Goal: Task Accomplishment & Management: Manage account settings

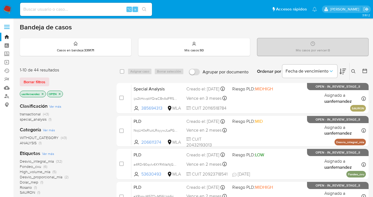
click at [31, 83] on span "Borrar filtros" at bounding box center [35, 82] width 22 height 8
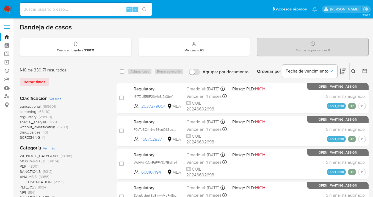
drag, startPoint x: 354, startPoint y: 71, endPoint x: 336, endPoint y: 79, distance: 19.0
click at [354, 71] on icon at bounding box center [353, 71] width 4 height 4
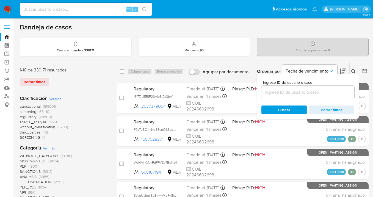
click at [311, 91] on input at bounding box center [307, 92] width 93 height 7
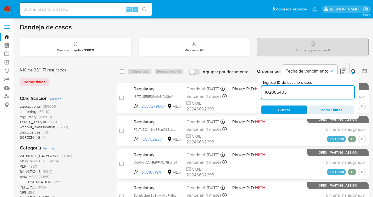
type input "102086403"
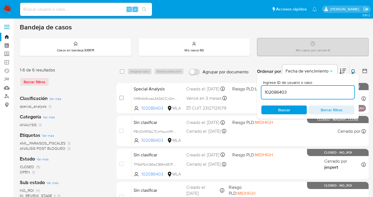
click at [354, 71] on icon at bounding box center [353, 71] width 4 height 4
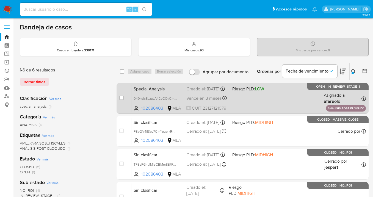
click at [286, 99] on div "Special Analysis 049kdls5vzaLA42eCCyGmmmN 102086403 MLA Riesgo PLD: LOW Creado …" at bounding box center [248, 98] width 234 height 28
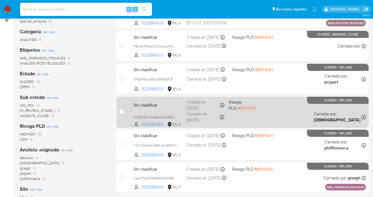
scroll to position [114, 0]
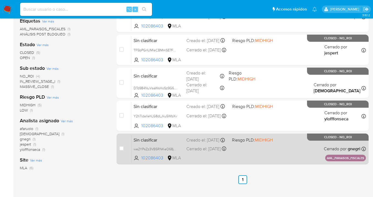
click at [276, 144] on div "Sin clasificar we2YPsZz3VB5RNKeO68jYLwR 102086403 MLA Riesgo PLD: MIDHIGH Cread…" at bounding box center [248, 149] width 234 height 28
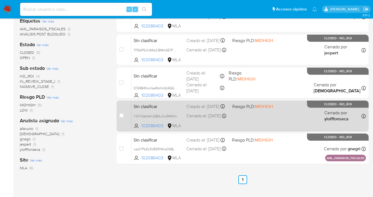
click at [267, 116] on div "Sin clasificar Y2h7idaIlehLG8dLJku5WbXv 102086403 MLA Riesgo PLD: MIDHIGH Cread…" at bounding box center [248, 116] width 234 height 28
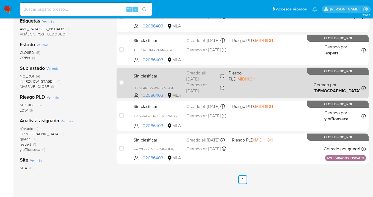
click at [259, 79] on span "Riesgo PLD: MIDHIGH" at bounding box center [247, 75] width 38 height 13
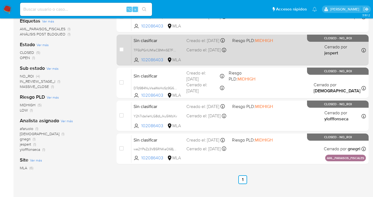
click at [278, 52] on div "Sin clasificar TF5bPGrIUMlaCBMmSE7FEwyR 102086403 MLA Riesgo PLD: MIDHIGH Cread…" at bounding box center [248, 50] width 234 height 28
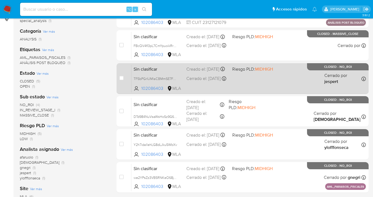
scroll to position [79, 0]
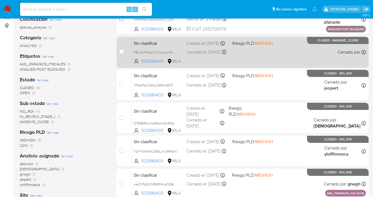
click at [273, 51] on div "Sin clasificar FBcQV4fI3pL7CmYpuoikRrW4 102086403 MLA Riesgo PLD: MIDHIGH Cread…" at bounding box center [248, 52] width 234 height 28
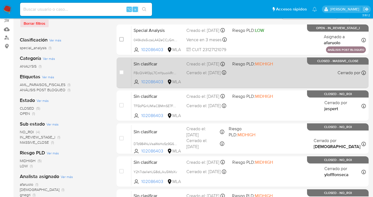
scroll to position [27, 0]
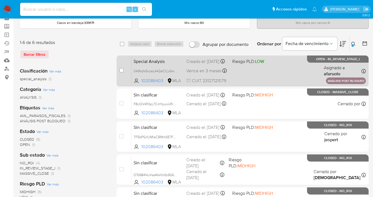
click at [264, 68] on div "Special Analysis 049kdls5vzaLA42eCCyGmmmN 102086403 MLA Riesgo PLD: LOW Creado …" at bounding box center [248, 71] width 234 height 28
click at [121, 70] on input "checkbox" at bounding box center [121, 70] width 4 height 4
checkbox input "true"
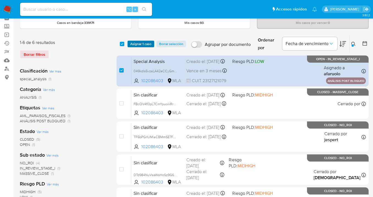
click at [135, 44] on span "Asignar 1 caso" at bounding box center [140, 43] width 21 height 5
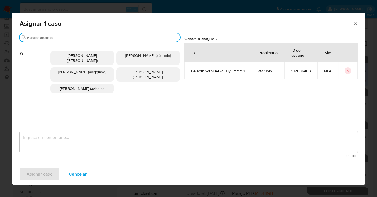
click at [99, 38] on input "Buscar" at bounding box center [102, 37] width 150 height 5
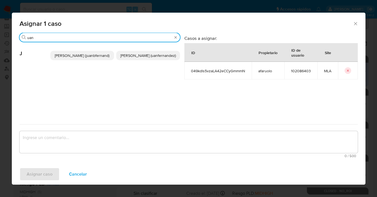
type input "uan"
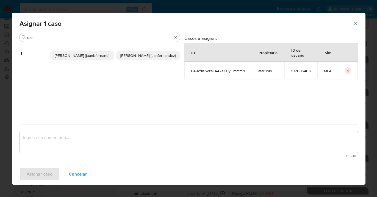
click at [136, 57] on span "Juan Pablo Fernandez (uanfernandez)" at bounding box center [147, 55] width 55 height 5
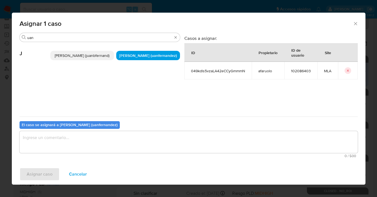
click at [114, 139] on textarea "assign-modal" at bounding box center [188, 142] width 338 height 22
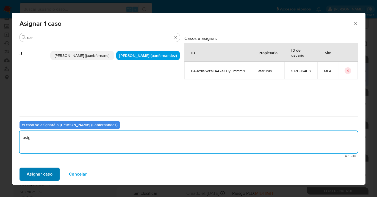
type textarea "asig"
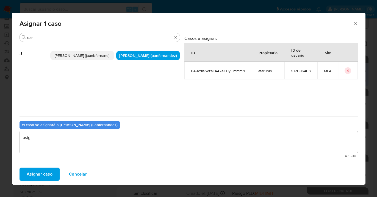
click at [47, 177] on span "Asignar caso" at bounding box center [40, 174] width 26 height 12
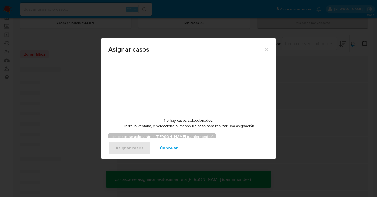
checkbox input "false"
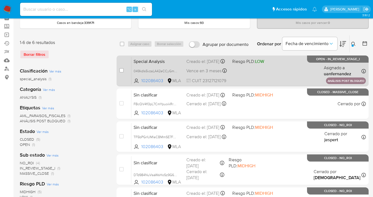
click at [278, 70] on div "Special Analysis 049kdls5vzaLA42eCCyGmmmN 102086403 MLA Riesgo PLD: LOW Creado …" at bounding box center [248, 71] width 234 height 28
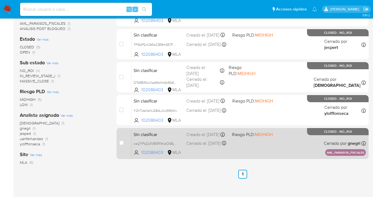
scroll to position [137, 0]
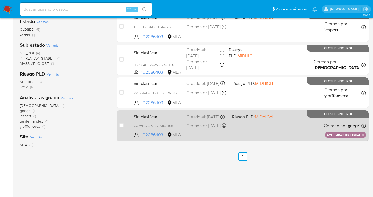
click at [295, 123] on div "Sin clasificar we2YPsZz3VB5RNKeO68jYLwR 102086403 MLA Riesgo PLD: MIDHIGH Cread…" at bounding box center [248, 126] width 234 height 28
click at [303, 135] on div "Sin clasificar we2YPsZz3VB5RNKeO68jYLwR 102086403 MLA Riesgo PLD: MIDHIGH Cread…" at bounding box center [248, 126] width 234 height 28
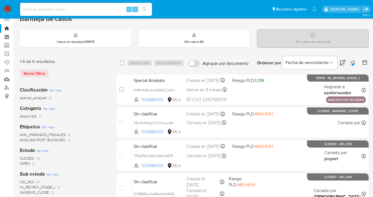
scroll to position [0, 0]
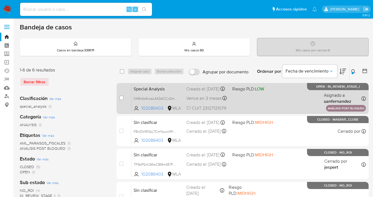
click at [271, 92] on span "Riesgo PLD: LOW" at bounding box center [252, 88] width 41 height 7
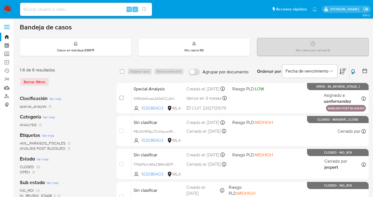
click at [352, 70] on icon at bounding box center [353, 71] width 4 height 4
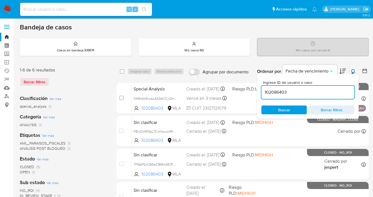
drag, startPoint x: 289, startPoint y: 93, endPoint x: 264, endPoint y: 90, distance: 25.1
click at [264, 90] on input "102086403" at bounding box center [307, 92] width 93 height 7
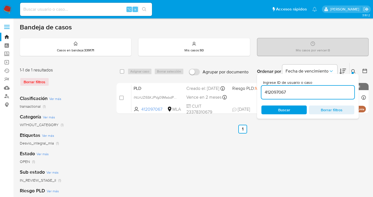
click at [352, 71] on icon at bounding box center [353, 71] width 4 height 4
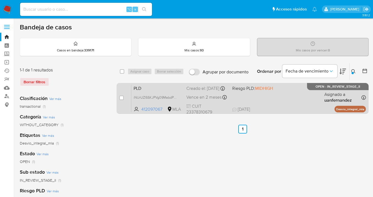
click at [294, 97] on div "PLD iNUrUZl5SKJPVg09MabdP45B 412097067 MLA Riesgo PLD: MIDHIGH Creado el: 12/09…" at bounding box center [248, 98] width 234 height 28
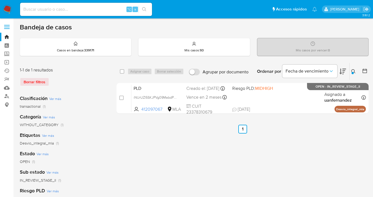
click at [353, 70] on icon at bounding box center [353, 71] width 4 height 4
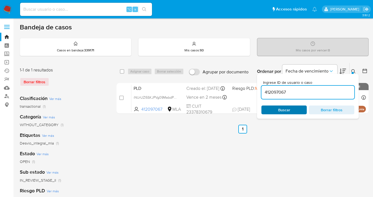
click at [299, 113] on span "Buscar" at bounding box center [284, 110] width 38 height 8
click at [353, 70] on icon at bounding box center [353, 71] width 4 height 4
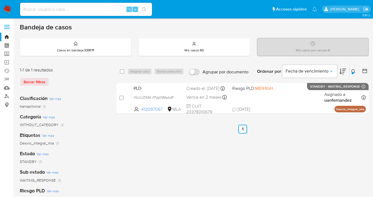
click at [354, 69] on icon at bounding box center [353, 71] width 4 height 4
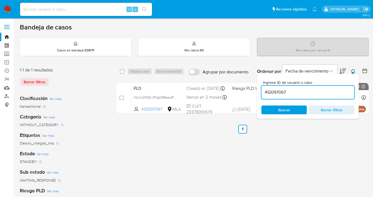
drag, startPoint x: 290, startPoint y: 92, endPoint x: 266, endPoint y: 89, distance: 24.6
click at [266, 89] on input "412097067" at bounding box center [307, 92] width 93 height 7
click at [293, 91] on input "412097067" at bounding box center [307, 92] width 93 height 7
drag, startPoint x: 291, startPoint y: 92, endPoint x: 258, endPoint y: 92, distance: 32.7
click at [258, 92] on div "Ingrese ID de usuario o caso 412097067 Buscar Borrar filtros" at bounding box center [308, 96] width 102 height 45
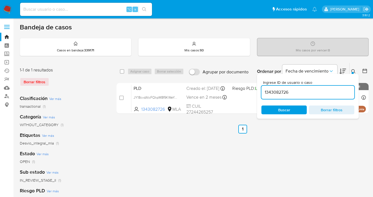
click at [353, 69] on icon at bounding box center [353, 71] width 4 height 4
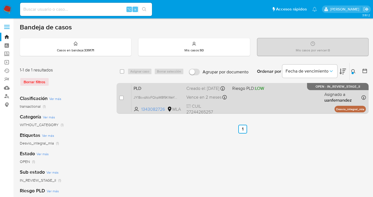
click at [292, 96] on div "PLD JY18cvdAlcFQkpM8f9KWeYc0 1343082726 MLA Riesgo PLD: LOW Creado el: 12/09/20…" at bounding box center [248, 98] width 234 height 28
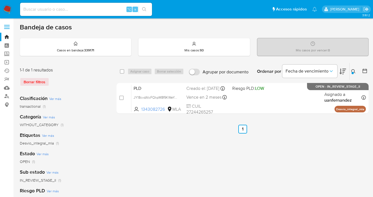
click at [352, 69] on icon at bounding box center [353, 71] width 4 height 4
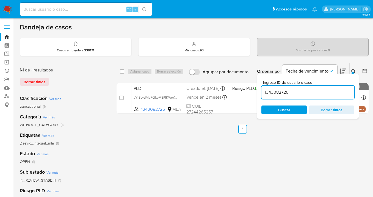
drag, startPoint x: 297, startPoint y: 110, endPoint x: 330, endPoint y: 97, distance: 35.5
click at [297, 110] on span "Buscar" at bounding box center [284, 110] width 38 height 8
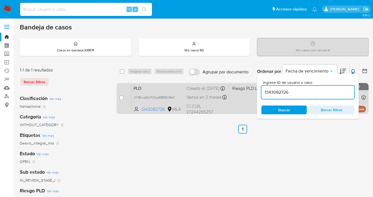
drag, startPoint x: 353, startPoint y: 70, endPoint x: 320, endPoint y: 91, distance: 39.6
click at [353, 70] on icon at bounding box center [353, 71] width 4 height 4
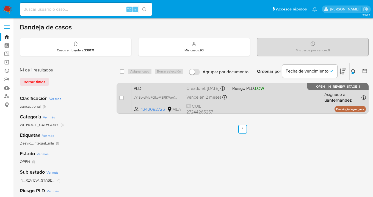
click at [297, 105] on div "PLD JY18cvdAlcFQkpM8f9KWeYc0 1343082726 MLA Riesgo PLD: LOW Creado el: 12/09/20…" at bounding box center [248, 98] width 234 height 28
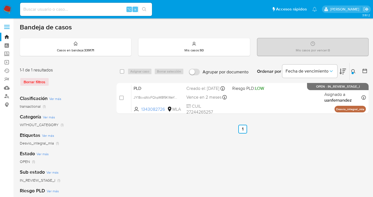
drag, startPoint x: 353, startPoint y: 70, endPoint x: 350, endPoint y: 76, distance: 6.8
click at [353, 70] on icon at bounding box center [353, 71] width 4 height 4
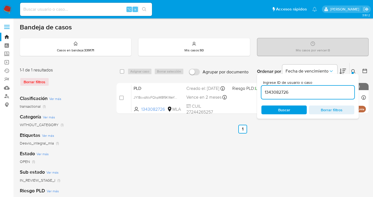
click at [293, 116] on div "Ingrese ID de usuario o caso 1343082726 Buscar Borrar filtros" at bounding box center [308, 96] width 102 height 45
drag, startPoint x: 293, startPoint y: 111, endPoint x: 296, endPoint y: 110, distance: 2.8
click at [293, 111] on span "Buscar" at bounding box center [284, 110] width 38 height 8
click at [352, 71] on icon at bounding box center [353, 71] width 4 height 4
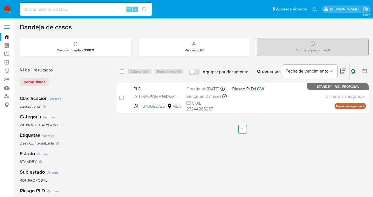
click at [353, 71] on icon at bounding box center [353, 71] width 4 height 4
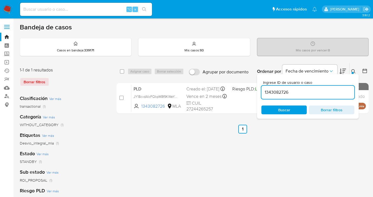
drag, startPoint x: 300, startPoint y: 93, endPoint x: 265, endPoint y: 93, distance: 34.3
click at [265, 93] on input "1343082726" at bounding box center [307, 92] width 93 height 7
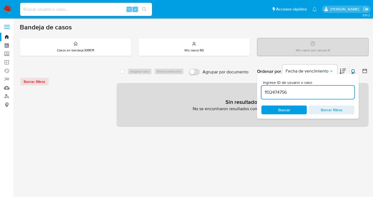
click at [305, 93] on input "1132474756" at bounding box center [307, 92] width 93 height 7
drag, startPoint x: 292, startPoint y: 94, endPoint x: 262, endPoint y: 91, distance: 30.4
click at [262, 91] on input "1132474756" at bounding box center [307, 92] width 93 height 7
paste input
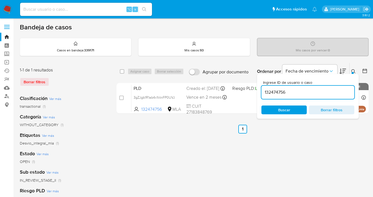
click at [353, 70] on icon at bounding box center [353, 71] width 4 height 4
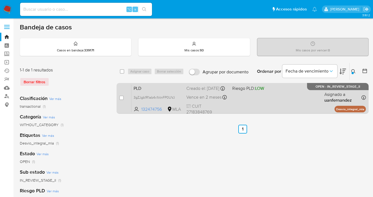
click at [280, 111] on div "PLD 3gZJgb1R1ab4x1titnFP0UVJ 132474756 MLA Riesgo PLD: LOW Creado el: 12/09/202…" at bounding box center [248, 98] width 234 height 28
click at [280, 102] on div "PLD 3gZJgb1R1ab4x1titnFP0UVJ 132474756 MLA Riesgo PLD: LOW Creado el: 12/09/202…" at bounding box center [248, 98] width 234 height 28
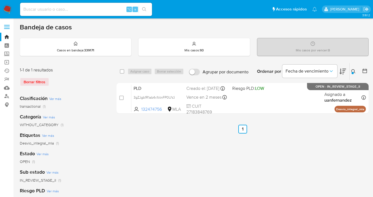
drag, startPoint x: 353, startPoint y: 71, endPoint x: 349, endPoint y: 75, distance: 5.6
click at [353, 71] on icon at bounding box center [353, 71] width 4 height 4
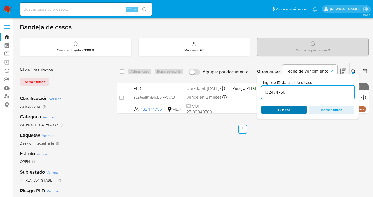
click at [281, 110] on span "Buscar" at bounding box center [284, 109] width 12 height 9
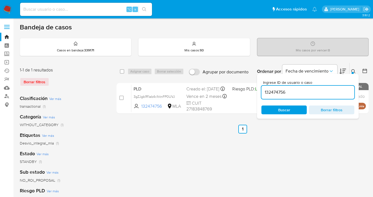
click at [353, 71] on icon at bounding box center [353, 71] width 4 height 4
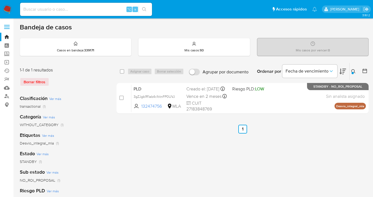
click at [353, 70] on icon at bounding box center [353, 71] width 4 height 4
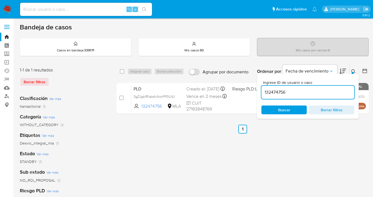
drag, startPoint x: 287, startPoint y: 93, endPoint x: 262, endPoint y: 89, distance: 24.7
click at [262, 89] on input "132474756" at bounding box center [307, 92] width 93 height 7
drag, startPoint x: 352, startPoint y: 70, endPoint x: 344, endPoint y: 72, distance: 8.0
click at [352, 70] on icon at bounding box center [353, 71] width 4 height 4
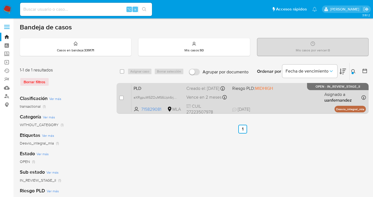
click at [301, 95] on div "PLD eXRgpuW5ZOuMS6Upk6rj1qzP 715829081 MLA Riesgo PLD: MIDHIGH Creado el: 12/09…" at bounding box center [248, 98] width 234 height 28
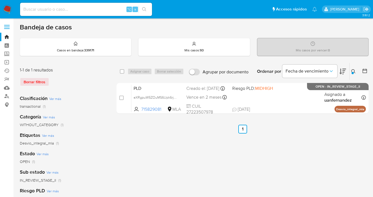
click at [352, 71] on icon at bounding box center [353, 71] width 4 height 4
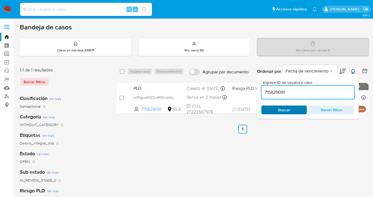
drag, startPoint x: 298, startPoint y: 108, endPoint x: 310, endPoint y: 103, distance: 13.5
click at [298, 108] on span "Buscar" at bounding box center [284, 110] width 38 height 8
click at [353, 71] on icon at bounding box center [353, 71] width 4 height 4
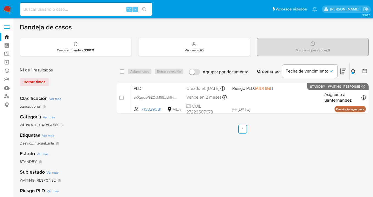
click at [353, 70] on icon at bounding box center [353, 71] width 4 height 4
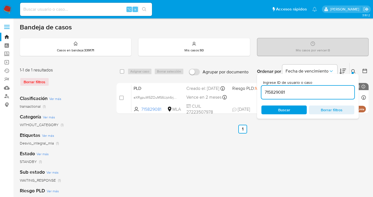
drag, startPoint x: 289, startPoint y: 92, endPoint x: 264, endPoint y: 89, distance: 25.4
click at [264, 89] on input "715829081" at bounding box center [307, 92] width 93 height 7
type input "1048759336"
click at [353, 69] on icon at bounding box center [353, 71] width 4 height 4
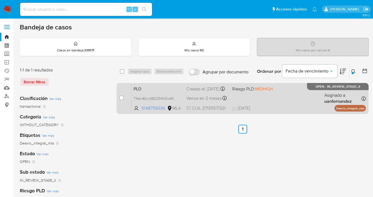
click at [306, 99] on div "PLD TYekn82ynE822ZHKZtwM1MEx 1048759336 MLA Riesgo PLD: MIDHIGH Creado el: 12/0…" at bounding box center [248, 98] width 234 height 28
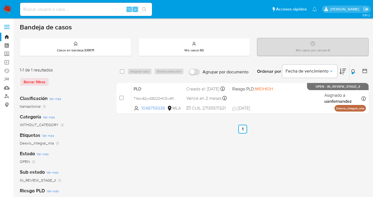
click at [353, 71] on icon at bounding box center [353, 71] width 4 height 4
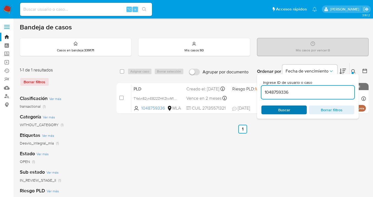
click at [288, 111] on span "Buscar" at bounding box center [284, 109] width 12 height 9
click at [354, 71] on icon at bounding box center [353, 71] width 4 height 4
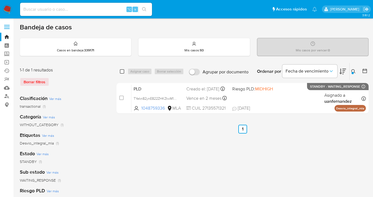
click at [121, 71] on input "checkbox" at bounding box center [122, 71] width 4 height 4
checkbox input "true"
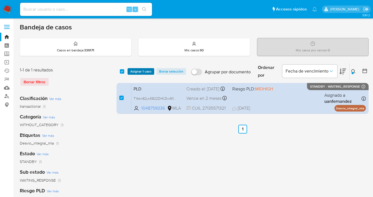
click at [137, 71] on span "Asignar 1 caso" at bounding box center [140, 71] width 21 height 5
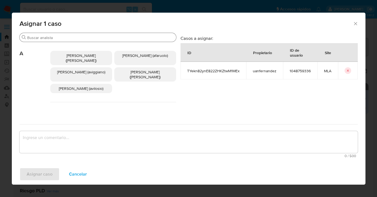
click at [94, 38] on input "Buscar" at bounding box center [100, 37] width 147 height 5
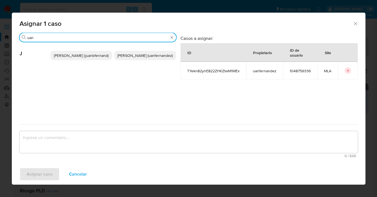
type input "uan"
click at [136, 57] on span "Juan Pablo Fernandez (uanfernandez)" at bounding box center [144, 55] width 55 height 5
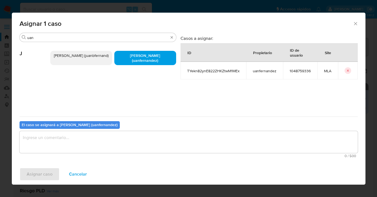
click at [117, 132] on textarea "assign-modal" at bounding box center [188, 142] width 338 height 22
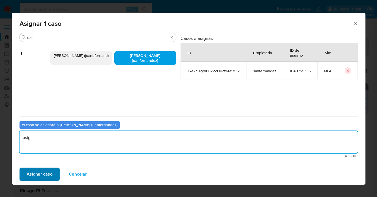
type textarea "asig"
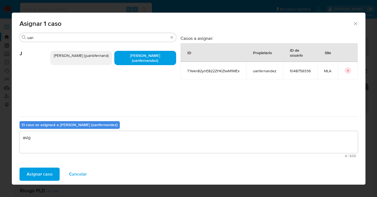
click at [41, 173] on span "Asignar caso" at bounding box center [40, 174] width 26 height 12
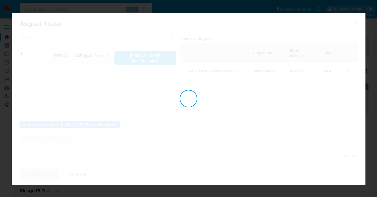
checkbox input "false"
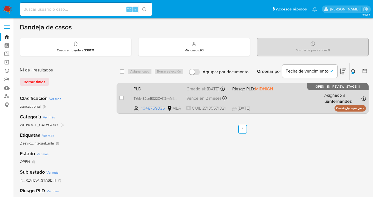
click at [325, 104] on b "uanfernandez" at bounding box center [337, 101] width 27 height 6
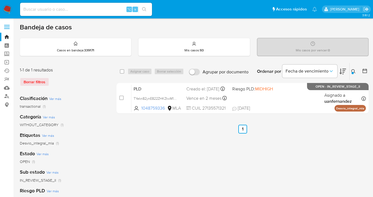
click at [353, 72] on icon at bounding box center [353, 71] width 4 height 4
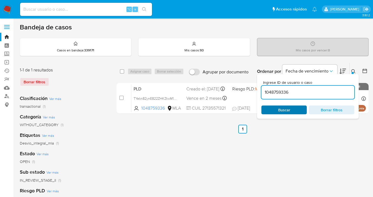
click at [289, 109] on span "Buscar" at bounding box center [284, 109] width 12 height 9
click at [352, 71] on icon at bounding box center [353, 71] width 4 height 4
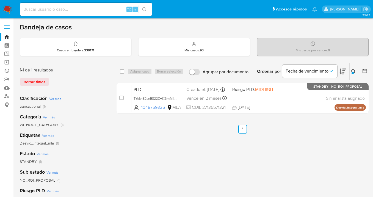
drag, startPoint x: 353, startPoint y: 71, endPoint x: 333, endPoint y: 85, distance: 24.4
click at [353, 71] on icon at bounding box center [353, 71] width 4 height 4
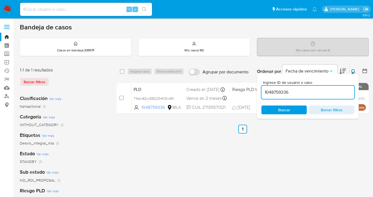
drag, startPoint x: 301, startPoint y: 93, endPoint x: 263, endPoint y: 91, distance: 38.2
click at [263, 91] on input "1048759336" at bounding box center [307, 92] width 93 height 7
click at [353, 71] on icon at bounding box center [353, 71] width 4 height 4
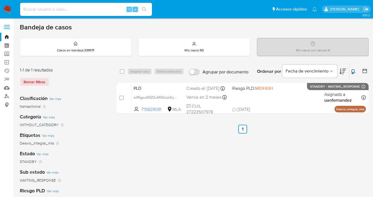
click at [351, 70] on icon at bounding box center [353, 71] width 4 height 4
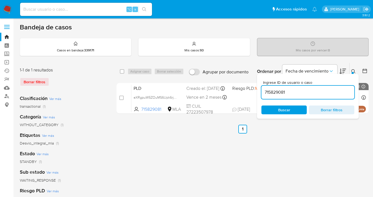
drag, startPoint x: 305, startPoint y: 90, endPoint x: 261, endPoint y: 90, distance: 43.9
click at [261, 90] on input "715829081" at bounding box center [307, 92] width 93 height 7
click at [353, 70] on icon at bounding box center [353, 71] width 4 height 4
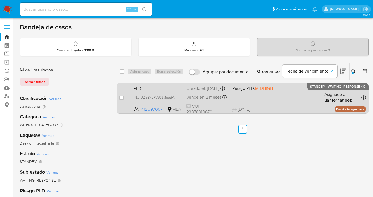
click at [294, 95] on div "PLD iNUrUZl5SKJPVg09MabdP45B 412097067 MLA Riesgo PLD: MIDHIGH Creado el: 12/09…" at bounding box center [248, 98] width 234 height 28
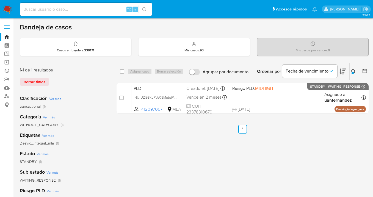
drag, startPoint x: 353, startPoint y: 70, endPoint x: 319, endPoint y: 77, distance: 34.7
click at [352, 70] on icon at bounding box center [353, 71] width 4 height 4
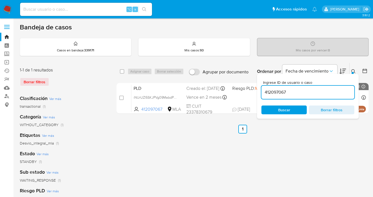
drag, startPoint x: 288, startPoint y: 91, endPoint x: 264, endPoint y: 89, distance: 24.2
click at [261, 90] on input "412097067" at bounding box center [307, 92] width 93 height 7
click at [353, 71] on icon at bounding box center [353, 71] width 4 height 4
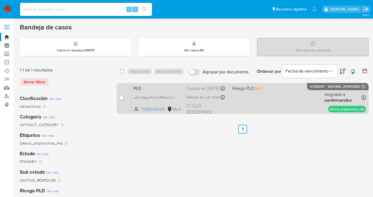
click at [294, 96] on div "PLD oZvkU6gaxMvnU4MneUwioYvM 1788639469 MLA Riesgo PLD: MID Creado el: 12/09/20…" at bounding box center [248, 98] width 234 height 28
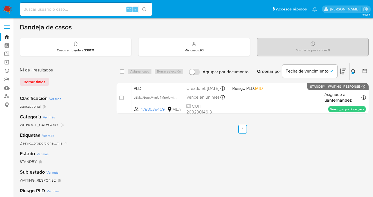
drag, startPoint x: 354, startPoint y: 71, endPoint x: 350, endPoint y: 71, distance: 4.7
click at [354, 71] on icon at bounding box center [353, 71] width 4 height 4
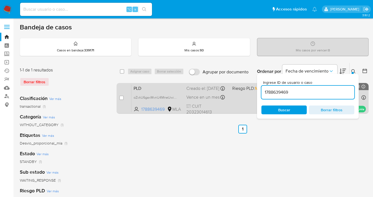
drag, startPoint x: 275, startPoint y: 92, endPoint x: 256, endPoint y: 90, distance: 19.9
click at [255, 89] on div "select-all-cases-checkbox Asignar caso Borrar selección Agrupar por documento O…" at bounding box center [242, 89] width 252 height 53
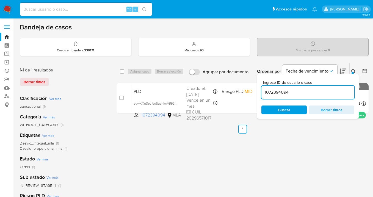
click at [354, 70] on icon at bounding box center [353, 71] width 4 height 4
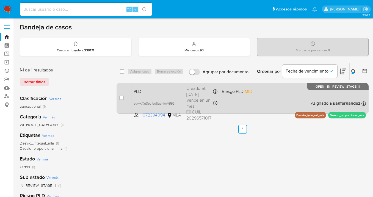
click at [290, 93] on div "PLD evwKXq3eJfqs6qshkrA65GJw 1072394094 MLA Riesgo PLD: MID Creado el: 12/09/20…" at bounding box center [248, 98] width 234 height 28
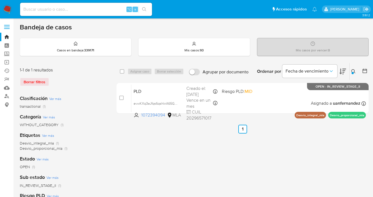
click at [351, 72] on div at bounding box center [352, 73] width 2 height 2
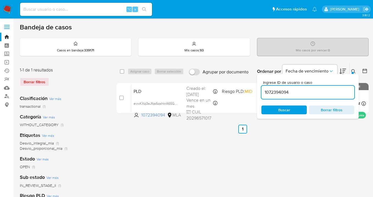
drag, startPoint x: 313, startPoint y: 89, endPoint x: 272, endPoint y: 88, distance: 41.2
click at [272, 89] on input "1072394094" at bounding box center [307, 92] width 93 height 7
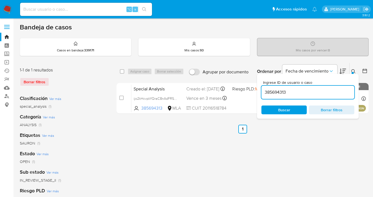
click at [353, 70] on icon at bounding box center [353, 71] width 4 height 4
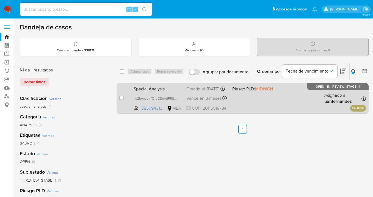
click at [289, 93] on div "Special Analysis ijo2kHcvpkYQraC8nAdFRSWi 385694313 MLA Riesgo PLD: MIDHIGH Cre…" at bounding box center [248, 98] width 234 height 28
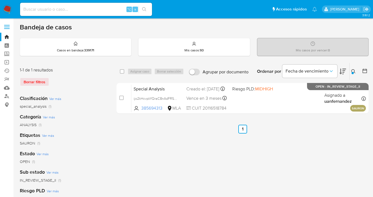
click at [352, 69] on button at bounding box center [353, 71] width 9 height 7
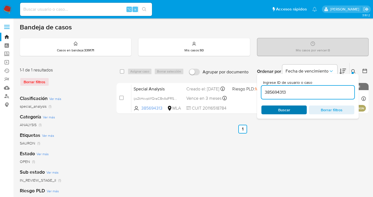
click at [300, 110] on span "Buscar" at bounding box center [284, 110] width 38 height 8
click at [351, 70] on icon at bounding box center [353, 71] width 4 height 4
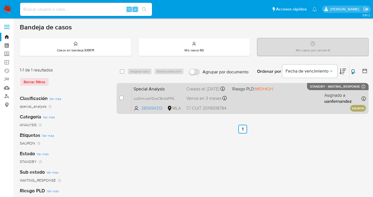
click at [295, 97] on div "Special Analysis ijo2kHcvpkYQraC8nAdFRSWi 385694313 MLA Riesgo PLD: MIDHIGH Cre…" at bounding box center [248, 98] width 234 height 28
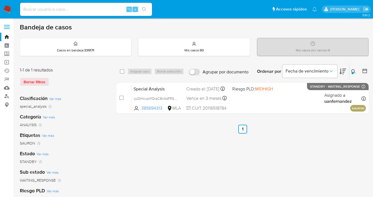
click at [353, 71] on icon at bounding box center [353, 71] width 4 height 4
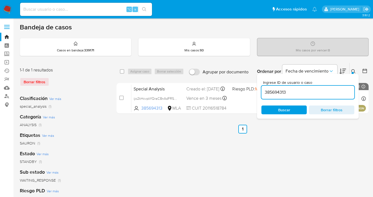
drag, startPoint x: 287, startPoint y: 94, endPoint x: 261, endPoint y: 93, distance: 26.6
click at [261, 93] on input "385694313" at bounding box center [307, 92] width 93 height 7
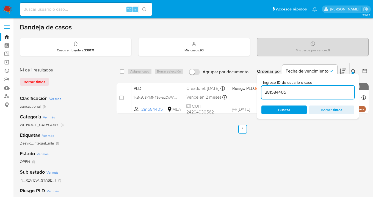
click at [354, 70] on icon at bounding box center [353, 71] width 4 height 4
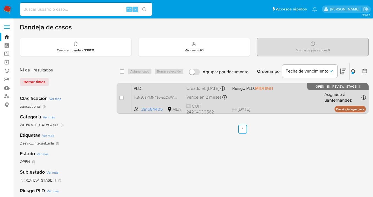
click at [301, 104] on div "PLD 1kzNzUSk1MN43qyaLOuW1ktb 281584405 MLA Riesgo PLD: MIDHIGH Creado el: 12/09…" at bounding box center [248, 98] width 234 height 28
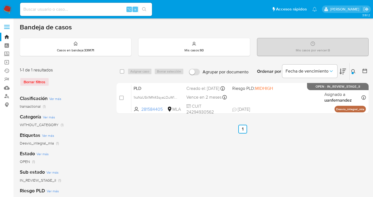
click at [354, 69] on icon at bounding box center [353, 71] width 4 height 4
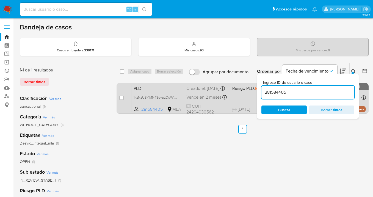
drag, startPoint x: 291, startPoint y: 90, endPoint x: 256, endPoint y: 89, distance: 34.9
click at [256, 89] on div "select-all-cases-checkbox Asignar caso Borrar selección Agrupar por documento O…" at bounding box center [242, 89] width 252 height 53
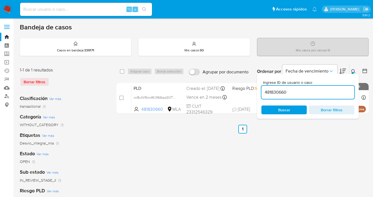
click at [353, 71] on icon at bounding box center [353, 71] width 4 height 4
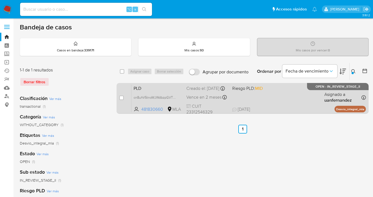
click at [284, 102] on div "PLD cn8uhV5tnoWJWdbzpGVTDNZH 481830660 MLA Riesgo PLD: MID Creado el: 12/09/202…" at bounding box center [248, 98] width 234 height 28
click at [275, 105] on div "PLD cn8uhV5tnoWJWdbzpGVTDNZH 481830660 MLA Riesgo PLD: MID Creado el: 12/09/202…" at bounding box center [248, 98] width 234 height 28
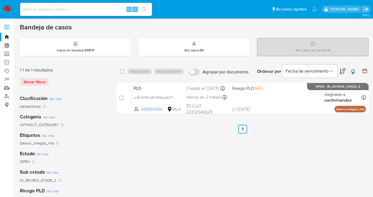
click at [352, 70] on icon at bounding box center [353, 71] width 4 height 4
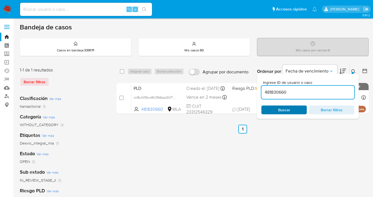
click at [298, 110] on span "Buscar" at bounding box center [284, 110] width 38 height 8
click at [353, 71] on icon at bounding box center [353, 71] width 4 height 4
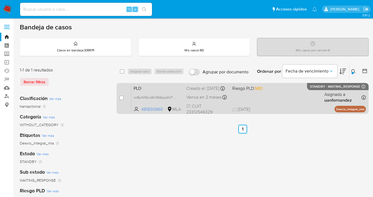
click at [297, 98] on div "PLD cn8uhV5tnoWJWdbzpGVTDNZH 481830660 MLA Riesgo PLD: MID Creado el: 12/09/202…" at bounding box center [248, 98] width 234 height 28
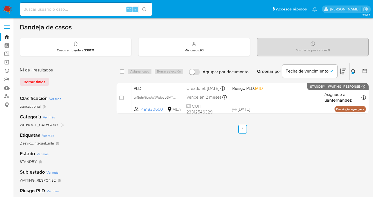
click at [354, 70] on icon at bounding box center [353, 71] width 4 height 4
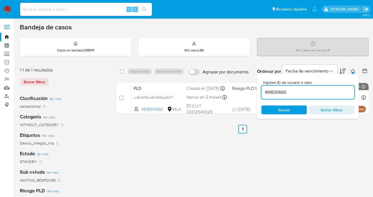
drag, startPoint x: 302, startPoint y: 90, endPoint x: 264, endPoint y: 86, distance: 38.7
click at [264, 86] on div "481830660" at bounding box center [307, 92] width 93 height 13
type input "109966"
drag, startPoint x: 353, startPoint y: 71, endPoint x: 337, endPoint y: 80, distance: 18.8
click at [353, 71] on icon at bounding box center [353, 71] width 4 height 4
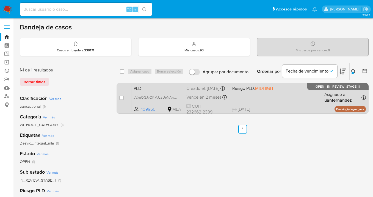
click at [297, 94] on div "PLD JVxaOGJyQKMJzaUeNAwdCJGq 109966 MLA Riesgo PLD: MIDHIGH Creado el: 12/09/20…" at bounding box center [248, 98] width 234 height 28
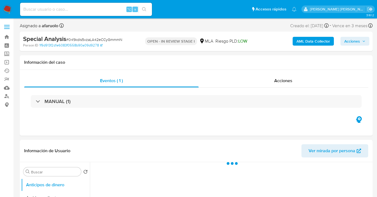
select select "10"
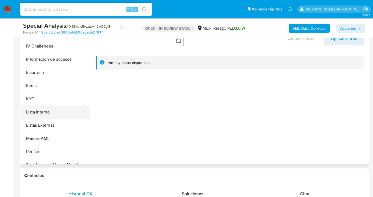
scroll to position [208, 0]
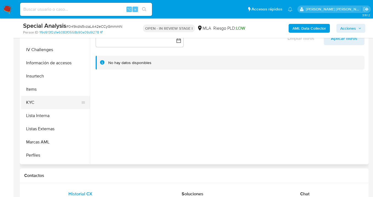
click at [66, 107] on button "KYC" at bounding box center [53, 102] width 64 height 13
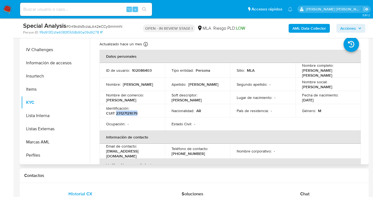
drag, startPoint x: 116, startPoint y: 111, endPoint x: 138, endPoint y: 114, distance: 21.6
click at [138, 114] on td "Identificación : CUIT 23127121079" at bounding box center [131, 110] width 65 height 13
copy p "23127121079"
click at [140, 111] on div "Identificación : CUIT 23127121079" at bounding box center [132, 111] width 52 height 10
drag, startPoint x: 138, startPoint y: 111, endPoint x: 116, endPoint y: 111, distance: 22.5
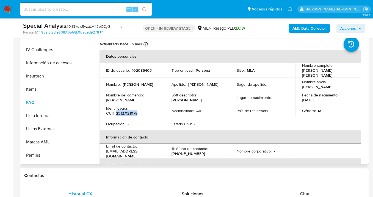
click at [116, 111] on div "Identificación : CUIT 23127121079" at bounding box center [132, 111] width 52 height 10
copy p "23127121079"
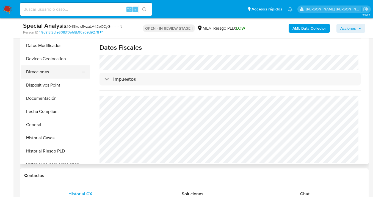
scroll to position [79, 0]
click at [66, 73] on button "Direcciones" at bounding box center [53, 72] width 64 height 13
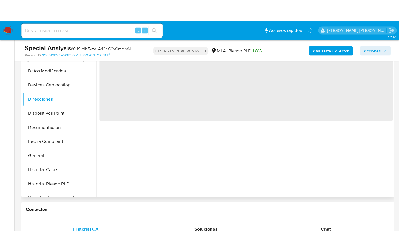
scroll to position [118, 0]
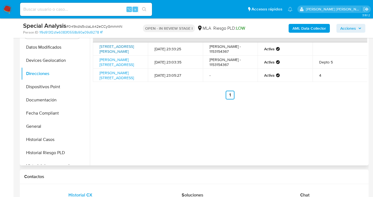
click at [119, 46] on link "Calle Sarmiento 4383, Almagro, Capital Federal, 1197, Argentina 4383" at bounding box center [116, 49] width 34 height 10
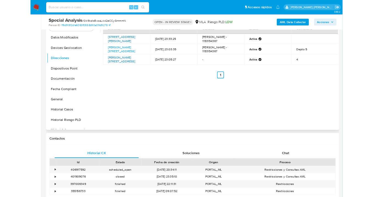
scroll to position [117, 0]
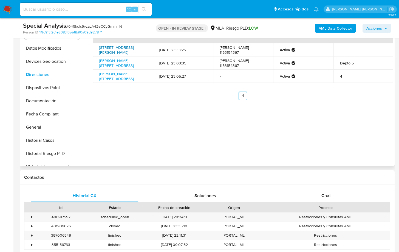
click at [120, 47] on link "Calle Sarmiento 4383, Almagro, Capital Federal, 1197, Argentina 4383" at bounding box center [116, 50] width 34 height 10
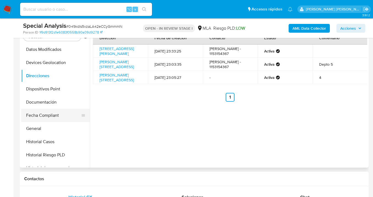
scroll to position [88, 0]
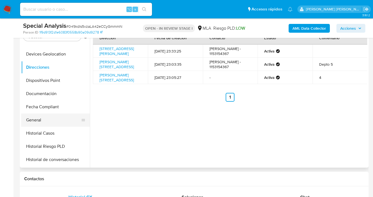
click at [47, 119] on button "General" at bounding box center [53, 119] width 64 height 13
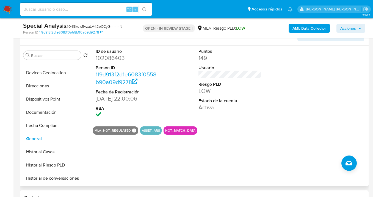
scroll to position [59, 0]
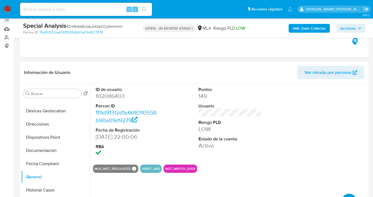
click at [326, 71] on span "Ver mirada por persona" at bounding box center [327, 72] width 47 height 13
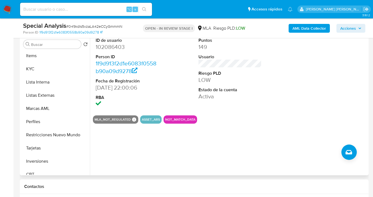
scroll to position [255, 0]
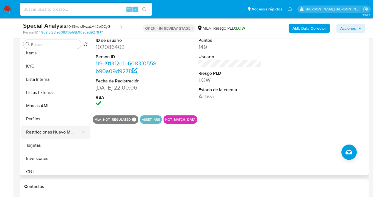
click at [66, 133] on button "Restricciones Nuevo Mundo" at bounding box center [53, 131] width 64 height 13
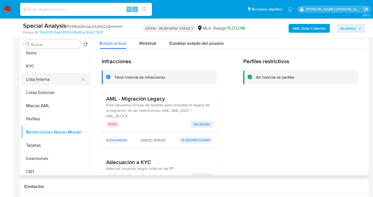
click at [49, 82] on button "Lista Interna" at bounding box center [53, 79] width 64 height 13
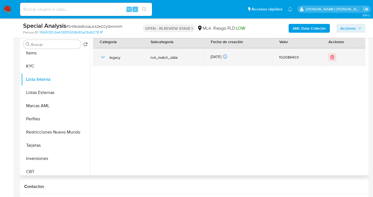
click at [102, 55] on icon "button" at bounding box center [102, 57] width 7 height 7
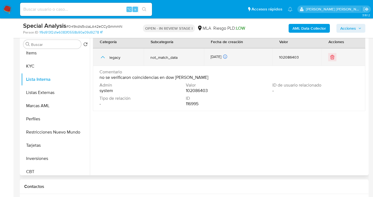
click at [102, 56] on icon "button" at bounding box center [103, 57] width 4 height 2
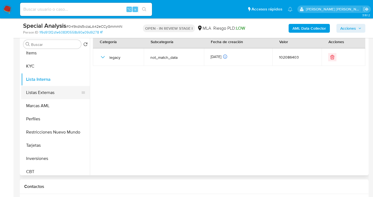
click at [50, 95] on button "Listas Externas" at bounding box center [53, 92] width 64 height 13
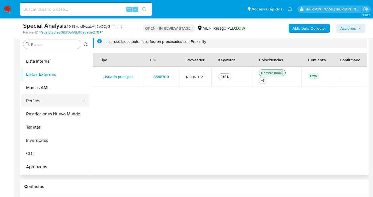
scroll to position [285, 0]
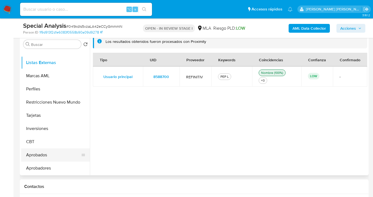
click at [54, 157] on button "Aprobados" at bounding box center [53, 154] width 64 height 13
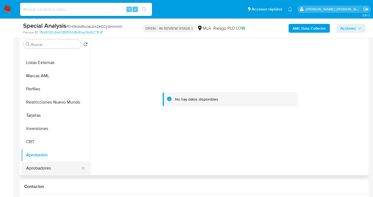
click at [65, 167] on button "Aprobadores" at bounding box center [53, 167] width 64 height 13
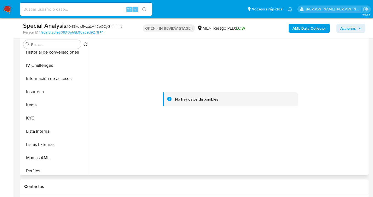
scroll to position [115, 0]
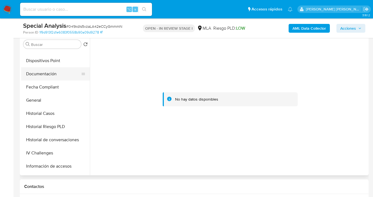
click at [56, 75] on button "Documentación" at bounding box center [53, 73] width 64 height 13
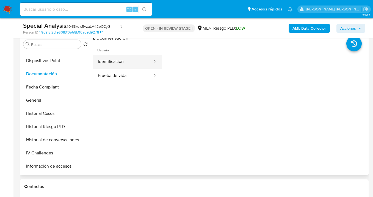
click at [118, 60] on button "Identificación" at bounding box center [123, 62] width 60 height 14
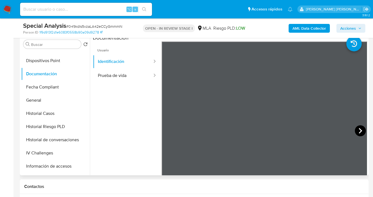
click at [356, 131] on icon at bounding box center [359, 130] width 11 height 11
click at [122, 76] on button "Prueba de vida" at bounding box center [123, 76] width 60 height 14
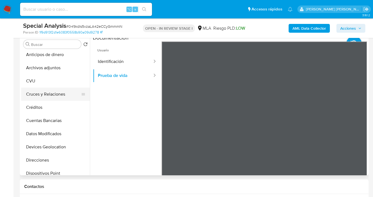
scroll to position [0, 0]
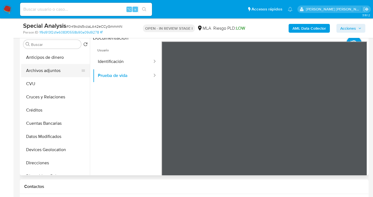
click at [52, 72] on button "Archivos adjuntos" at bounding box center [53, 70] width 64 height 13
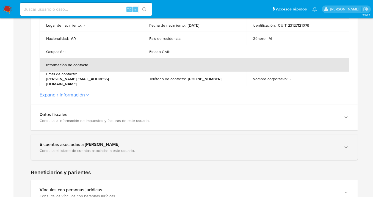
scroll to position [196, 0]
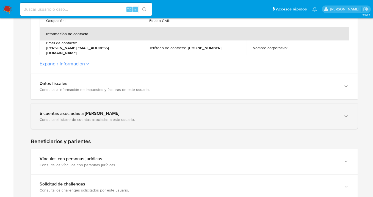
click at [345, 115] on icon "button" at bounding box center [345, 115] width 5 height 5
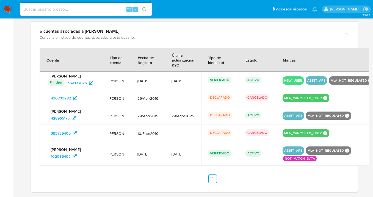
scroll to position [278, 0]
click at [78, 81] on span "524122826" at bounding box center [77, 83] width 19 height 9
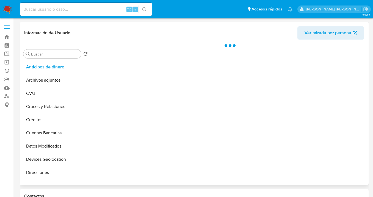
select select "10"
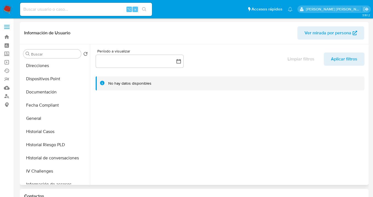
scroll to position [105, 0]
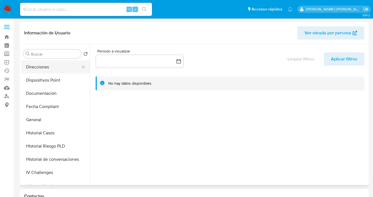
click at [53, 72] on button "Direcciones" at bounding box center [53, 66] width 64 height 13
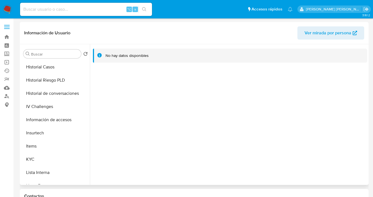
scroll to position [176, 0]
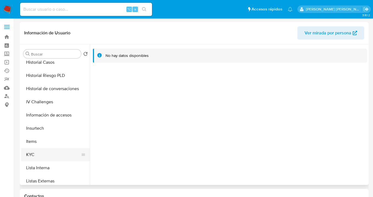
click at [56, 149] on button "KYC" at bounding box center [53, 154] width 64 height 13
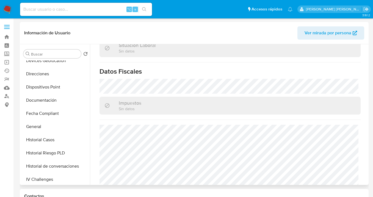
scroll to position [94, 0]
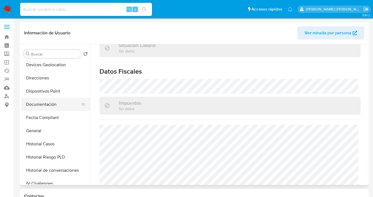
click at [70, 105] on button "Documentación" at bounding box center [53, 104] width 64 height 13
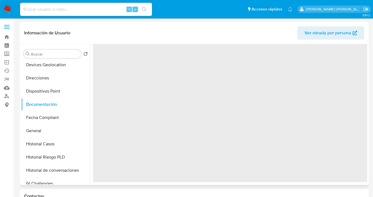
scroll to position [0, 0]
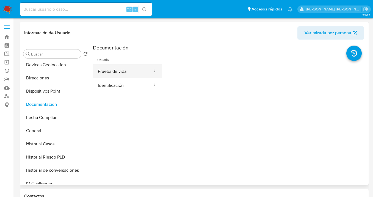
drag, startPoint x: 132, startPoint y: 73, endPoint x: 139, endPoint y: 76, distance: 7.9
click at [132, 73] on button "Prueba de vida" at bounding box center [123, 71] width 60 height 14
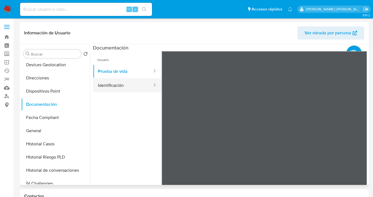
click at [131, 84] on button "Identificación" at bounding box center [123, 85] width 60 height 14
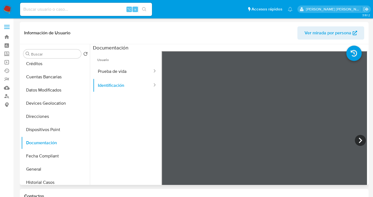
scroll to position [54, 0]
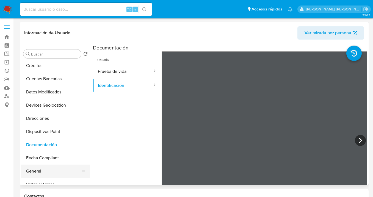
click at [52, 171] on button "General" at bounding box center [53, 170] width 64 height 13
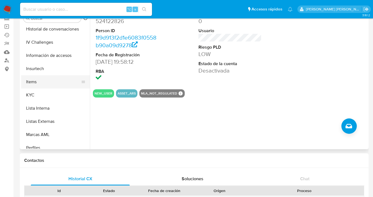
scroll to position [220, 0]
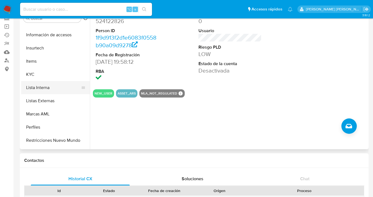
click at [55, 90] on button "Lista Interna" at bounding box center [53, 87] width 64 height 13
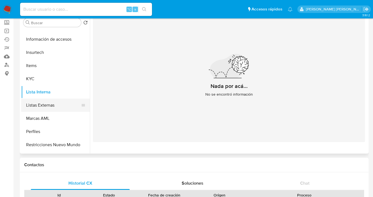
scroll to position [24, 0]
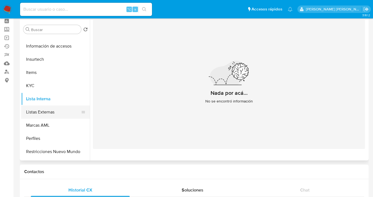
click at [55, 110] on button "Listas Externas" at bounding box center [53, 111] width 64 height 13
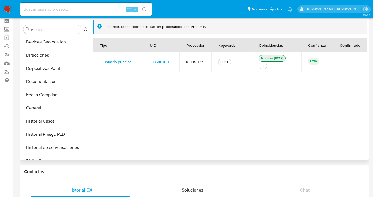
scroll to position [92, 0]
click at [43, 79] on button "Documentación" at bounding box center [53, 82] width 64 height 13
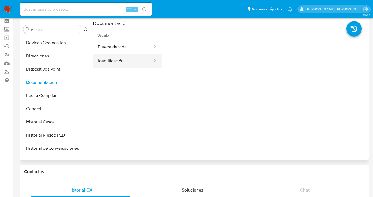
drag, startPoint x: 122, startPoint y: 58, endPoint x: 126, endPoint y: 58, distance: 3.3
click at [123, 58] on button "Identificación" at bounding box center [123, 61] width 60 height 14
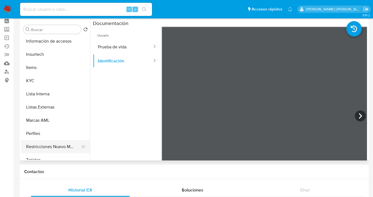
scroll to position [285, 0]
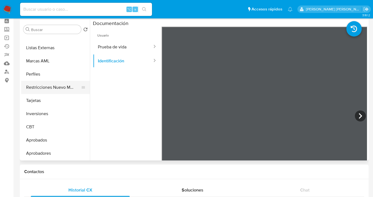
click at [54, 90] on button "Restricciones Nuevo Mundo" at bounding box center [53, 87] width 64 height 13
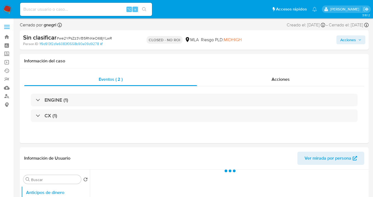
select select "10"
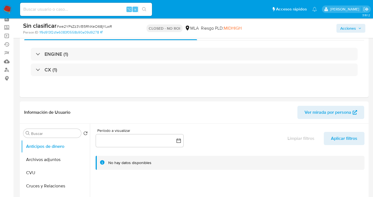
scroll to position [50, 0]
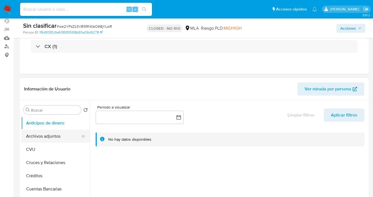
click at [72, 137] on button "Archivos adjuntos" at bounding box center [53, 136] width 64 height 13
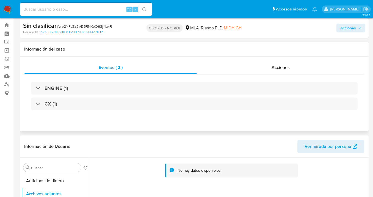
scroll to position [0, 0]
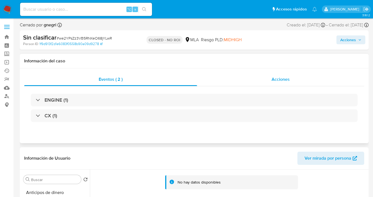
click at [285, 82] on span "Acciones" at bounding box center [280, 79] width 18 height 6
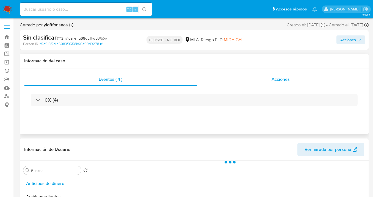
click at [290, 78] on div "Acciones" at bounding box center [280, 79] width 167 height 13
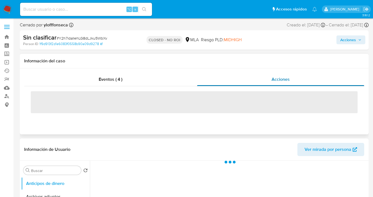
select select "10"
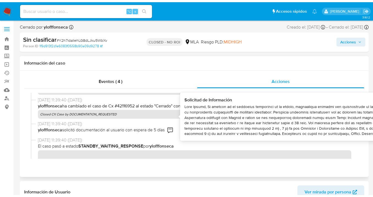
scroll to position [109, 0]
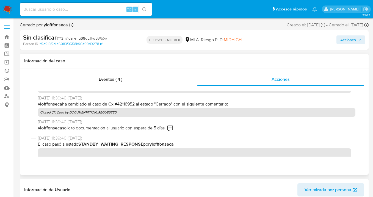
drag, startPoint x: 185, startPoint y: 110, endPoint x: 305, endPoint y: 125, distance: 121.5
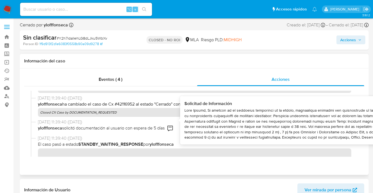
click at [172, 127] on icon at bounding box center [169, 127] width 3 height 1
click at [172, 125] on icon at bounding box center [170, 128] width 7 height 7
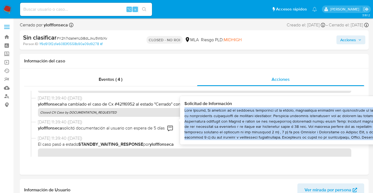
drag, startPoint x: 185, startPoint y: 110, endPoint x: 359, endPoint y: 136, distance: 175.7
click at [359, 136] on div at bounding box center [363, 124] width 359 height 32
copy div "Hola Walter, En función de la actividad registrada en la cuenta, necesitamos re…"
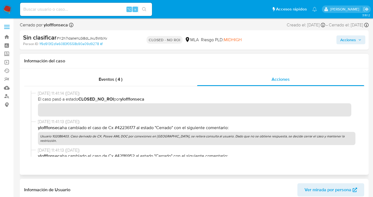
scroll to position [0, 0]
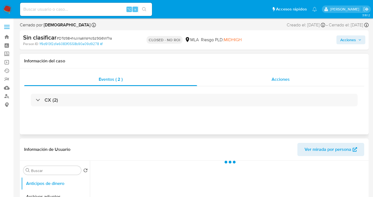
click at [289, 80] on div "Acciones" at bounding box center [280, 79] width 167 height 13
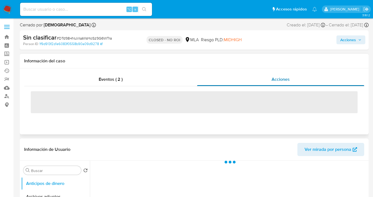
select select "10"
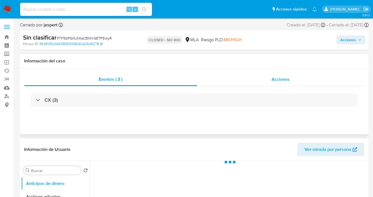
click at [287, 80] on span "Acciones" at bounding box center [280, 79] width 18 height 6
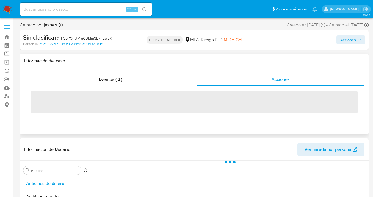
select select "10"
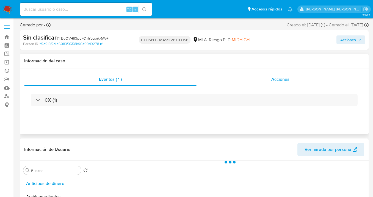
click at [286, 79] on span "Acciones" at bounding box center [280, 79] width 18 height 6
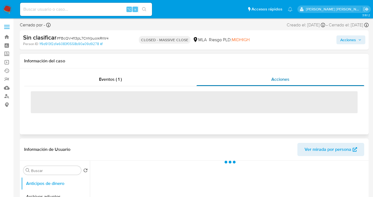
select select "10"
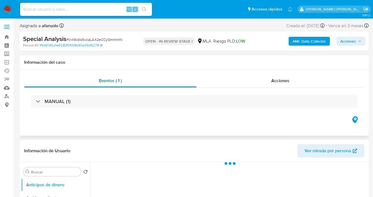
select select "10"
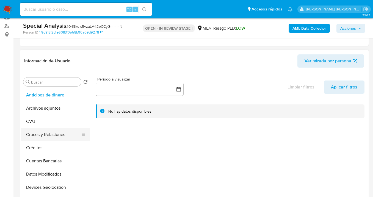
scroll to position [101, 0]
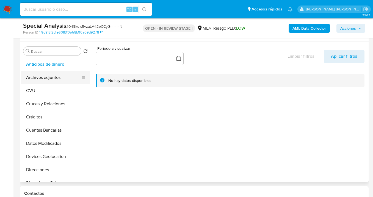
click at [64, 81] on button "Archivos adjuntos" at bounding box center [53, 77] width 64 height 13
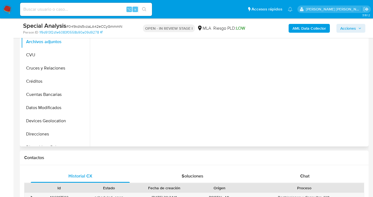
scroll to position [32, 0]
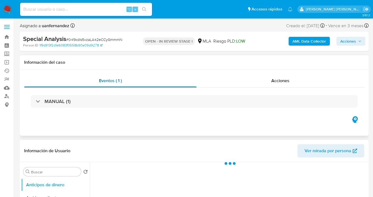
select select "10"
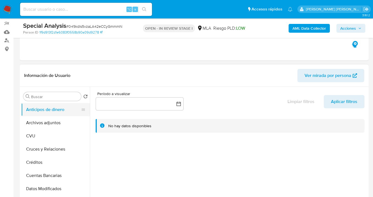
scroll to position [56, 0]
click at [66, 125] on button "Archivos adjuntos" at bounding box center [53, 122] width 64 height 13
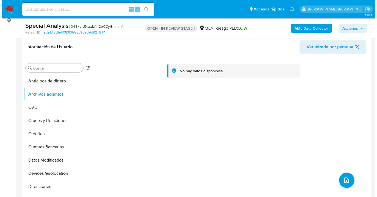
scroll to position [107, 0]
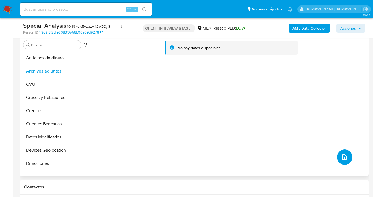
click at [342, 155] on icon "upload-file" at bounding box center [344, 157] width 7 height 7
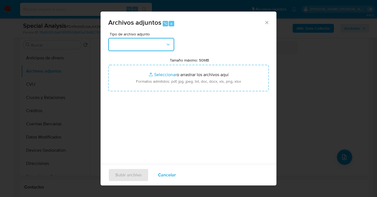
click at [168, 45] on icon "button" at bounding box center [167, 44] width 5 height 5
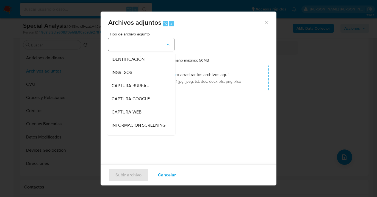
scroll to position [58, 0]
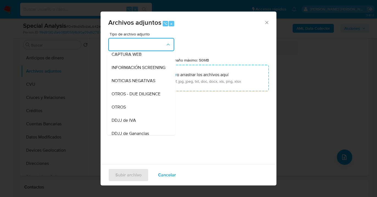
click at [143, 114] on div "OTROS" at bounding box center [139, 106] width 56 height 13
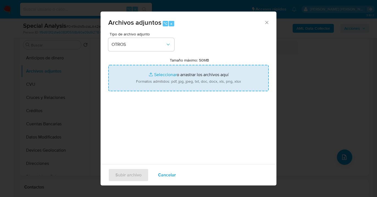
click at [200, 76] on input "Tamaño máximo: 50MB Seleccionar archivos" at bounding box center [188, 78] width 160 height 26
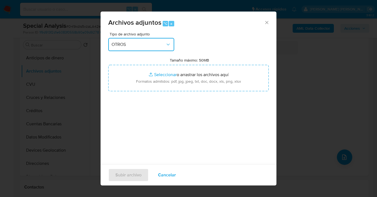
click at [148, 46] on span "OTROS" at bounding box center [138, 44] width 54 height 5
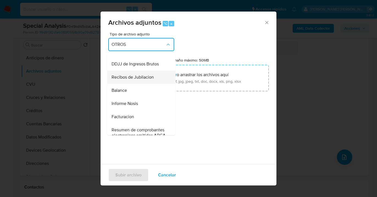
scroll to position [173, 0]
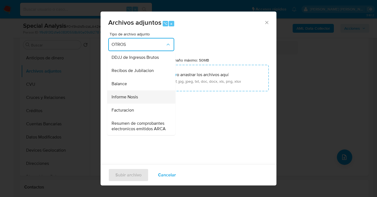
click at [138, 104] on div "Informe Nosis" at bounding box center [139, 96] width 56 height 13
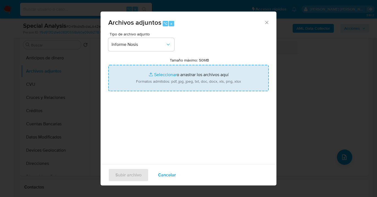
click at [174, 78] on input "Tamaño máximo: 50MB Seleccionar archivos" at bounding box center [188, 78] width 160 height 26
type input "C:\fakepath\102086403 -NOSIS_Manager_InformeIndividual_23127121079_620658_20251…"
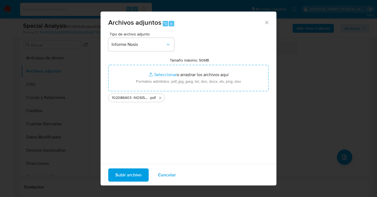
click at [126, 175] on span "Subir archivo" at bounding box center [128, 175] width 26 height 12
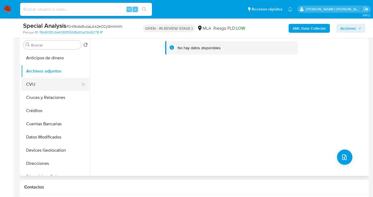
drag, startPoint x: 58, startPoint y: 83, endPoint x: 58, endPoint y: 79, distance: 4.1
click at [58, 83] on button "CVU" at bounding box center [53, 84] width 64 height 13
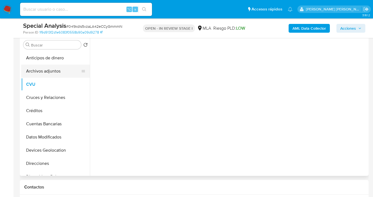
drag, startPoint x: 61, startPoint y: 72, endPoint x: 64, endPoint y: 72, distance: 3.3
click at [61, 72] on button "Archivos adjuntos" at bounding box center [53, 71] width 64 height 13
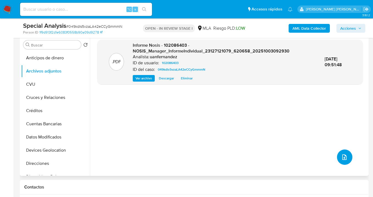
click at [341, 156] on icon "upload-file" at bounding box center [344, 157] width 7 height 7
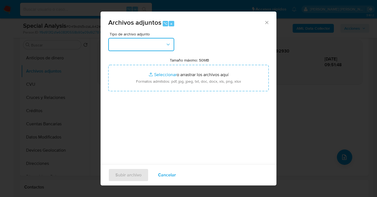
click at [169, 45] on icon "button" at bounding box center [167, 44] width 5 height 5
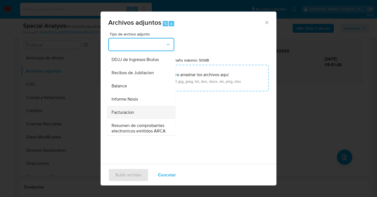
scroll to position [198, 0]
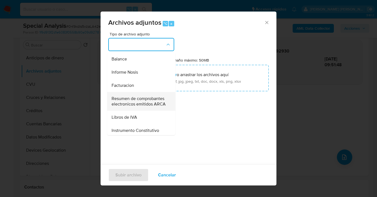
click at [144, 107] on span "Resumen de comprobantes electronicos emitidos ARCA" at bounding box center [139, 101] width 56 height 11
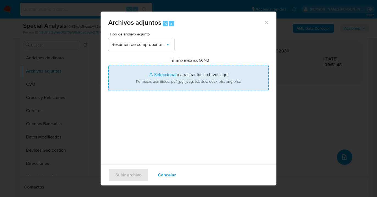
click at [187, 81] on input "Tamaño máximo: 50MB Seleccionar archivos" at bounding box center [188, 78] width 160 height 26
type input "C:\fakepath\Comprobantes electrónicos desde 2019 a 2025 Cust 102086403.pdf"
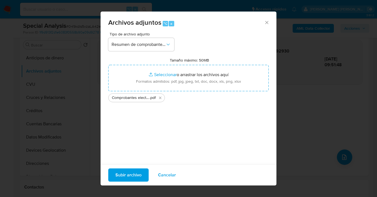
click at [131, 177] on span "Subir archivo" at bounding box center [128, 175] width 26 height 12
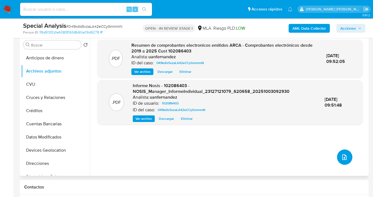
click at [345, 154] on button "upload-file" at bounding box center [344, 156] width 15 height 15
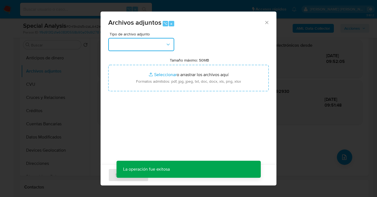
click at [170, 47] on icon "button" at bounding box center [167, 44] width 5 height 5
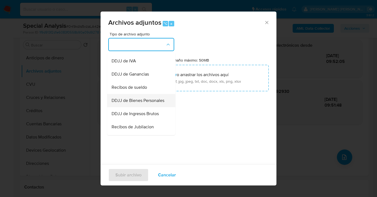
scroll to position [117, 0]
click at [144, 116] on span "DDJJ de Ingresos Brutos" at bounding box center [134, 113] width 47 height 5
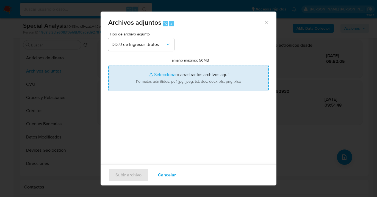
click at [182, 83] on input "Tamaño máximo: 50MB Seleccionar archivos" at bounding box center [188, 78] width 160 height 26
type input "C:\fakepath\DDJJ IIBB de 10:2024 al 02:2025 Cust 102086403.pdf"
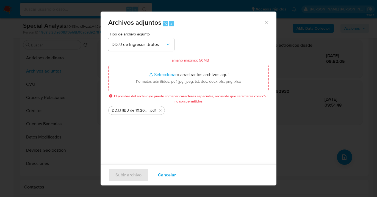
click at [167, 177] on span "Cancelar" at bounding box center [167, 175] width 18 height 12
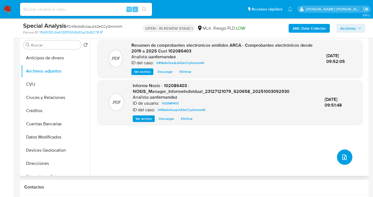
click at [342, 157] on icon "upload-file" at bounding box center [344, 157] width 7 height 7
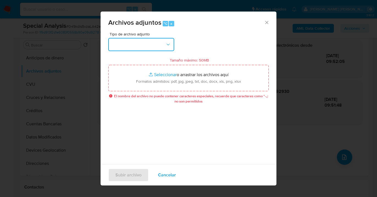
click at [169, 42] on icon "button" at bounding box center [167, 44] width 5 height 5
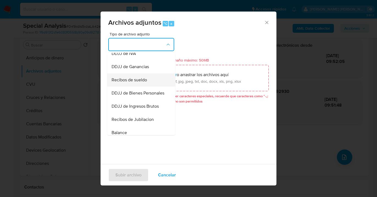
scroll to position [142, 0]
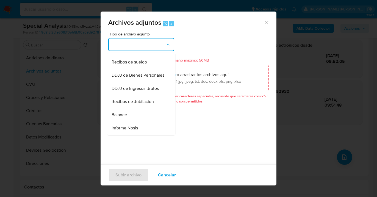
click at [142, 91] on span "DDJJ de Ingresos Brutos" at bounding box center [134, 88] width 47 height 5
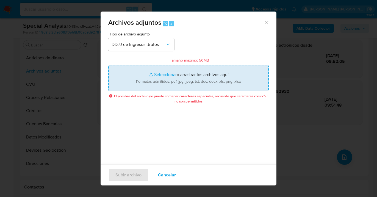
click at [191, 80] on input "Tamaño máximo: 50MB Seleccionar archivos" at bounding box center [188, 78] width 160 height 26
type input "C:\fakepath\DDJJ IIBB de 10-2024 al 02-2025 Cust 102086403.pdf"
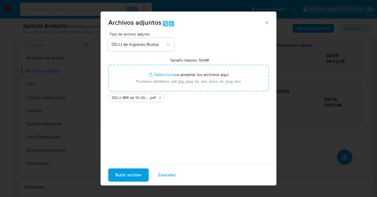
click at [128, 175] on span "Subir archivo" at bounding box center [128, 175] width 26 height 12
click at [172, 173] on span "Cancelar" at bounding box center [167, 175] width 18 height 12
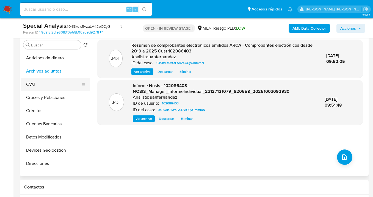
drag, startPoint x: 59, startPoint y: 86, endPoint x: 61, endPoint y: 79, distance: 7.9
click at [59, 86] on button "CVU" at bounding box center [53, 84] width 64 height 13
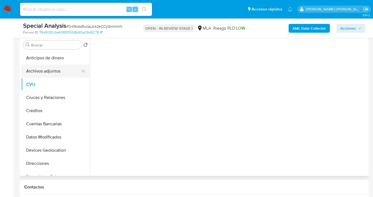
click at [63, 72] on button "Archivos adjuntos" at bounding box center [53, 71] width 64 height 13
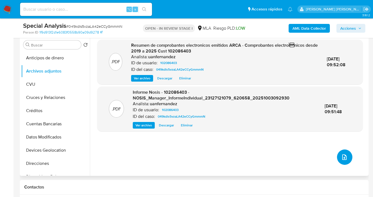
click at [342, 156] on icon "upload-file" at bounding box center [344, 156] width 4 height 5
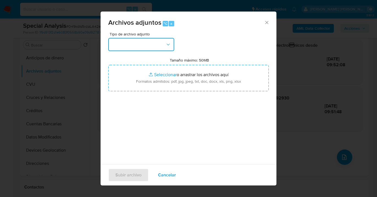
click at [169, 47] on icon "button" at bounding box center [167, 44] width 5 height 5
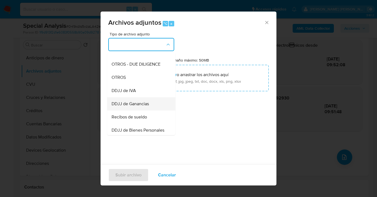
scroll to position [119, 0]
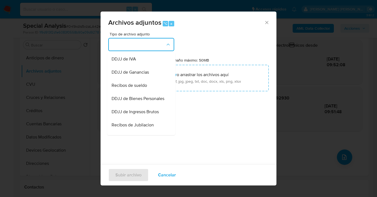
drag, startPoint x: 145, startPoint y: 121, endPoint x: 151, endPoint y: 116, distance: 7.9
click at [145, 114] on span "DDJJ de Ingresos Brutos" at bounding box center [134, 111] width 47 height 5
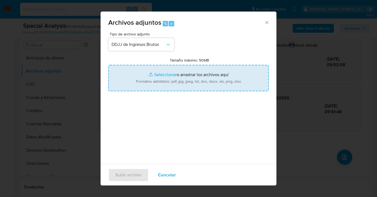
click at [195, 86] on input "Tamaño máximo: 50MB Seleccionar archivos" at bounding box center [188, 78] width 160 height 26
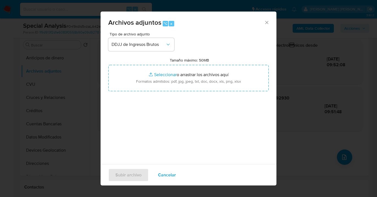
type input "C:\fakepath\DDJJ IIBB de 10-2024 al 02-2025 Cust 102086403.pdf"
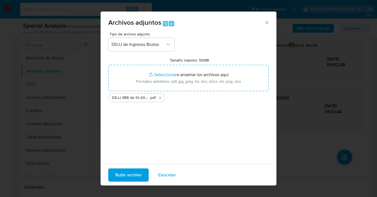
drag, startPoint x: 330, startPoint y: 146, endPoint x: 135, endPoint y: 174, distance: 197.9
click at [135, 174] on span "Subir archivo" at bounding box center [128, 175] width 26 height 12
click at [171, 177] on span "Cancelar" at bounding box center [167, 175] width 18 height 12
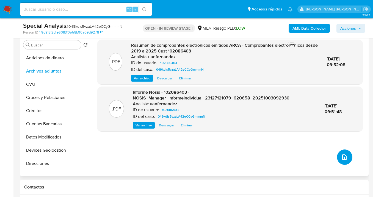
click at [341, 154] on span "upload-file" at bounding box center [344, 157] width 7 height 7
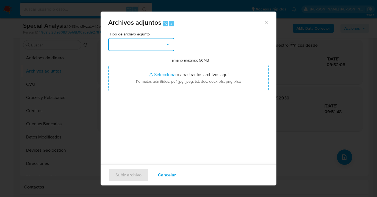
click at [171, 48] on button "button" at bounding box center [141, 44] width 66 height 13
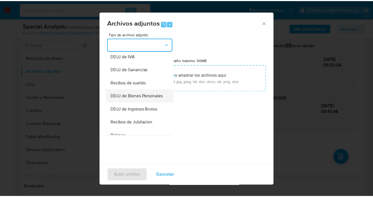
scroll to position [128, 0]
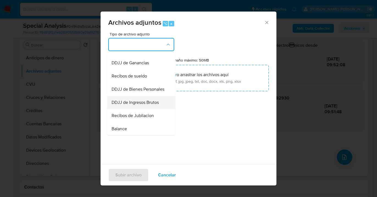
click at [150, 105] on span "DDJJ de Ingresos Brutos" at bounding box center [134, 102] width 47 height 5
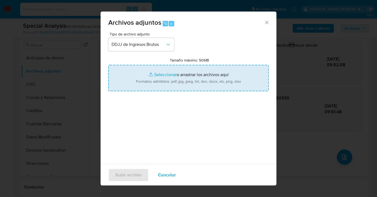
click at [202, 77] on input "Tamaño máximo: 50MB Seleccionar archivos" at bounding box center [188, 78] width 160 height 26
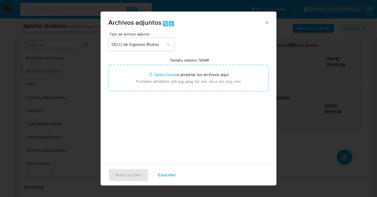
type input "C:\fakepath\DDJJ IIBB de 10-2024 al 02-2025.pdf"
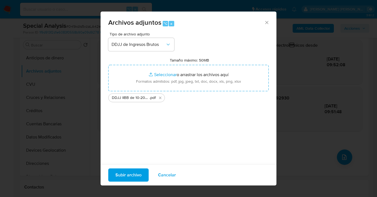
click at [120, 177] on span "Subir archivo" at bounding box center [128, 175] width 26 height 12
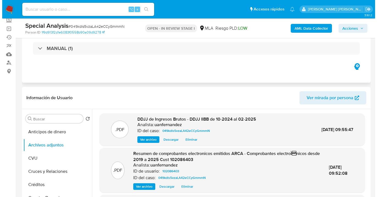
scroll to position [0, 0]
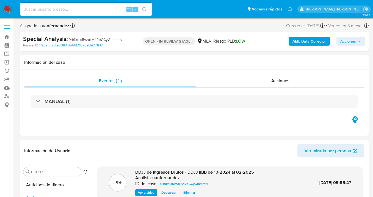
click at [300, 41] on b "AML Data Collector" at bounding box center [308, 41] width 33 height 9
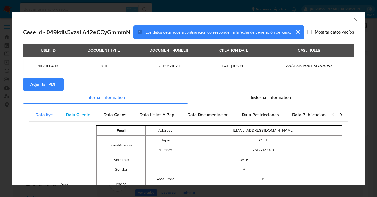
click at [83, 116] on span "Data Cliente" at bounding box center [78, 114] width 24 height 6
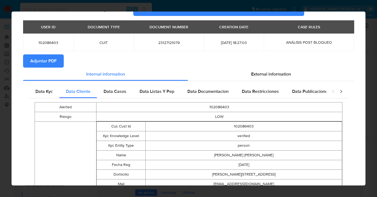
scroll to position [54, 0]
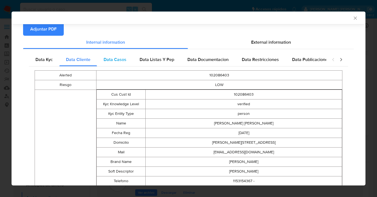
click at [122, 62] on span "Data Casos" at bounding box center [115, 59] width 23 height 6
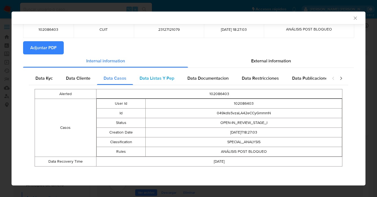
click at [163, 78] on span "Data Listas Y Pep" at bounding box center [156, 78] width 35 height 6
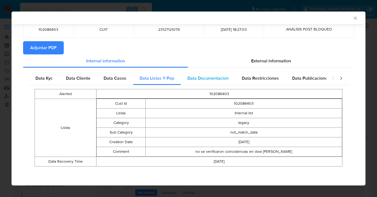
click at [200, 76] on span "Data Documentacion" at bounding box center [207, 78] width 41 height 6
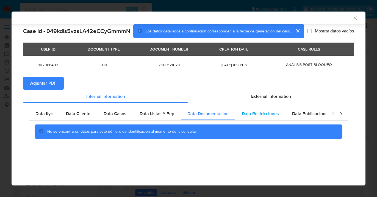
click at [247, 116] on span "Data Restricciones" at bounding box center [260, 113] width 37 height 6
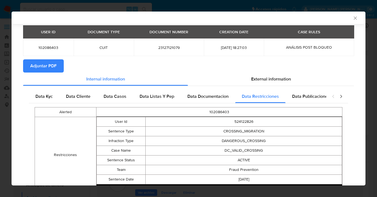
scroll to position [49, 0]
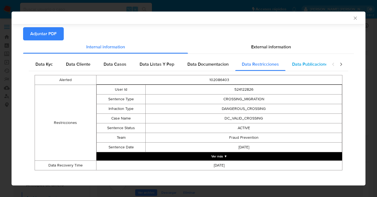
click at [301, 66] on span "Data Publicaciones" at bounding box center [311, 64] width 38 height 6
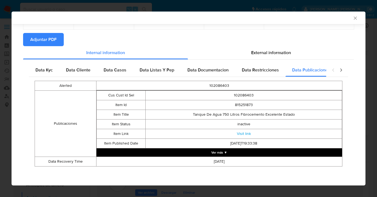
click at [338, 70] on icon "closure-recommendation-modal" at bounding box center [340, 69] width 5 height 5
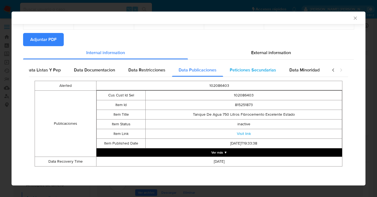
click at [237, 71] on span "Peticiones Secundarias" at bounding box center [253, 70] width 46 height 6
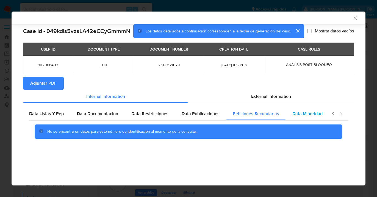
click at [295, 114] on span "Data Minoridad" at bounding box center [307, 113] width 30 height 6
click at [342, 115] on icon "closure-recommendation-modal" at bounding box center [340, 113] width 5 height 5
click at [282, 100] on div "External information" at bounding box center [271, 96] width 166 height 13
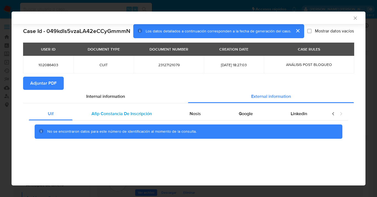
click at [108, 115] on span "Afip Constancia De Inscripción" at bounding box center [121, 113] width 60 height 6
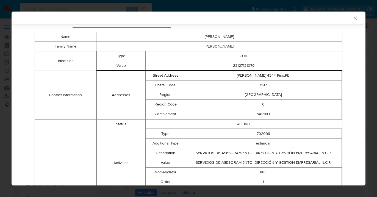
scroll to position [46, 0]
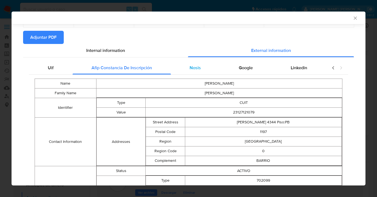
click at [192, 70] on span "Nosis" at bounding box center [194, 68] width 11 height 6
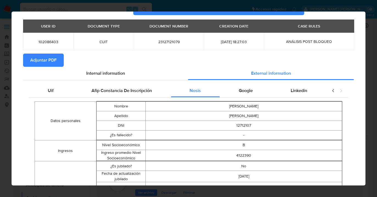
scroll to position [0, 0]
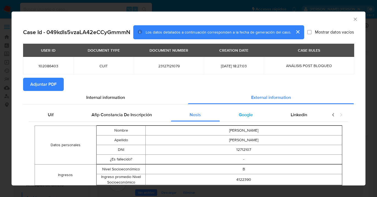
click at [247, 113] on span "Google" at bounding box center [246, 114] width 14 height 6
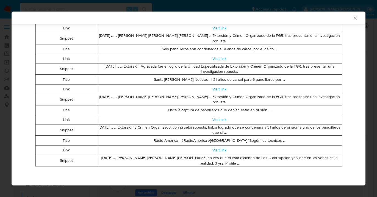
scroll to position [23, 0]
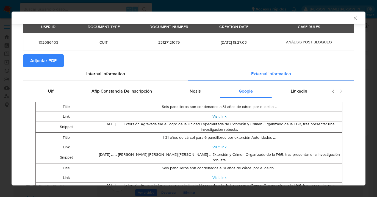
click at [214, 115] on link "Visit link" at bounding box center [219, 115] width 14 height 5
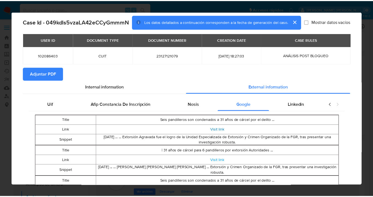
scroll to position [0, 0]
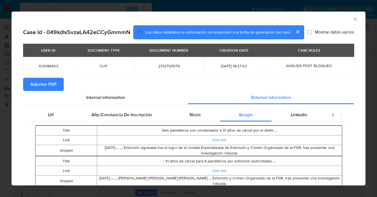
click at [45, 83] on span "Adjuntar PDF" at bounding box center [43, 84] width 26 height 12
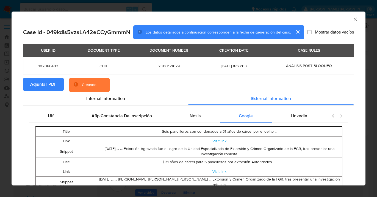
click at [352, 19] on icon "Cerrar ventana" at bounding box center [354, 18] width 5 height 5
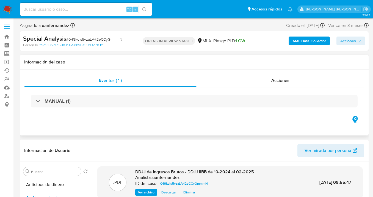
scroll to position [57, 0]
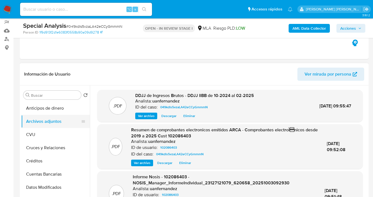
drag, startPoint x: 60, startPoint y: 132, endPoint x: 61, endPoint y: 127, distance: 4.9
click at [60, 132] on button "CVU" at bounding box center [55, 134] width 69 height 13
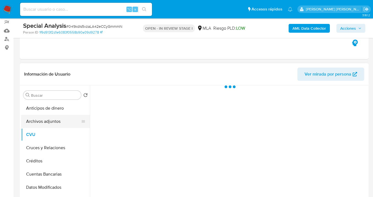
click at [62, 121] on button "Archivos adjuntos" at bounding box center [53, 121] width 64 height 13
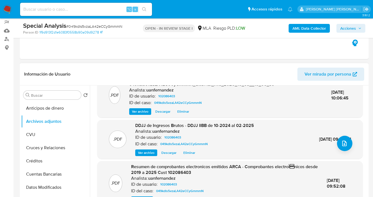
scroll to position [0, 0]
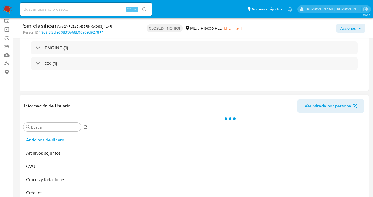
scroll to position [54, 0]
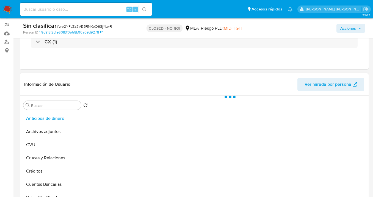
select select "10"
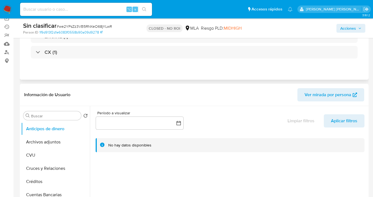
scroll to position [8, 0]
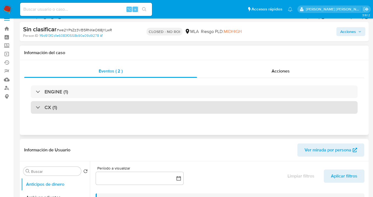
click at [38, 106] on div "CX (1)" at bounding box center [46, 107] width 21 height 6
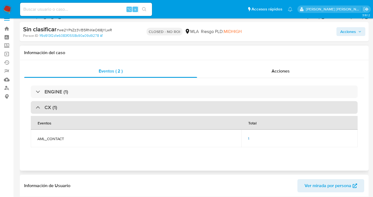
click at [36, 107] on div at bounding box center [36, 107] width 0 height 0
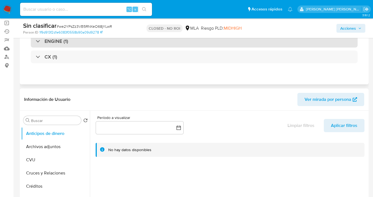
scroll to position [0, 0]
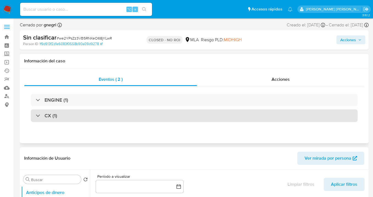
click at [38, 115] on div "CX (1)" at bounding box center [46, 116] width 21 height 6
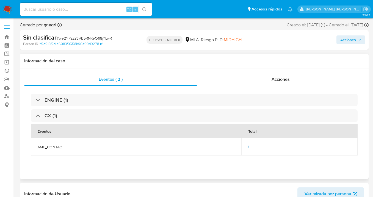
click at [249, 147] on span "1" at bounding box center [248, 146] width 1 height 5
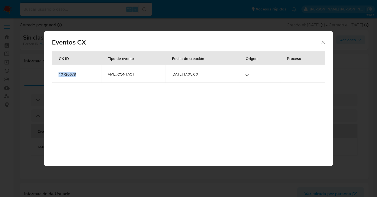
drag, startPoint x: 79, startPoint y: 74, endPoint x: 57, endPoint y: 74, distance: 22.0
click at [57, 74] on td "40726678" at bounding box center [76, 74] width 49 height 18
copy span "40726678"
click at [324, 41] on icon "Cerrar" at bounding box center [322, 42] width 5 height 5
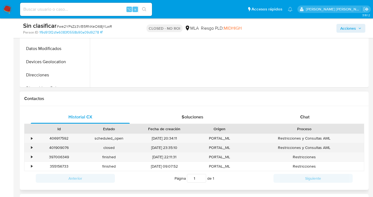
scroll to position [243, 0]
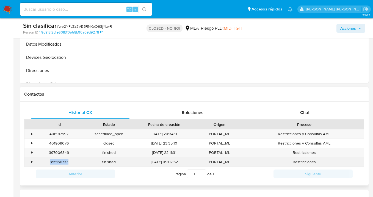
drag, startPoint x: 70, startPoint y: 163, endPoint x: 50, endPoint y: 161, distance: 20.1
click at [50, 161] on div "355156733" at bounding box center [59, 161] width 50 height 9
copy div "355156733"
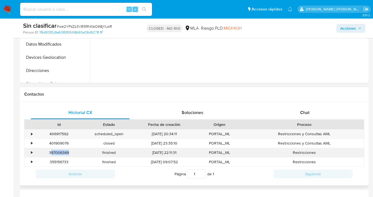
drag, startPoint x: 68, startPoint y: 152, endPoint x: 51, endPoint y: 150, distance: 17.4
click at [51, 150] on div "397006349" at bounding box center [59, 152] width 50 height 9
drag, startPoint x: 69, startPoint y: 152, endPoint x: 49, endPoint y: 151, distance: 19.8
click at [49, 151] on div "397006349" at bounding box center [59, 152] width 50 height 9
copy div "397006349"
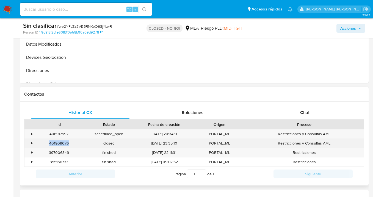
drag, startPoint x: 65, startPoint y: 142, endPoint x: 49, endPoint y: 142, distance: 15.9
click at [49, 142] on div "401909076" at bounding box center [59, 143] width 50 height 9
copy div "401909076"
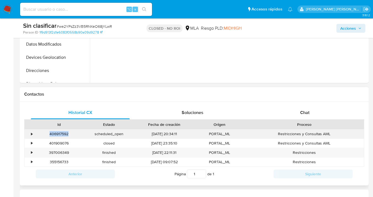
drag, startPoint x: 68, startPoint y: 133, endPoint x: 49, endPoint y: 133, distance: 18.9
click at [49, 133] on div "406917592" at bounding box center [59, 133] width 50 height 9
copy div "406917592"
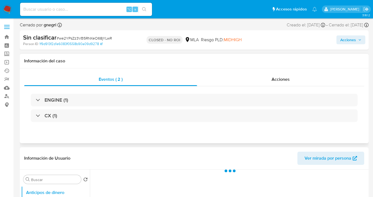
select select "10"
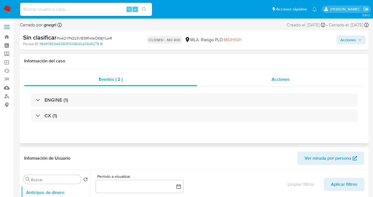
click at [281, 80] on span "Acciones" at bounding box center [280, 79] width 18 height 6
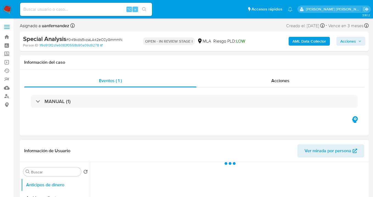
scroll to position [51, 0]
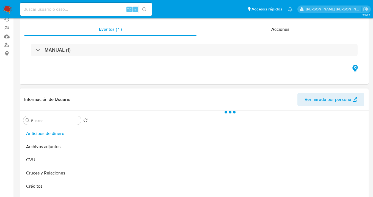
select select "10"
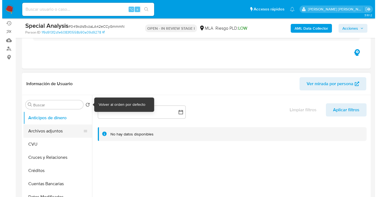
scroll to position [80, 0]
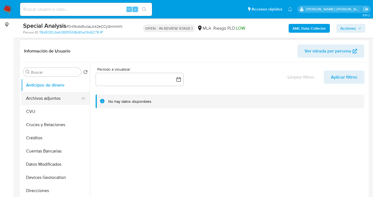
click at [64, 102] on button "Archivos adjuntos" at bounding box center [53, 98] width 64 height 13
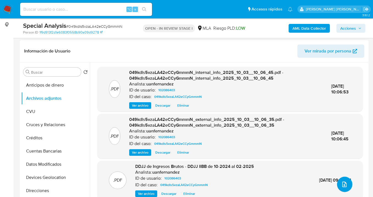
click at [344, 186] on icon "upload-file" at bounding box center [344, 184] width 7 height 7
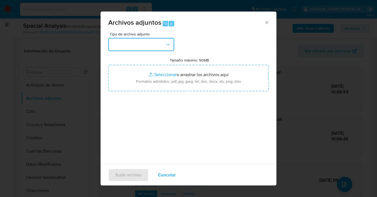
click at [173, 47] on button "button" at bounding box center [141, 44] width 66 height 13
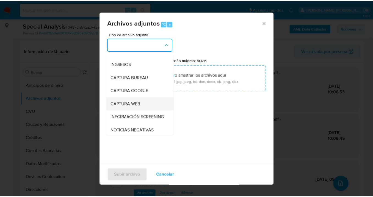
scroll to position [55, 0]
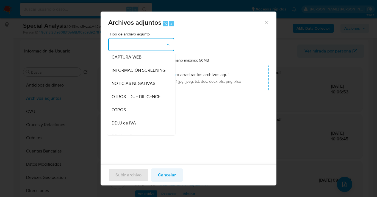
click at [167, 175] on span "Cancelar" at bounding box center [167, 175] width 18 height 12
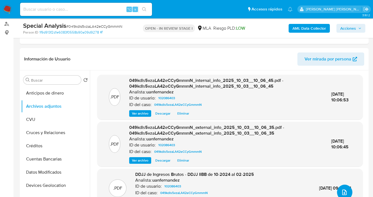
scroll to position [68, 0]
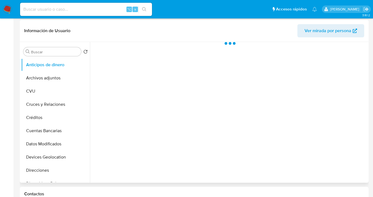
select select "10"
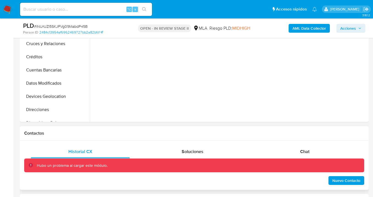
scroll to position [189, 0]
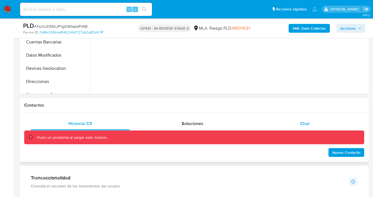
click at [307, 123] on span "Chat" at bounding box center [304, 123] width 9 height 6
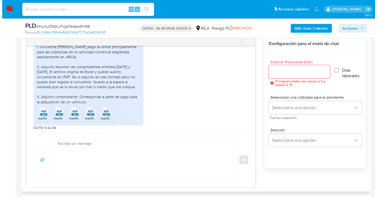
scroll to position [288, 0]
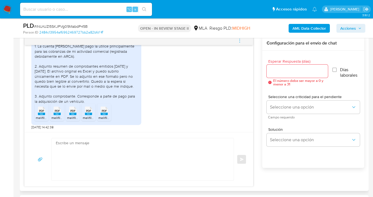
click at [271, 72] on input "Esperar Respuesta (días)" at bounding box center [296, 71] width 61 height 7
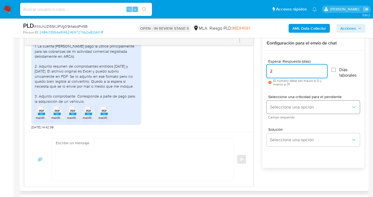
type input "2"
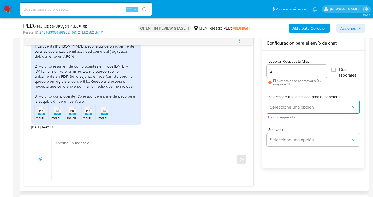
click at [283, 105] on span "Seleccione una opción" at bounding box center [310, 106] width 81 height 5
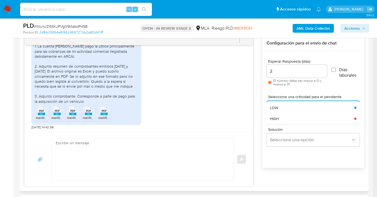
drag, startPoint x: 282, startPoint y: 108, endPoint x: 285, endPoint y: 129, distance: 20.5
click at [282, 109] on div "LOW" at bounding box center [310, 107] width 81 height 11
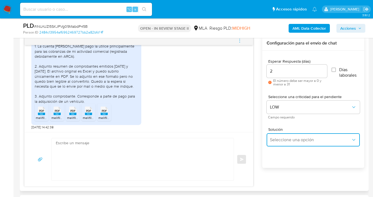
click at [286, 139] on span "Seleccione una opción" at bounding box center [310, 139] width 81 height 5
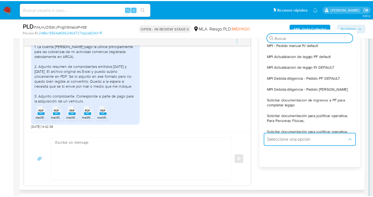
scroll to position [47, 0]
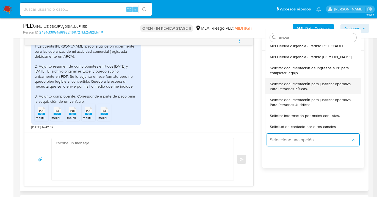
click at [292, 85] on span "Solicitar documentación para justificar operativa. Para Personas Físicas." at bounding box center [311, 86] width 83 height 10
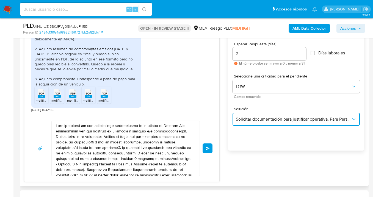
scroll to position [311, 0]
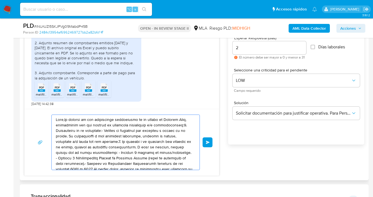
drag, startPoint x: 121, startPoint y: 154, endPoint x: 33, endPoint y: 105, distance: 100.5
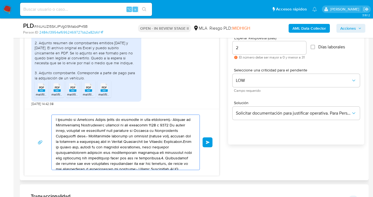
drag, startPoint x: 133, startPoint y: 150, endPoint x: 102, endPoint y: 136, distance: 33.4
click at [48, 117] on div "Enviar" at bounding box center [121, 141] width 181 height 55
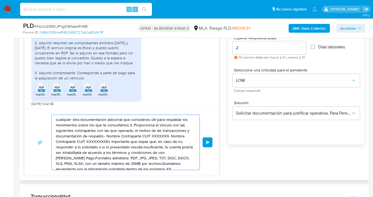
drag, startPoint x: 86, startPoint y: 125, endPoint x: 43, endPoint y: 115, distance: 44.8
click at [41, 115] on div "cualquier otra documentación adicional que consideres útil para respaldar los m…" at bounding box center [121, 141] width 181 height 55
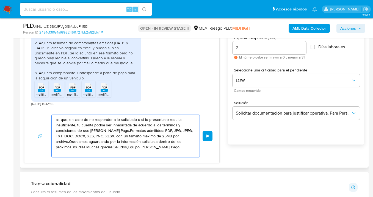
drag, startPoint x: 131, startPoint y: 145, endPoint x: 51, endPoint y: 122, distance: 84.0
click at [38, 120] on div "as que, en caso de no responder a lo solicitado o si lo presentado resulta insu…" at bounding box center [121, 135] width 181 height 43
type textarea "de Mercado Pago."
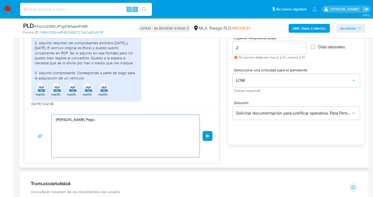
drag, startPoint x: 111, startPoint y: 135, endPoint x: 47, endPoint y: 117, distance: 66.1
click at [47, 117] on div "de Mercado Pago. Enviar" at bounding box center [121, 135] width 181 height 43
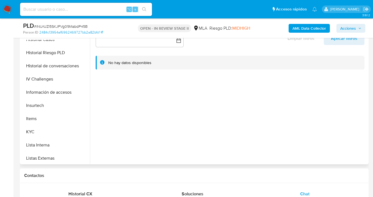
scroll to position [178, 0]
drag, startPoint x: 70, startPoint y: 128, endPoint x: 79, endPoint y: 130, distance: 9.7
click at [70, 128] on button "KYC" at bounding box center [53, 131] width 64 height 13
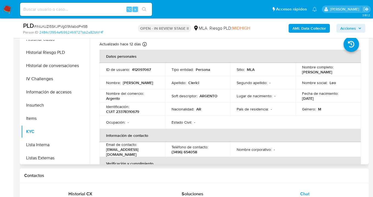
drag, startPoint x: 300, startPoint y: 72, endPoint x: 345, endPoint y: 74, distance: 45.9
click at [345, 74] on td "Nombre completo : Leonardo Ezequiel Clerici" at bounding box center [327, 69] width 65 height 13
copy p "Leonardo Ezequiel Clerici"
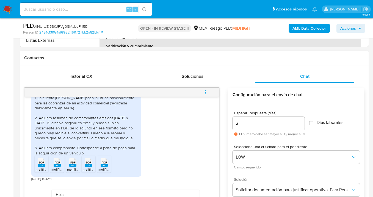
scroll to position [279, 0]
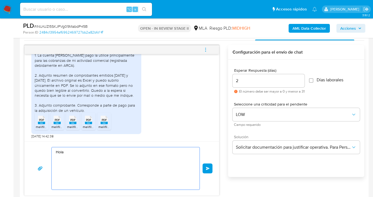
click at [83, 152] on textarea "Hola" at bounding box center [124, 168] width 137 height 42
paste textarea "Leonardo Ezequiel Clerici"
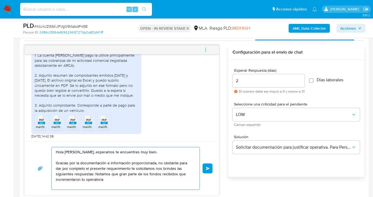
click at [76, 174] on textarea "Hola Leonardo Ezequiel Clerici, esperamos te encuentres muy bien. Gracias por l…" at bounding box center [124, 168] width 137 height 42
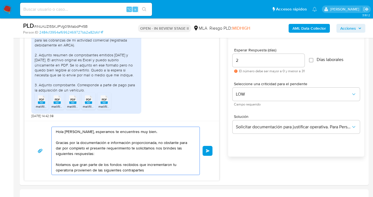
scroll to position [333, 0]
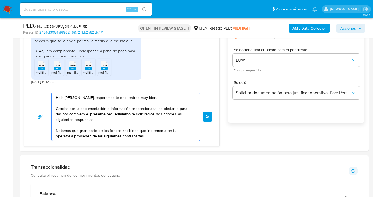
paste textarea "Proporciona el vínculo con las siguientes contrapartes con las que operaste, el…"
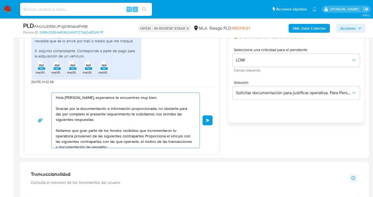
scroll to position [2, 0]
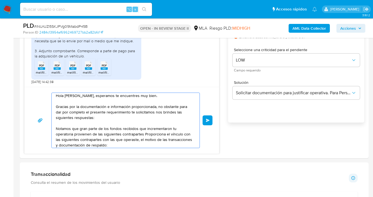
drag, startPoint x: 142, startPoint y: 133, endPoint x: 152, endPoint y: 151, distance: 21.0
click at [142, 133] on textarea "Hola Leonardo Ezequiel Clerici, esperamos te encuentres muy bien. Gracias por l…" at bounding box center [124, 120] width 137 height 55
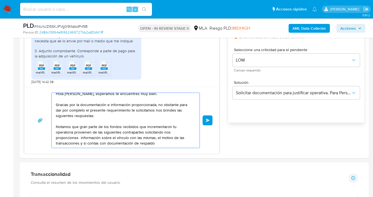
scroll to position [13, 0]
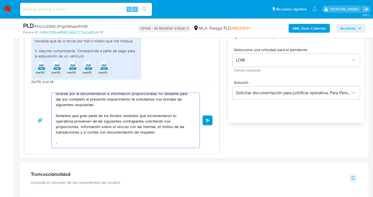
paste textarea "Es importante que sepas que, en caso de no responder a lo solicitado o si lo pr…"
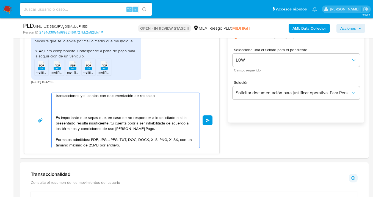
scroll to position [46, 0]
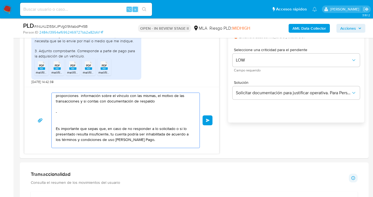
paste textarea "-"
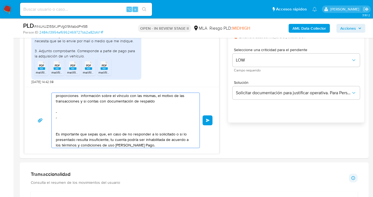
paste textarea "-"
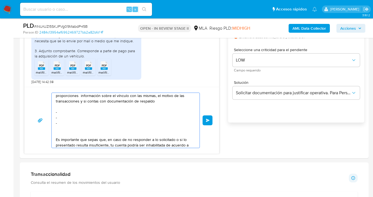
paste textarea "-"
click at [84, 112] on textarea "Hola Leonardo Ezequiel Clerici, esperamos te encuentres muy bien. Gracias por l…" at bounding box center [124, 120] width 137 height 55
paste textarea "Arguello José Anastacio - 20304890127"
click at [75, 118] on textarea at bounding box center [124, 120] width 137 height 55
paste textarea "Héctor Felipe Clerici - CUIT 20131183829"
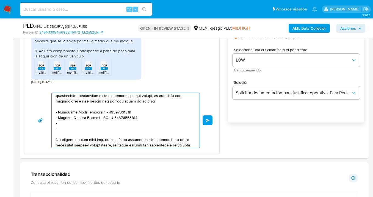
click at [78, 123] on textarea at bounding box center [124, 120] width 137 height 55
paste textarea "Susana Beatriz Ríos - CUIT 27141461228"
click at [79, 128] on textarea at bounding box center [124, 120] width 137 height 55
paste textarea "Rosario Irene Garnica - CUIT 27115353670"
type textarea "Hola Leonardo Ezequiel Clerici, esperamos te encuentres muy bien. Gracias por l…"
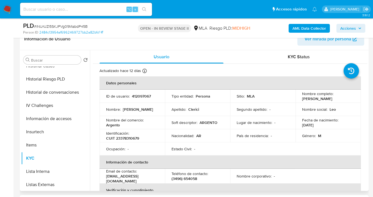
scroll to position [0, 0]
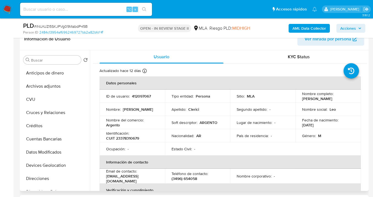
drag, startPoint x: 64, startPoint y: 86, endPoint x: 235, endPoint y: 91, distance: 170.8
click at [65, 86] on button "Archivos adjuntos" at bounding box center [55, 86] width 69 height 13
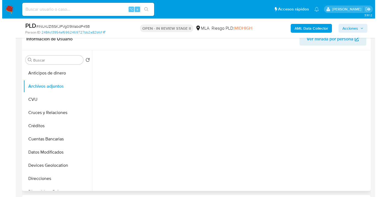
scroll to position [114, 0]
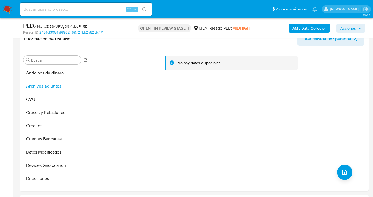
click at [307, 31] on b "AML Data Collector" at bounding box center [308, 28] width 33 height 9
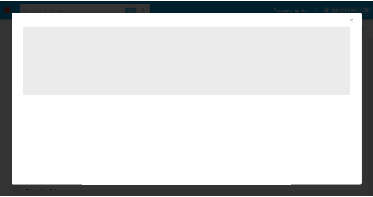
scroll to position [119, 0]
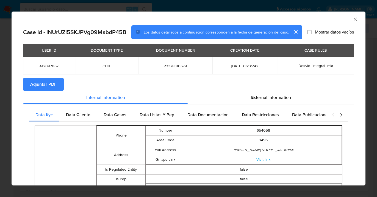
click at [45, 85] on span "Adjuntar PDF" at bounding box center [43, 84] width 26 height 12
click at [352, 18] on icon "Cerrar ventana" at bounding box center [354, 18] width 5 height 5
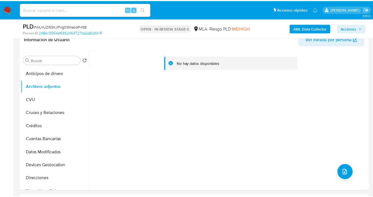
scroll to position [114, 0]
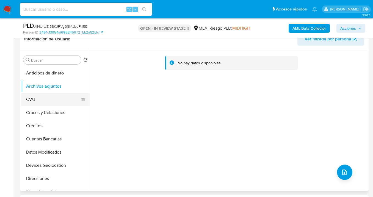
click at [61, 104] on button "CVU" at bounding box center [53, 99] width 64 height 13
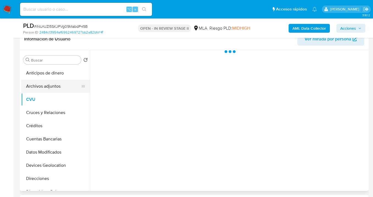
scroll to position [119, 0]
drag, startPoint x: 63, startPoint y: 89, endPoint x: 85, endPoint y: 88, distance: 22.2
click at [63, 89] on button "Archivos adjuntos" at bounding box center [53, 86] width 64 height 13
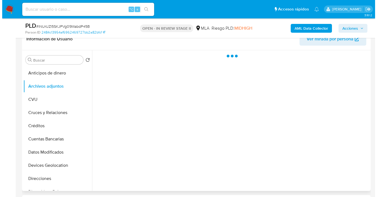
scroll to position [114, 0]
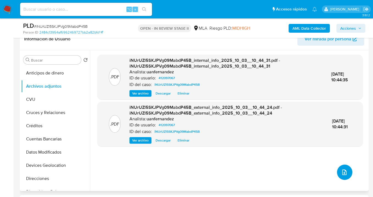
click at [345, 178] on button "upload-file" at bounding box center [344, 171] width 15 height 15
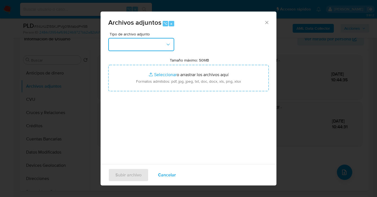
click at [171, 43] on button "button" at bounding box center [141, 44] width 66 height 13
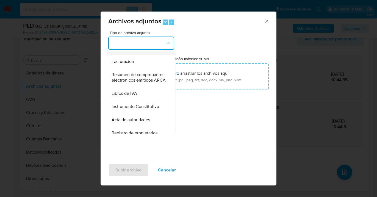
scroll to position [188, 0]
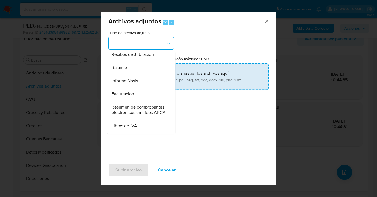
click at [142, 87] on div "Informe Nosis" at bounding box center [139, 80] width 56 height 13
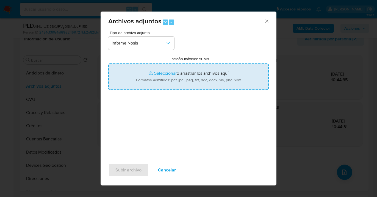
click at [203, 74] on input "Tamaño máximo: 50MB Seleccionar archivos" at bounding box center [188, 76] width 160 height 26
type input "C:\fakepath\412097067-NOSIS_Manager_InformeIndividual_23378310679_620658_202510…"
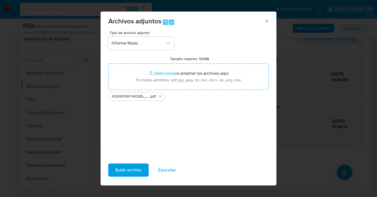
click at [129, 172] on span "Subir archivo" at bounding box center [128, 170] width 26 height 12
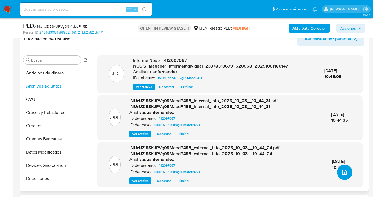
click at [341, 170] on icon "upload-file" at bounding box center [344, 172] width 7 height 7
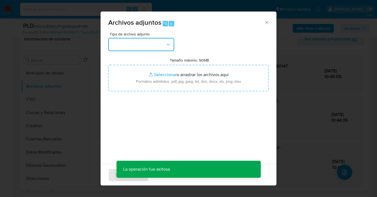
click at [169, 45] on icon "button" at bounding box center [167, 44] width 5 height 5
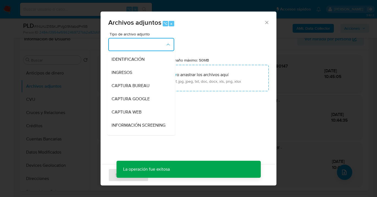
scroll to position [44, 0]
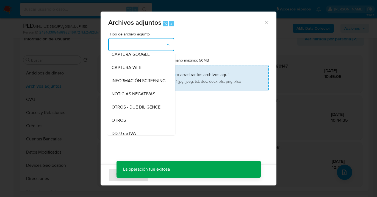
drag, startPoint x: 135, startPoint y: 125, endPoint x: 181, endPoint y: 77, distance: 65.8
click at [136, 125] on div "OTROS" at bounding box center [139, 120] width 56 height 13
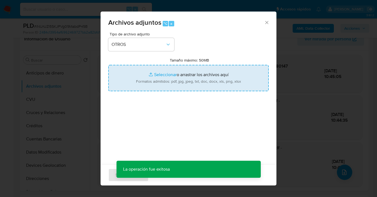
click at [181, 76] on input "Tamaño máximo: 50MB Seleccionar archivos" at bounding box center [188, 78] width 160 height 26
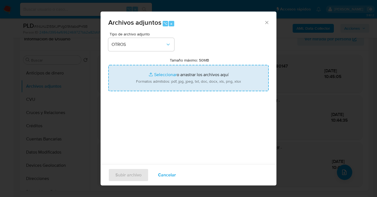
type input "C:\fakepath\412097067 Movimientos-Aladdin-v10_3.xlsx"
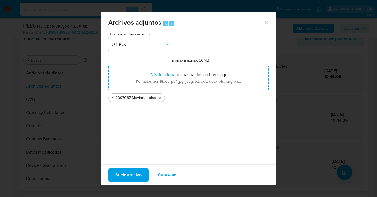
click at [126, 178] on span "Subir archivo" at bounding box center [128, 175] width 26 height 12
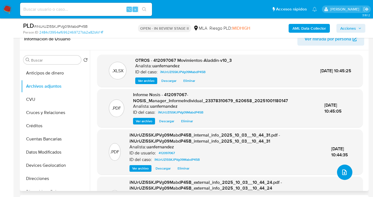
click at [338, 169] on button "upload-file" at bounding box center [344, 171] width 15 height 15
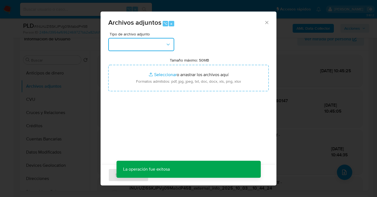
click at [170, 45] on icon "button" at bounding box center [167, 44] width 5 height 5
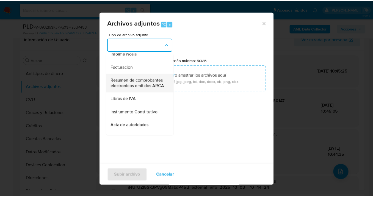
scroll to position [219, 0]
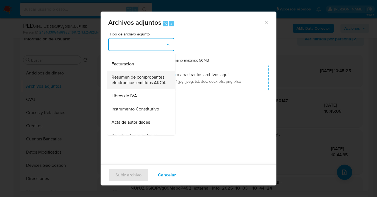
click at [139, 85] on span "Resumen de comprobantes electronicos emitidos ARCA" at bounding box center [139, 79] width 56 height 11
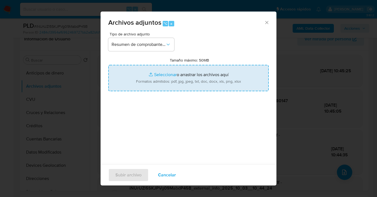
click at [191, 86] on input "Tamaño máximo: 50MB Seleccionar archivos" at bounding box center [188, 78] width 160 height 26
type input "C:\fakepath\Comprobantes electrónicos periodo 2024.pdf"
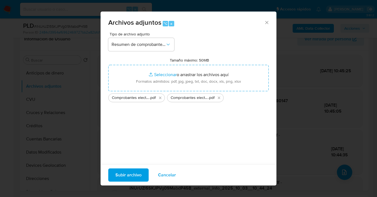
click at [125, 177] on span "Subir archivo" at bounding box center [128, 175] width 26 height 12
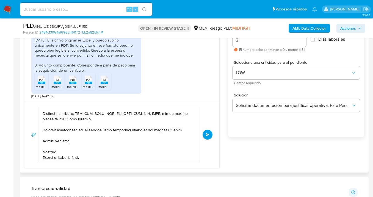
scroll to position [325, 0]
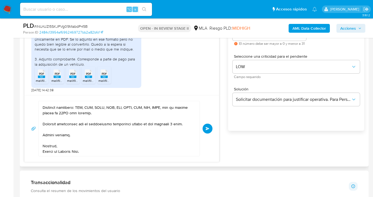
click at [207, 128] on span "Enviar" at bounding box center [207, 128] width 4 height 3
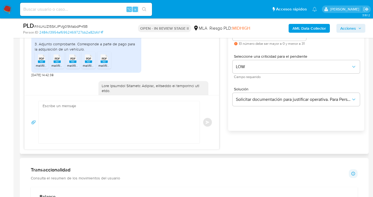
scroll to position [505, 0]
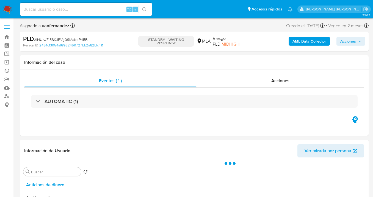
select select "10"
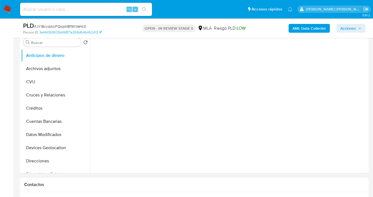
scroll to position [216, 0]
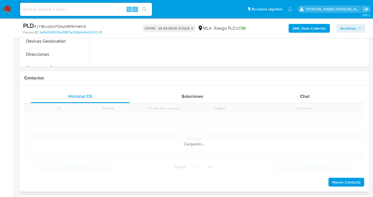
select select "10"
drag, startPoint x: 296, startPoint y: 90, endPoint x: 298, endPoint y: 93, distance: 3.9
click at [296, 90] on div "Chat" at bounding box center [304, 96] width 99 height 13
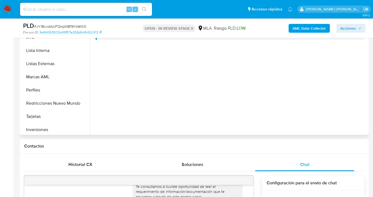
scroll to position [261, 0]
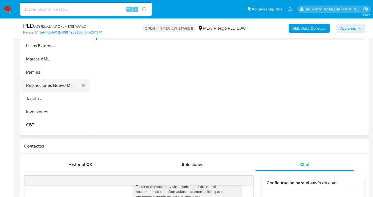
drag, startPoint x: 51, startPoint y: 84, endPoint x: 58, endPoint y: 88, distance: 8.5
click at [51, 84] on button "Restricciones Nuevo Mundo" at bounding box center [53, 85] width 64 height 13
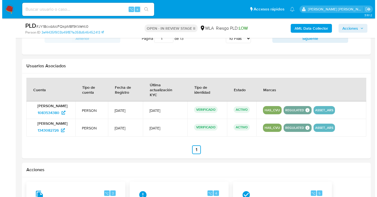
scroll to position [870, 0]
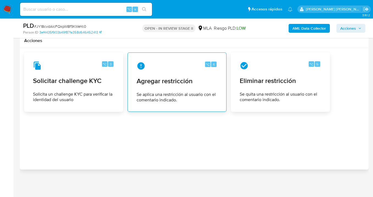
click at [176, 88] on div "⌥ 4 Agregar restricción Se aplica una restricción al usuario con el comentario …" at bounding box center [177, 82] width 90 height 50
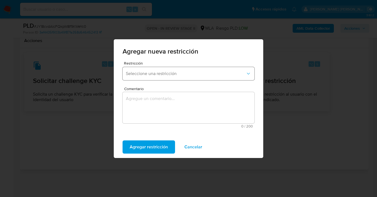
click at [158, 73] on span "Seleccione una restricción" at bounding box center [186, 73] width 120 height 5
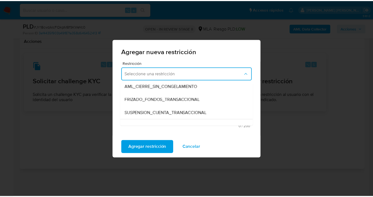
scroll to position [64, 0]
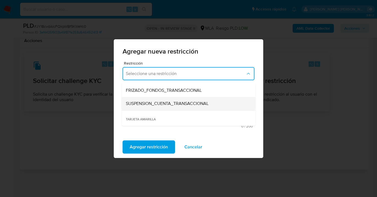
click at [155, 103] on span "SUSPENSION_CUENTA_TRANSACCIONAL" at bounding box center [167, 103] width 83 height 5
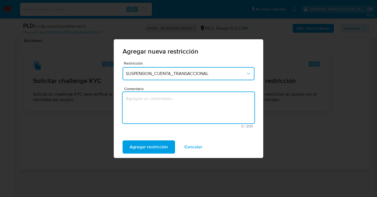
click at [153, 119] on textarea "Comentario" at bounding box center [188, 107] width 132 height 31
type textarea "AML"
click at [147, 149] on span "Agregar restricción" at bounding box center [149, 147] width 38 height 12
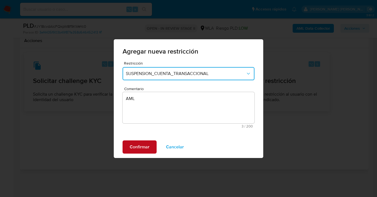
click at [138, 147] on span "Confirmar" at bounding box center [140, 147] width 20 height 12
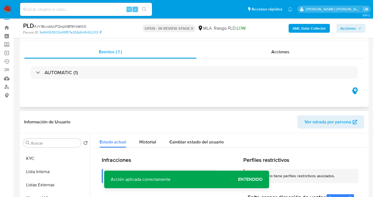
scroll to position [0, 0]
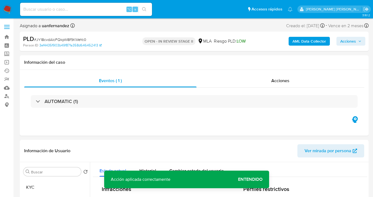
click at [346, 44] on span "Acciones" at bounding box center [348, 41] width 16 height 9
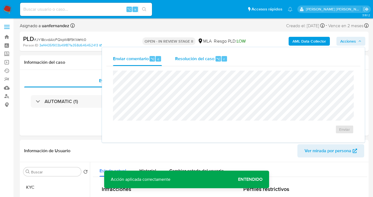
drag, startPoint x: 199, startPoint y: 58, endPoint x: 195, endPoint y: 65, distance: 7.8
click at [197, 58] on span "Resolución del caso" at bounding box center [194, 58] width 39 height 6
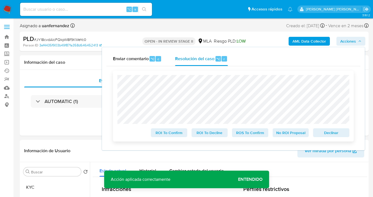
click at [334, 136] on span "Declinar" at bounding box center [331, 133] width 29 height 8
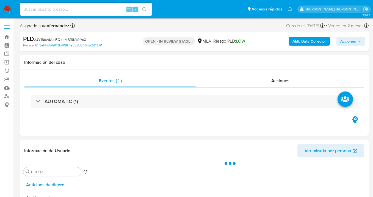
select select "10"
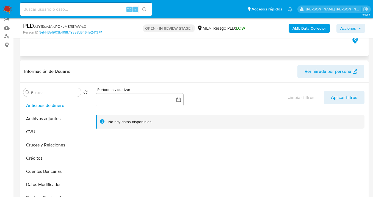
scroll to position [51, 0]
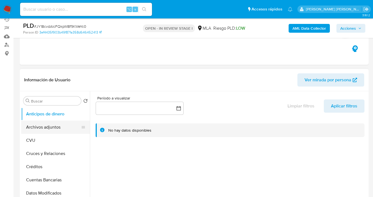
click at [58, 127] on button "Archivos adjuntos" at bounding box center [53, 127] width 64 height 13
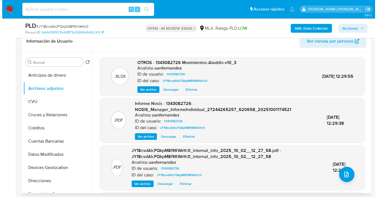
scroll to position [49, 0]
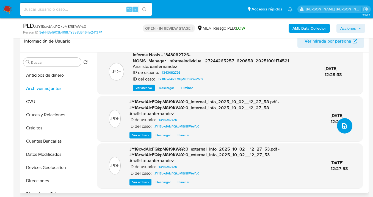
click at [342, 127] on icon "upload-file" at bounding box center [344, 125] width 7 height 7
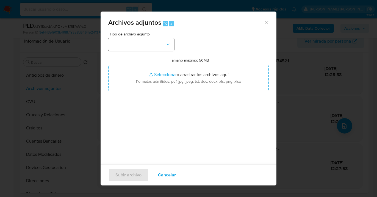
drag, startPoint x: 175, startPoint y: 47, endPoint x: 169, endPoint y: 50, distance: 6.4
click at [174, 47] on div "Tipo de archivo adjunto Tamaño máximo: 50MB Seleccionar archivos Seleccionar o …" at bounding box center [188, 97] width 160 height 130
click at [167, 48] on button "button" at bounding box center [141, 44] width 66 height 13
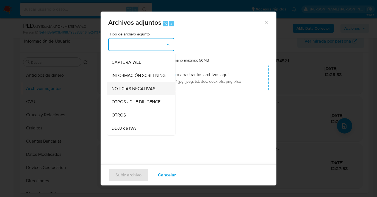
scroll to position [55, 0]
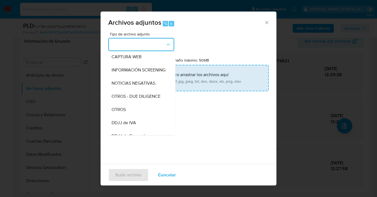
drag, startPoint x: 143, startPoint y: 115, endPoint x: 181, endPoint y: 80, distance: 51.7
click at [144, 113] on div "OTROS" at bounding box center [139, 109] width 56 height 13
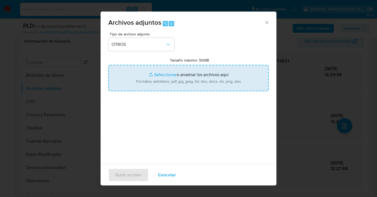
click at [182, 80] on input "Tamaño máximo: 50MB Seleccionar archivos" at bounding box center [188, 78] width 160 height 26
type input "C:\fakepath\Caselog JY18cvdAlcFQkpM8f9KWeYc0_2025_09_17_21_36_40.docx"
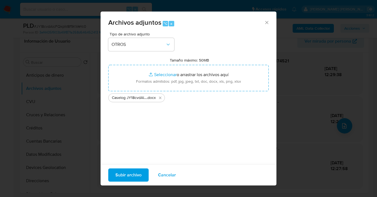
click at [128, 175] on span "Subir archivo" at bounding box center [128, 175] width 26 height 12
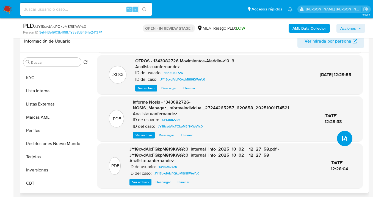
scroll to position [262, 0]
click at [64, 146] on button "Restricciones Nuevo Mundo" at bounding box center [53, 142] width 64 height 13
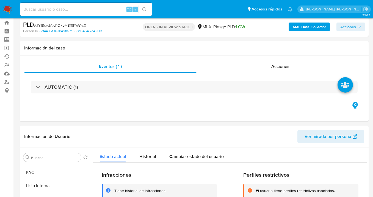
scroll to position [0, 0]
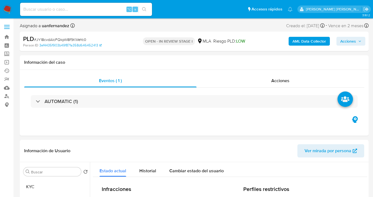
click at [358, 44] on span "Acciones" at bounding box center [350, 41] width 21 height 8
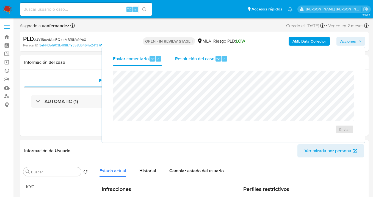
click at [186, 64] on div "Resolución del caso ⌥ r" at bounding box center [201, 59] width 52 height 14
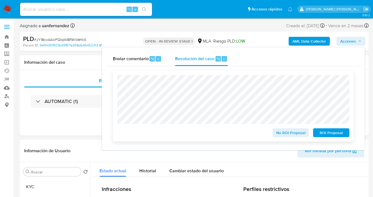
click at [332, 136] on span "ROI Proposal" at bounding box center [331, 133] width 29 height 8
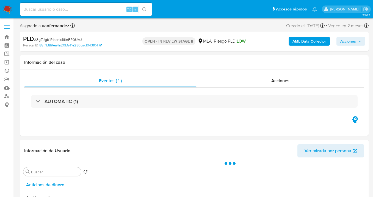
select select "10"
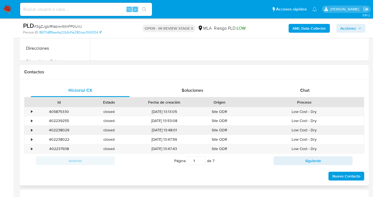
scroll to position [232, 0]
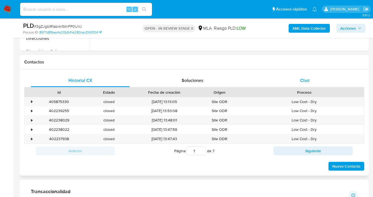
click at [306, 83] on span "Chat" at bounding box center [304, 80] width 9 height 6
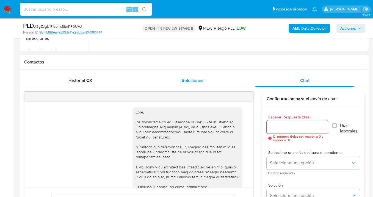
scroll to position [345, 0]
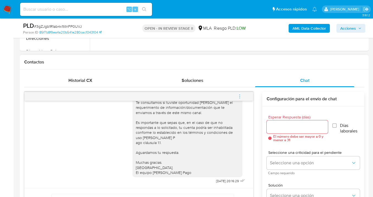
click at [240, 96] on icon "menu-action" at bounding box center [239, 96] width 5 height 5
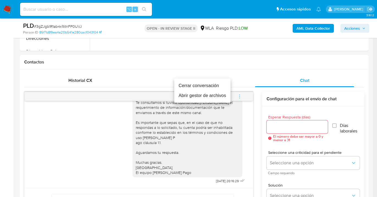
click at [189, 86] on li "Cerrar conversación" at bounding box center [202, 86] width 56 height 10
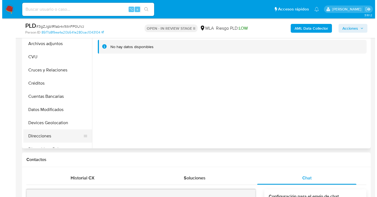
scroll to position [82, 0]
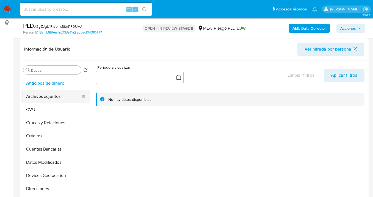
click at [51, 99] on button "Archivos adjuntos" at bounding box center [53, 96] width 64 height 13
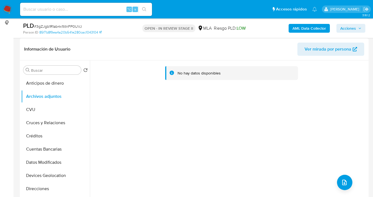
click at [314, 28] on b "AML Data Collector" at bounding box center [308, 28] width 33 height 9
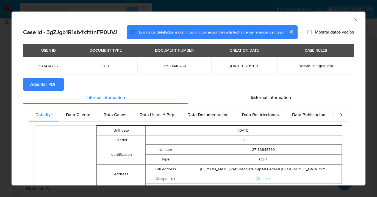
click at [43, 86] on span "Adjuntar PDF" at bounding box center [43, 84] width 26 height 12
click at [352, 19] on icon "Cerrar ventana" at bounding box center [354, 18] width 5 height 5
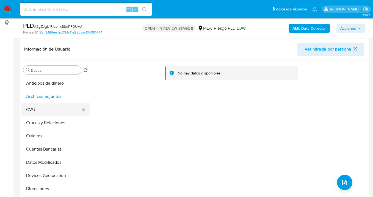
drag, startPoint x: 52, startPoint y: 109, endPoint x: 56, endPoint y: 104, distance: 5.8
click at [52, 109] on button "CVU" at bounding box center [53, 109] width 64 height 13
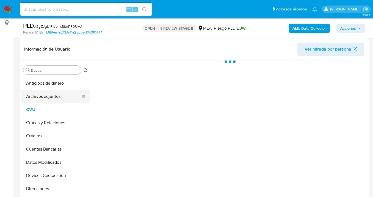
drag, startPoint x: 62, startPoint y: 97, endPoint x: 71, endPoint y: 96, distance: 8.9
click at [62, 97] on button "Archivos adjuntos" at bounding box center [53, 96] width 64 height 13
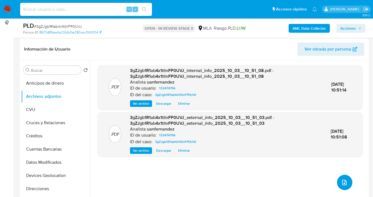
click at [342, 182] on icon "upload-file" at bounding box center [344, 182] width 7 height 7
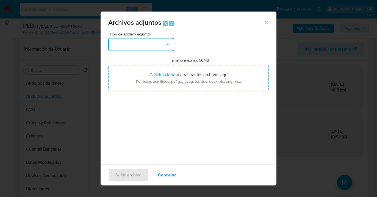
drag, startPoint x: 167, startPoint y: 44, endPoint x: 166, endPoint y: 50, distance: 5.9
click at [167, 45] on icon "button" at bounding box center [167, 44] width 3 height 2
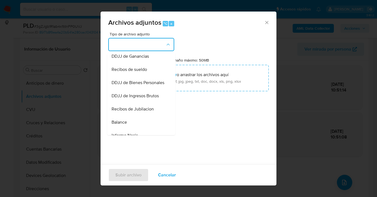
scroll to position [195, 0]
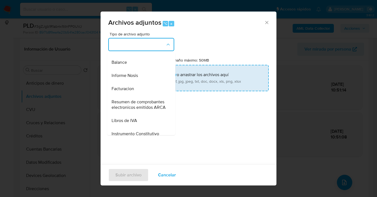
drag, startPoint x: 142, startPoint y: 88, endPoint x: 146, endPoint y: 87, distance: 3.9
click at [142, 82] on div "Informe Nosis" at bounding box center [139, 75] width 56 height 13
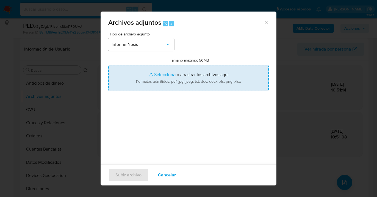
click at [202, 81] on input "Tamaño máximo: 50MB Seleccionar archivos" at bounding box center [188, 78] width 160 height 26
type input "C:\fakepath\132474756-NOSIS_Manager_InformeIndividual_27183848769_620658_202510…"
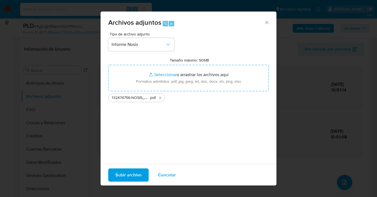
drag, startPoint x: 202, startPoint y: 81, endPoint x: 130, endPoint y: 178, distance: 120.3
click at [130, 178] on span "Subir archivo" at bounding box center [128, 175] width 26 height 12
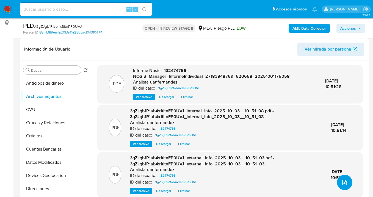
click at [343, 183] on icon "upload-file" at bounding box center [344, 182] width 4 height 5
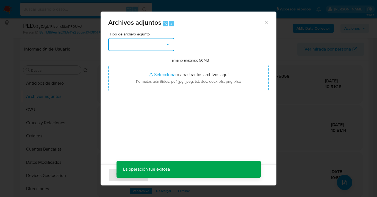
click at [161, 44] on button "button" at bounding box center [141, 44] width 66 height 13
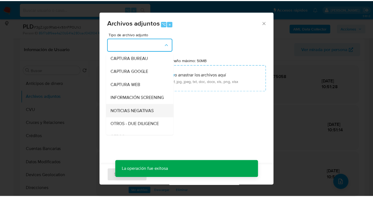
scroll to position [51, 0]
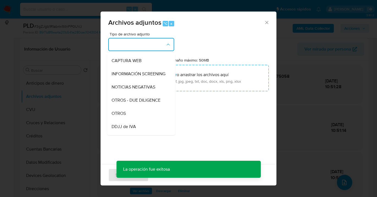
drag, startPoint x: 140, startPoint y: 118, endPoint x: 143, endPoint y: 115, distance: 4.1
click at [140, 117] on div "OTROS" at bounding box center [139, 113] width 56 height 13
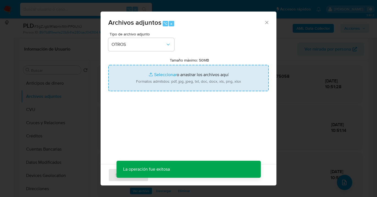
click at [174, 85] on input "Tamaño máximo: 50MB Seleccionar archivos" at bounding box center [188, 78] width 160 height 26
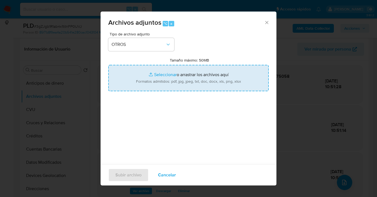
type input "C:\fakepath\132474756 analisis no roi Caselog 3gZJgb1R1ab4x1titnFP0UVJ_2025_09_…"
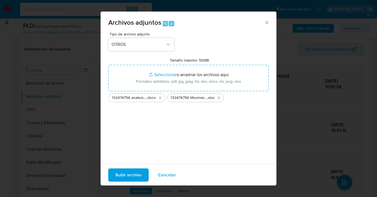
click at [124, 173] on span "Subir archivo" at bounding box center [128, 175] width 26 height 12
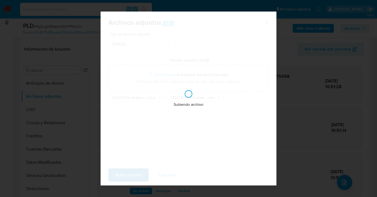
click at [124, 173] on div "Subiendo archivo" at bounding box center [188, 99] width 176 height 174
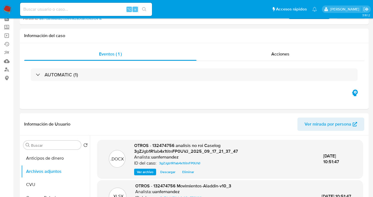
scroll to position [0, 0]
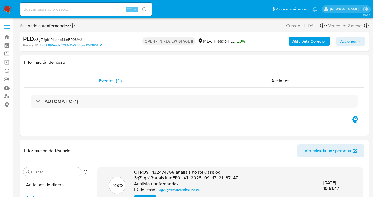
click at [344, 41] on span "Acciones" at bounding box center [348, 41] width 16 height 9
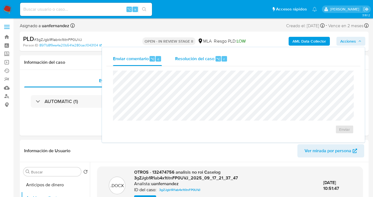
click at [197, 57] on span "Resolución del caso" at bounding box center [194, 58] width 39 height 6
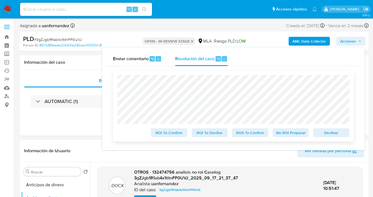
click at [286, 136] on span "No ROI Proposal" at bounding box center [290, 133] width 29 height 8
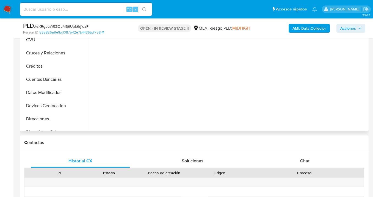
select select "10"
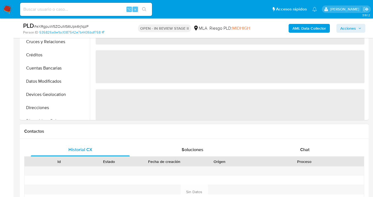
drag, startPoint x: 304, startPoint y: 150, endPoint x: 283, endPoint y: 129, distance: 30.3
click at [304, 150] on span "Chat" at bounding box center [304, 149] width 9 height 6
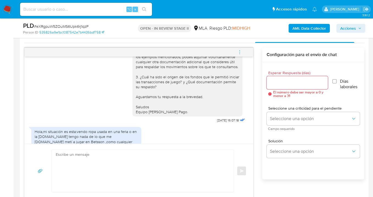
scroll to position [684, 0]
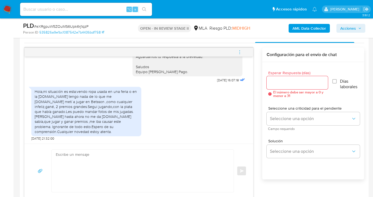
click at [175, 161] on textarea at bounding box center [141, 171] width 171 height 42
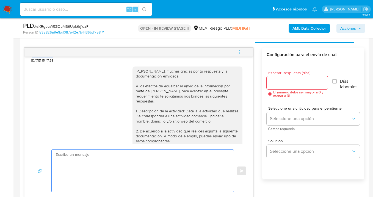
scroll to position [507, 0]
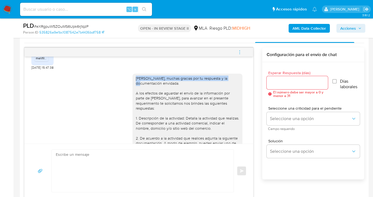
drag, startPoint x: 132, startPoint y: 83, endPoint x: 223, endPoint y: 85, distance: 91.7
click at [223, 85] on div "[PERSON_NAME], muchas gracias por tu respuesta y la documentación envidada. A l…" at bounding box center [187, 161] width 103 height 170
copy div "[PERSON_NAME], muchas gracias por tu respuesta"
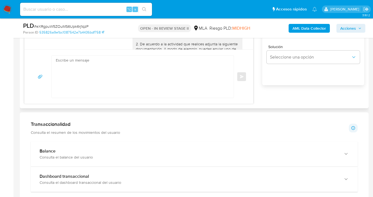
scroll to position [367, 0]
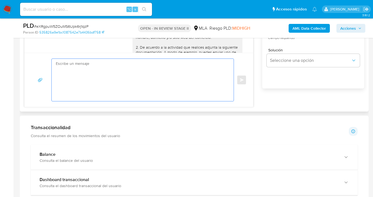
click at [79, 69] on textarea at bounding box center [141, 80] width 171 height 42
paste textarea "[PERSON_NAME], muchas gracias por tu respuesta"
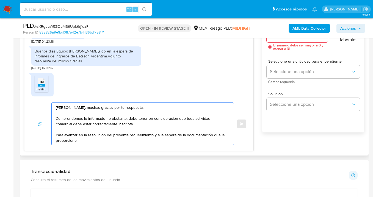
scroll to position [424, 0]
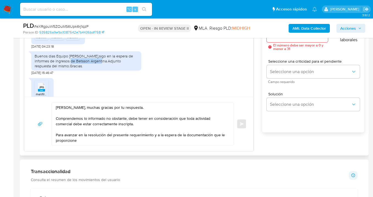
drag, startPoint x: 76, startPoint y: 67, endPoint x: 105, endPoint y: 67, distance: 29.1
click at [105, 67] on div "Buenos dias Equipo [PERSON_NAME],sigo en la espera de informes de ingresos de B…" at bounding box center [86, 61] width 103 height 15
copy div "Betsson [GEOGRAPHIC_DATA]"
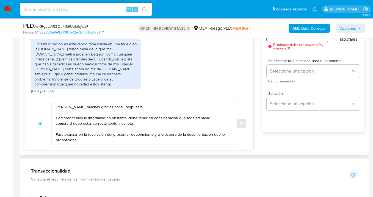
scroll to position [325, 0]
click at [94, 139] on textarea "[PERSON_NAME], muchas gracias por tu respuesta. Comprendemos lo informado no ob…" at bounding box center [141, 123] width 171 height 42
paste textarea "Betsson [GEOGRAPHIC_DATA]"
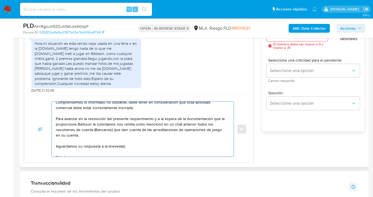
scroll to position [0, 0]
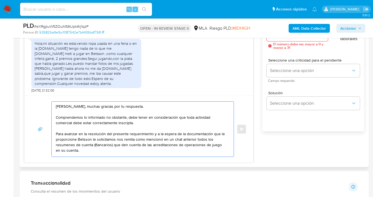
click at [107, 118] on textarea "[PERSON_NAME], muchas gracias por tu respuesta. Comprendemos lo informado no ob…" at bounding box center [141, 129] width 171 height 55
click at [91, 139] on textarea "[PERSON_NAME], muchas gracias por tu respuesta. Comprendemos lo informado no ob…" at bounding box center [141, 129] width 171 height 55
drag, startPoint x: 63, startPoint y: 144, endPoint x: 76, endPoint y: 158, distance: 19.2
click at [63, 144] on textarea "[PERSON_NAME], muchas gracias por tu respuesta. Comprendemos lo informado no ob…" at bounding box center [141, 129] width 171 height 55
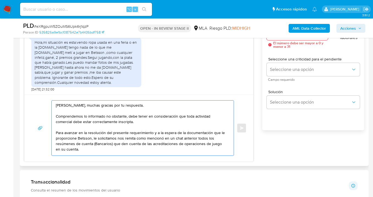
drag, startPoint x: 103, startPoint y: 153, endPoint x: 22, endPoint y: 82, distance: 108.3
click at [22, 82] on div "Historial CX Soluciones Chat Id Estado Fecha de creación Origen Proceso Anterio…" at bounding box center [194, 71] width 348 height 190
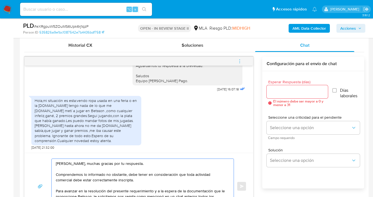
type textarea "[PERSON_NAME], muchas gracias por tu respuesta. Comprendemos lo informado no ob…"
click at [280, 92] on input "Esperar Respuesta (días)" at bounding box center [296, 91] width 61 height 7
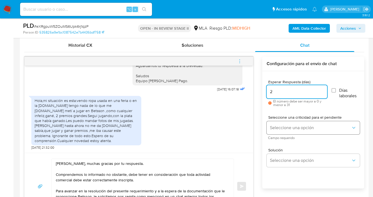
type input "2"
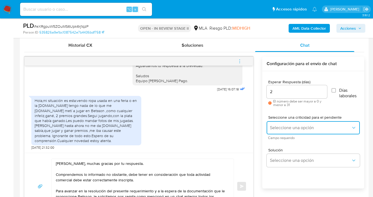
click at [278, 125] on span "Seleccione una opción" at bounding box center [310, 127] width 81 height 5
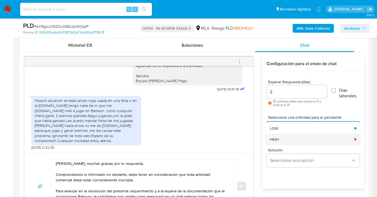
click at [281, 138] on div "HIGH" at bounding box center [310, 139] width 81 height 11
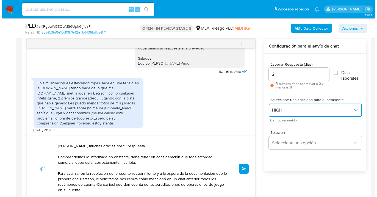
scroll to position [317, 0]
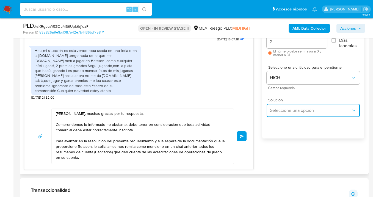
click at [284, 114] on button "Seleccione una opción" at bounding box center [312, 110] width 93 height 13
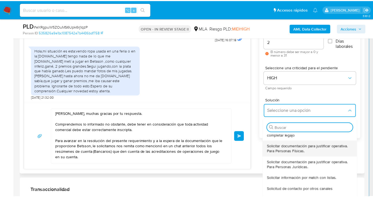
scroll to position [73, 0]
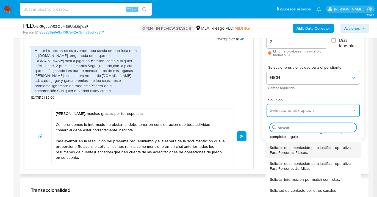
click at [303, 151] on span "Solicitar documentación para justificar operativa. Para Personas Físicas." at bounding box center [311, 150] width 83 height 10
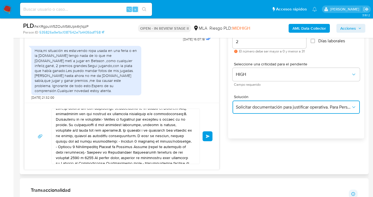
scroll to position [11, 0]
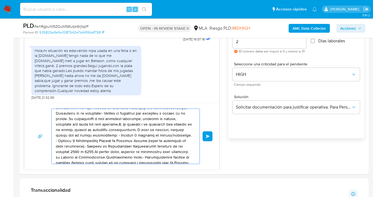
drag, startPoint x: 155, startPoint y: 154, endPoint x: 12, endPoint y: 105, distance: 151.9
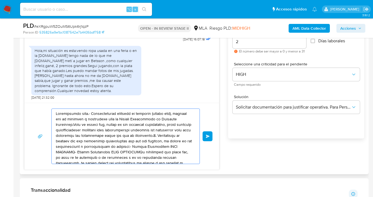
drag, startPoint x: 137, startPoint y: 153, endPoint x: 33, endPoint y: 115, distance: 111.4
click at [34, 117] on div "Enviar" at bounding box center [121, 135] width 181 height 55
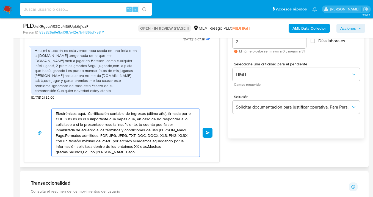
drag, startPoint x: 72, startPoint y: 128, endPoint x: 30, endPoint y: 117, distance: 43.7
click at [30, 118] on div "Electrónicos aquí.- Certificación contable de ingresos (último año), firmada po…" at bounding box center [121, 133] width 194 height 60
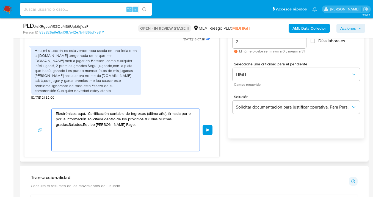
drag, startPoint x: 106, startPoint y: 136, endPoint x: 38, endPoint y: 119, distance: 69.2
click at [30, 117] on div "Electrónicos aquí.- Certificación contable de ingresos (último año), firmada po…" at bounding box center [121, 130] width 194 height 54
type textarea "Electrónicos aquí.- Certificación contable de ingresos (último año), firmada po…"
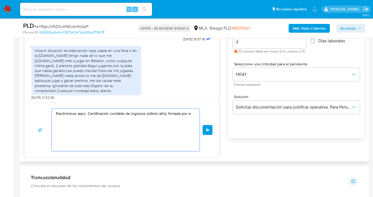
drag, startPoint x: 105, startPoint y: 125, endPoint x: 33, endPoint y: 104, distance: 74.8
click at [33, 104] on div "Electrónicos aquí.- Certificación contable de ingresos (último año), firmada po…" at bounding box center [121, 130] width 194 height 54
paste textarea "[PERSON_NAME], muchas gracias por tu respuesta. Comprendemos lo informado no ob…"
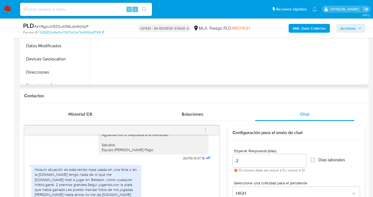
scroll to position [80, 0]
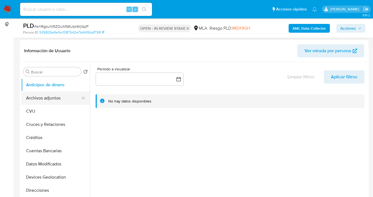
type textarea "[PERSON_NAME], muchas gracias por tu respuesta. Comprendemos lo informado no ob…"
click at [68, 96] on button "Archivos adjuntos" at bounding box center [53, 97] width 64 height 13
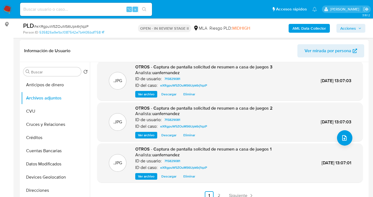
scroll to position [137, 0]
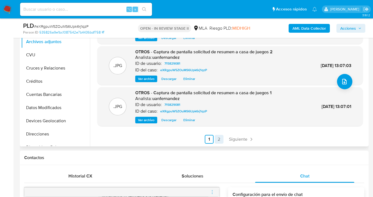
click at [217, 139] on link "2" at bounding box center [218, 139] width 9 height 9
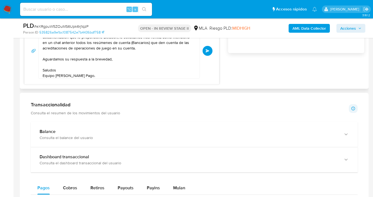
scroll to position [374, 0]
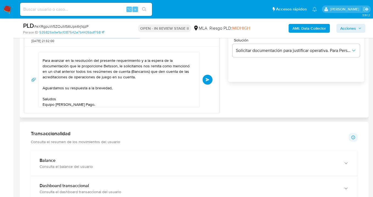
click at [207, 77] on button "Enviar" at bounding box center [207, 80] width 10 height 10
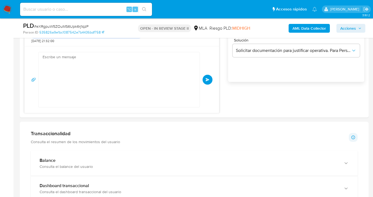
scroll to position [779, 0]
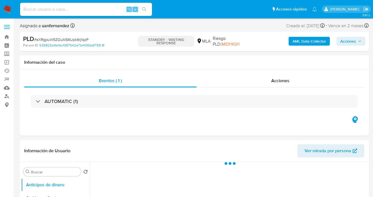
select select "10"
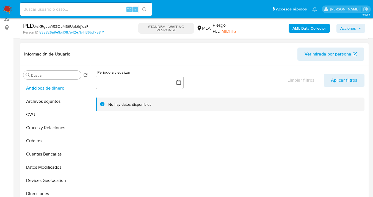
scroll to position [155, 0]
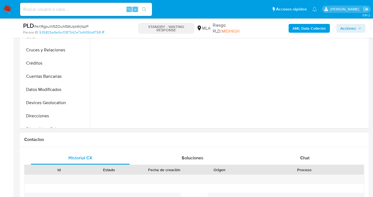
drag, startPoint x: 299, startPoint y: 156, endPoint x: 290, endPoint y: 147, distance: 12.2
click at [299, 156] on div "Chat" at bounding box center [304, 157] width 99 height 13
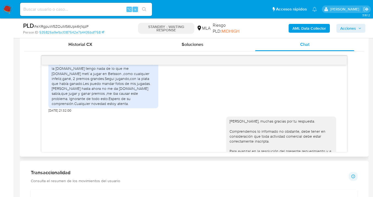
scroll to position [715, 0]
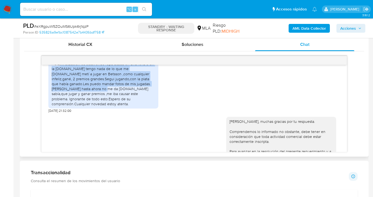
drag, startPoint x: 61, startPoint y: 74, endPoint x: 80, endPoint y: 99, distance: 31.4
click at [80, 99] on div "Hola,mi situación es esta:vendo ropa usada en una feria o en la [DOMAIN_NAME] t…" at bounding box center [103, 83] width 103 height 45
copy div "mi situación es esta:vendo ropa usada en una feria o en la [DOMAIN_NAME] tengo …"
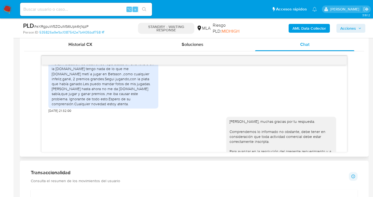
click at [199, 103] on div "Hola,mi situación es esta:vendo ropa usada en una feria o en la [DOMAIN_NAME] t…" at bounding box center [193, 84] width 291 height 57
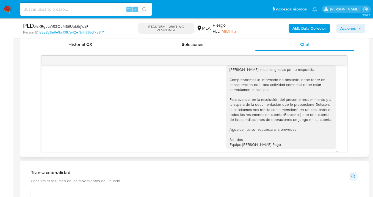
scroll to position [779, 0]
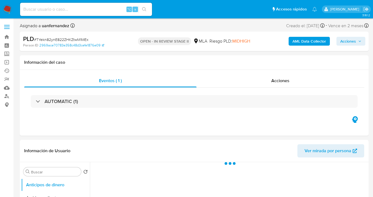
select select "10"
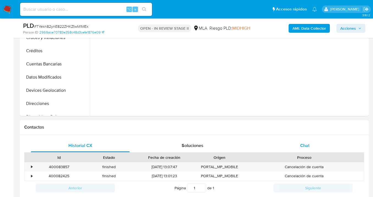
scroll to position [158, 0]
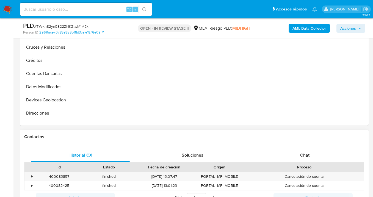
drag, startPoint x: 303, startPoint y: 154, endPoint x: 312, endPoint y: 145, distance: 12.6
click at [304, 154] on span "Chat" at bounding box center [304, 155] width 9 height 6
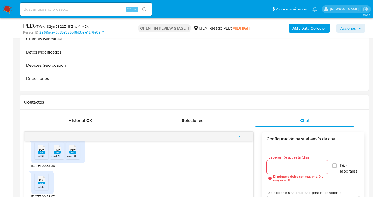
scroll to position [196, 0]
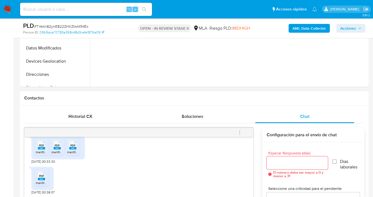
click at [284, 163] on input "Esperar Respuesta (días)" at bounding box center [296, 162] width 61 height 7
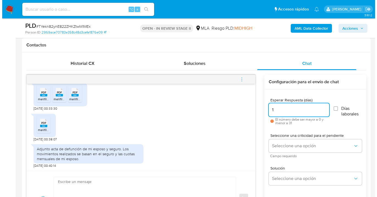
scroll to position [258, 0]
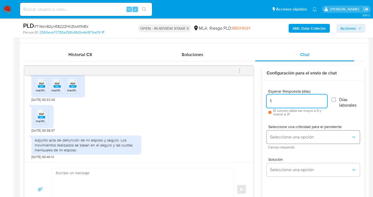
type input "1"
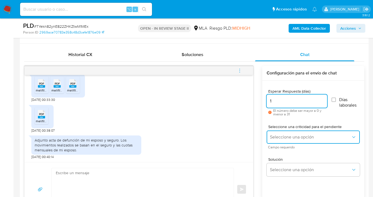
click at [316, 135] on span "Seleccione una opción" at bounding box center [310, 136] width 81 height 5
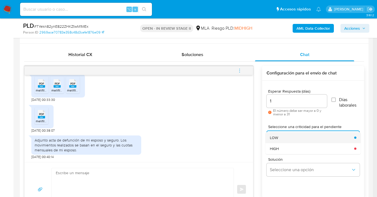
click at [292, 137] on div "LOW" at bounding box center [310, 137] width 81 height 11
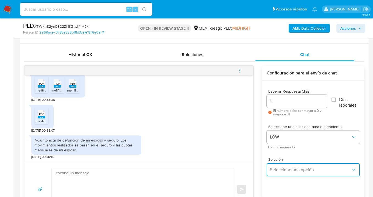
click at [289, 167] on span "Seleccione una opción" at bounding box center [310, 169] width 81 height 5
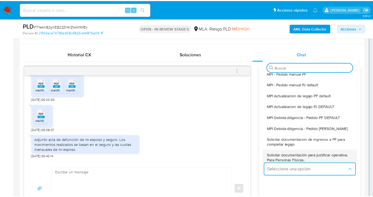
scroll to position [12, 0]
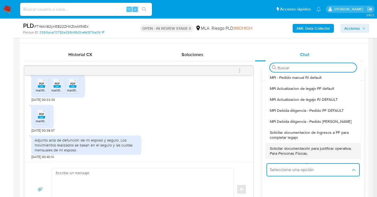
click at [314, 150] on span "Solicitar documentación para justificar operativa. Para Personas Físicas." at bounding box center [311, 151] width 83 height 10
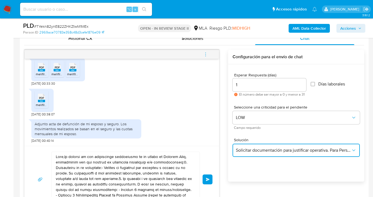
scroll to position [304, 0]
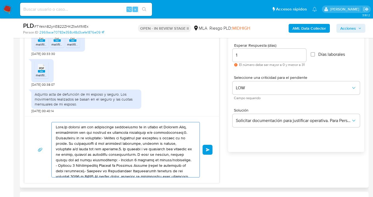
drag, startPoint x: 156, startPoint y: 167, endPoint x: 25, endPoint y: 110, distance: 143.1
click at [25, 110] on div "[DATE] 14:40:37 PDF PDF melifile5934317212302994451.pdf PDF PDF melifile3924322…" at bounding box center [121, 101] width 195 height 163
drag, startPoint x: 131, startPoint y: 163, endPoint x: 52, endPoint y: 134, distance: 83.8
click at [52, 134] on div at bounding box center [124, 149] width 145 height 55
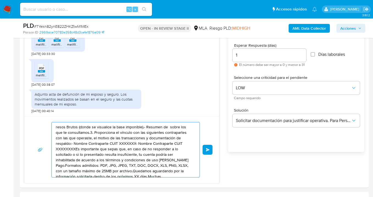
drag, startPoint x: 128, startPoint y: 164, endPoint x: 13, endPoint y: 109, distance: 127.2
type textarea "XT, DOC, DOCX, XLS, PNG, XLSX, con un tamaño máximo de 25MB por archivo.Quedamo…"
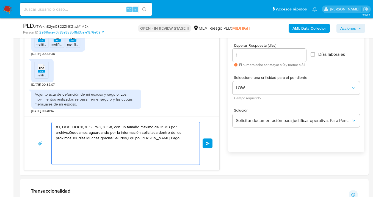
drag, startPoint x: 124, startPoint y: 152, endPoint x: -6, endPoint y: 104, distance: 138.8
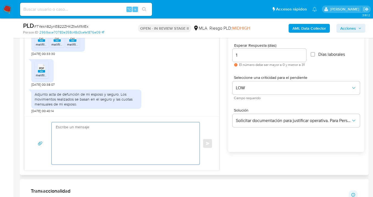
paste textarea "Hola, esperamos te encuentres muy bien. Confirmamos la recepción de la document…"
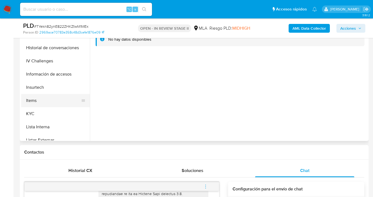
scroll to position [172, 0]
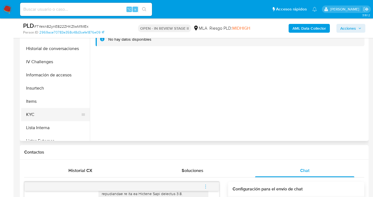
drag, startPoint x: 64, startPoint y: 116, endPoint x: 67, endPoint y: 115, distance: 2.9
click at [65, 116] on button "KYC" at bounding box center [53, 114] width 64 height 13
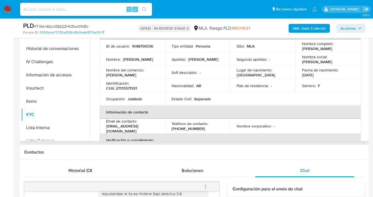
drag, startPoint x: 335, startPoint y: 49, endPoint x: 300, endPoint y: 49, distance: 35.1
click at [300, 49] on td "Nombre completo : Leonor Isabel Perez" at bounding box center [327, 46] width 65 height 13
copy p "[PERSON_NAME]"
click at [253, 150] on h1 "Contactos" at bounding box center [194, 151] width 340 height 5
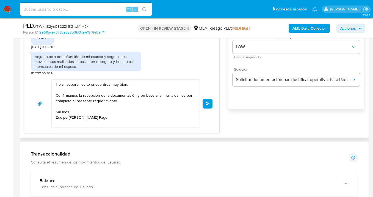
scroll to position [343, 0]
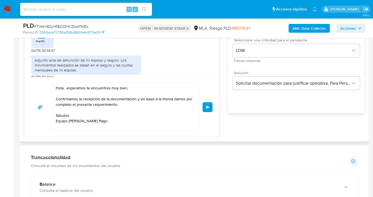
click at [64, 89] on textarea "Hola, esperamos te encuentres muy bien. Confirmamos la recepción de la document…" at bounding box center [124, 107] width 137 height 48
paste textarea "[PERSON_NAME]"
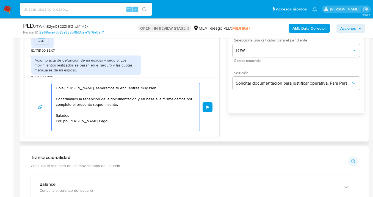
type textarea "Hola [PERSON_NAME], esperamos te encuentres muy bien. Confirmamos la recepción …"
click at [207, 107] on span "Enviar" at bounding box center [208, 106] width 4 height 3
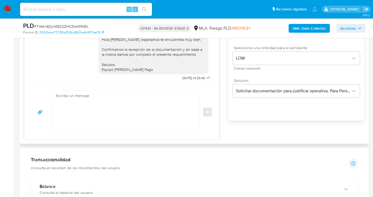
scroll to position [294, 0]
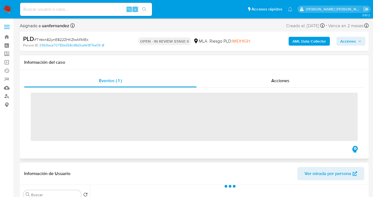
scroll to position [50, 0]
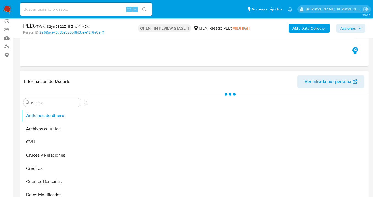
select select "10"
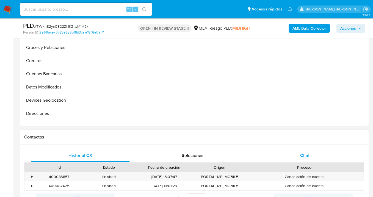
click at [311, 152] on div "Chat" at bounding box center [304, 155] width 99 height 13
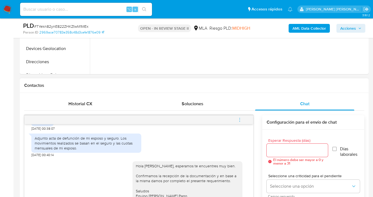
scroll to position [177, 0]
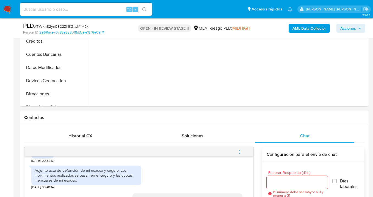
click at [241, 153] on icon "menu-action" at bounding box center [239, 151] width 5 height 5
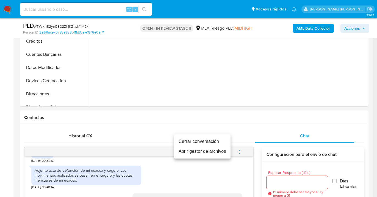
click at [207, 143] on li "Cerrar conversación" at bounding box center [202, 141] width 56 height 10
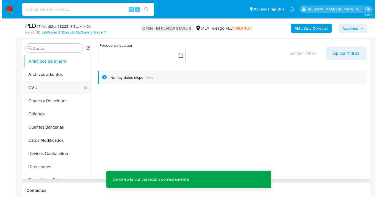
scroll to position [102, 0]
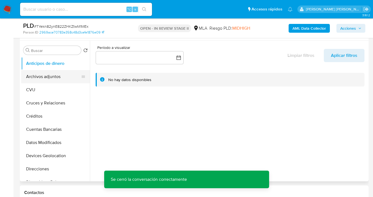
click at [59, 74] on button "Archivos adjuntos" at bounding box center [53, 76] width 64 height 13
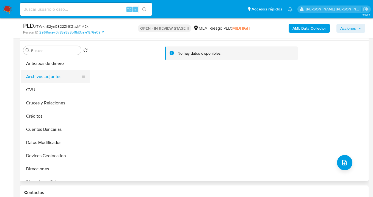
drag, startPoint x: 30, startPoint y: 88, endPoint x: 30, endPoint y: 81, distance: 6.9
click at [30, 88] on button "CVU" at bounding box center [55, 89] width 69 height 13
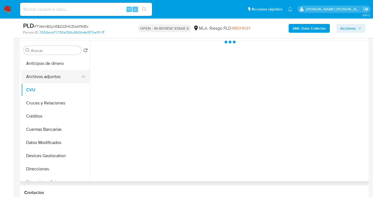
click at [31, 77] on button "Archivos adjuntos" at bounding box center [53, 76] width 64 height 13
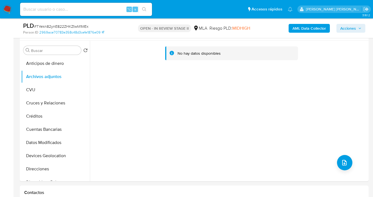
click at [304, 30] on b "AML Data Collector" at bounding box center [308, 28] width 33 height 9
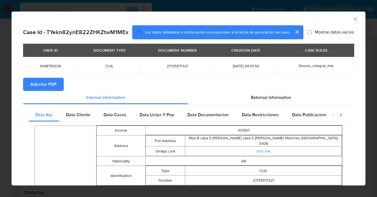
click at [38, 83] on span "Adjuntar PDF" at bounding box center [43, 84] width 26 height 12
click at [353, 19] on icon "Cerrar ventana" at bounding box center [354, 19] width 3 height 3
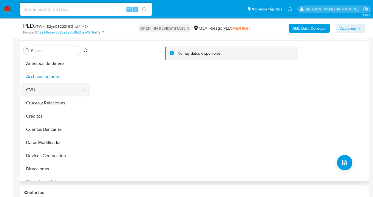
click at [46, 93] on button "CVU" at bounding box center [53, 89] width 64 height 13
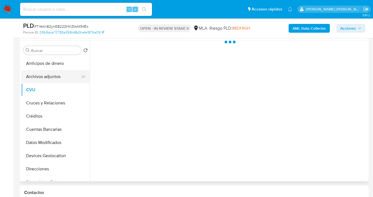
click at [56, 74] on button "Archivos adjuntos" at bounding box center [53, 76] width 64 height 13
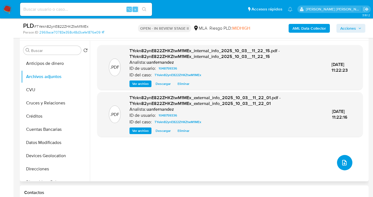
click at [341, 164] on icon "upload-file" at bounding box center [344, 162] width 7 height 7
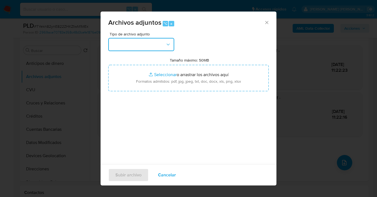
click at [137, 46] on button "button" at bounding box center [141, 44] width 66 height 13
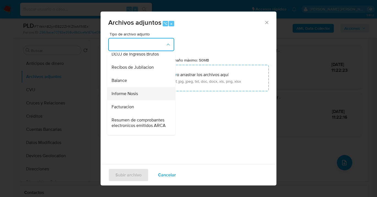
scroll to position [186, 0]
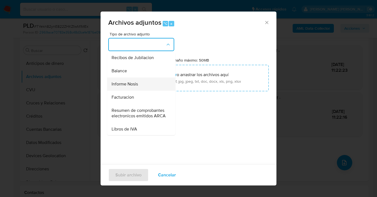
drag, startPoint x: 135, startPoint y: 96, endPoint x: 156, endPoint y: 89, distance: 21.9
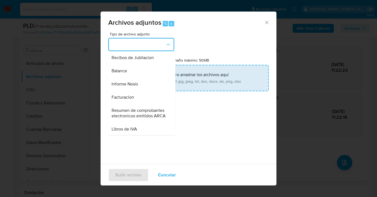
click at [135, 87] on span "Informe Nosis" at bounding box center [124, 83] width 26 height 5
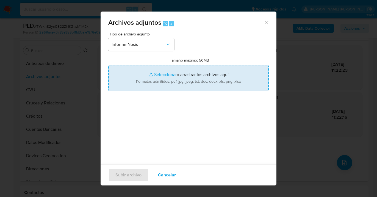
click at [150, 81] on input "Tamaño máximo: 50MB Seleccionar archivos" at bounding box center [188, 78] width 160 height 26
type input "C:\fakepath\1048759336-NOSIS_Manager_InformeIndividual_27135571321_620658_20251…"
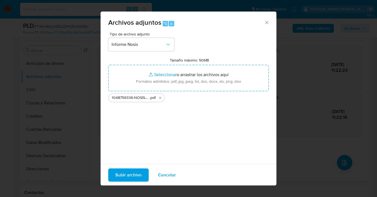
click at [130, 176] on span "Subir archivo" at bounding box center [128, 175] width 26 height 12
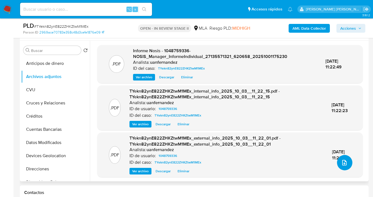
click at [342, 164] on icon "upload-file" at bounding box center [344, 162] width 4 height 5
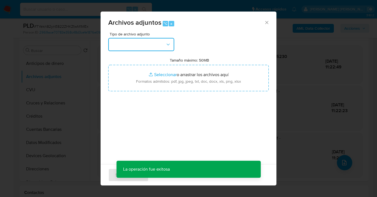
click at [130, 48] on button "button" at bounding box center [141, 44] width 66 height 13
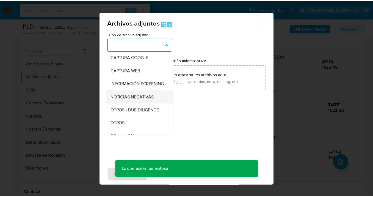
scroll to position [44, 0]
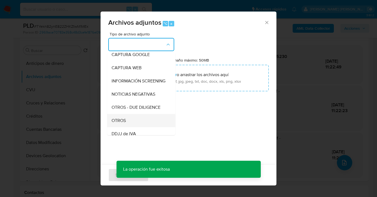
click at [133, 122] on div "OTROS" at bounding box center [139, 120] width 56 height 13
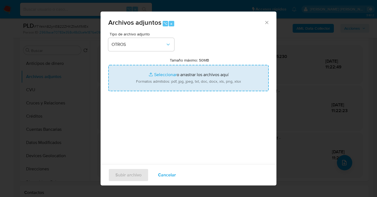
click at [171, 82] on input "Tamaño máximo: 50MB Seleccionar archivos" at bounding box center [188, 78] width 160 height 26
type input "C:\fakepath\1048759336 Movimientos-Aladdin-v10_3.xlsx"
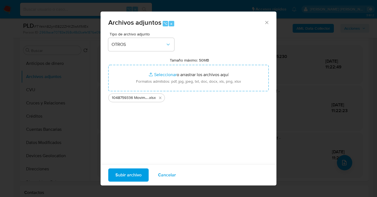
click at [128, 179] on span "Subir archivo" at bounding box center [128, 175] width 26 height 12
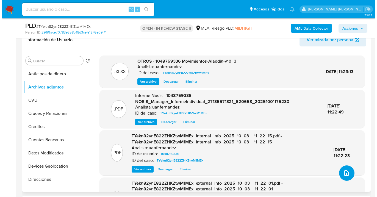
scroll to position [106, 0]
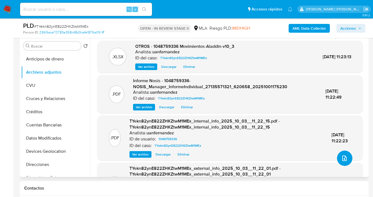
click at [341, 160] on icon "upload-file" at bounding box center [344, 158] width 7 height 7
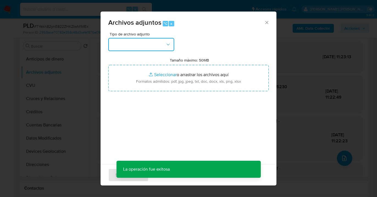
click at [139, 43] on button "button" at bounding box center [141, 44] width 66 height 13
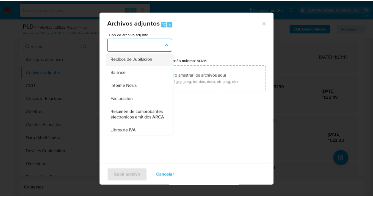
scroll to position [184, 0]
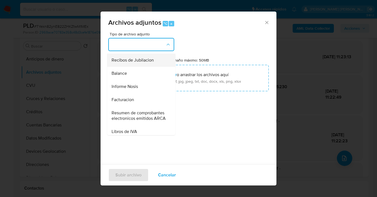
click at [134, 63] on span "Recibos de Jubilacion" at bounding box center [132, 59] width 42 height 5
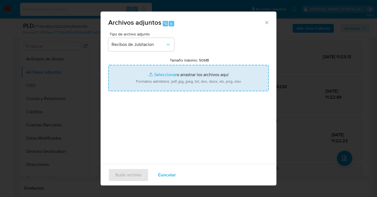
click at [146, 82] on input "Tamaño máximo: 50MB Seleccionar archivos" at bounding box center [188, 78] width 160 height 26
type input "C:\fakepath\Liq prev Agosto 2025.pdf"
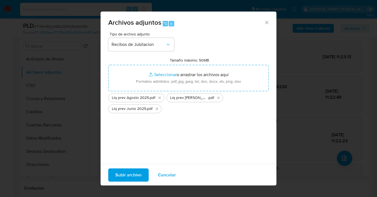
click at [125, 177] on span "Subir archivo" at bounding box center [128, 175] width 26 height 12
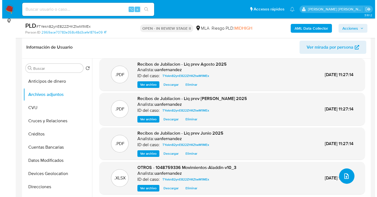
scroll to position [119, 0]
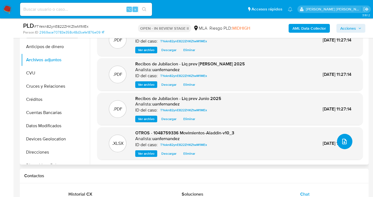
click at [341, 142] on icon "upload-file" at bounding box center [344, 141] width 7 height 7
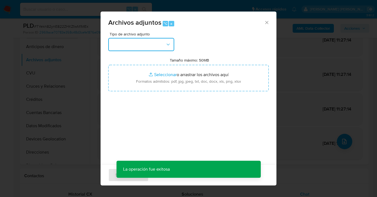
drag, startPoint x: 139, startPoint y: 46, endPoint x: 88, endPoint y: 72, distance: 56.8
click at [139, 46] on button "button" at bounding box center [141, 44] width 66 height 13
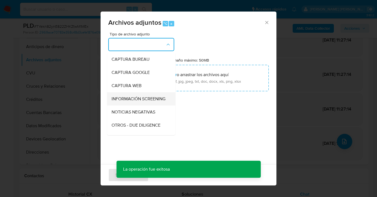
scroll to position [48, 0]
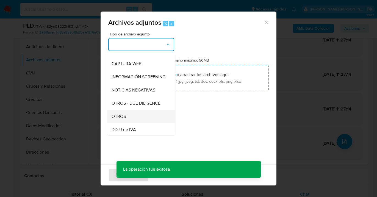
click at [122, 115] on div "OTROS" at bounding box center [139, 116] width 56 height 13
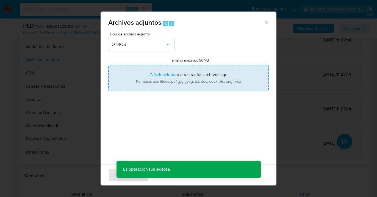
click at [131, 83] on input "Tamaño máximo: 50MB Seleccionar archivos" at bounding box center [188, 78] width 160 height 26
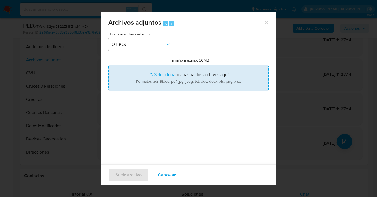
type input "C:\fakepath\1048759336 analisis no roi Caselog TYekn82ynE822ZHKZtwM1MEx_2025_09…"
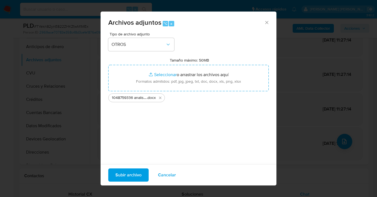
click at [125, 179] on span "Subir archivo" at bounding box center [128, 175] width 26 height 12
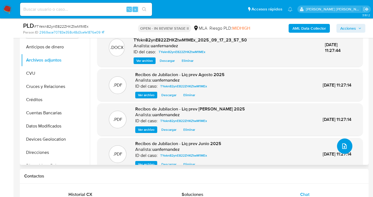
scroll to position [23, 0]
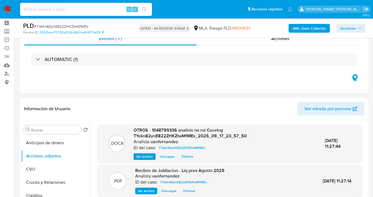
click at [347, 29] on span "Acciones" at bounding box center [348, 28] width 16 height 9
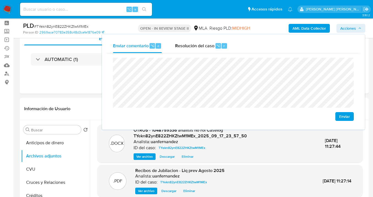
click at [285, 48] on div "Enviar comentario ⌥ c Resolución del caso ⌥ r" at bounding box center [233, 46] width 254 height 14
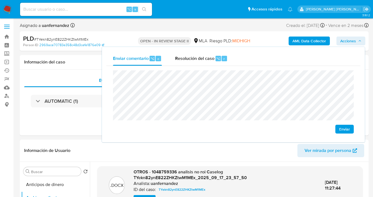
scroll to position [0, 0]
click at [65, 127] on div "Eventos ( 1 ) Acciones AUTOMATIC (1)" at bounding box center [194, 103] width 348 height 66
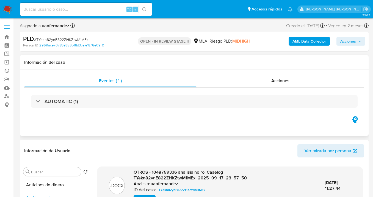
drag, startPoint x: 327, startPoint y: 61, endPoint x: 329, endPoint y: 60, distance: 2.9
click at [327, 62] on h1 "Información del caso" at bounding box center [194, 62] width 340 height 5
click at [349, 42] on span "Acciones" at bounding box center [348, 41] width 16 height 9
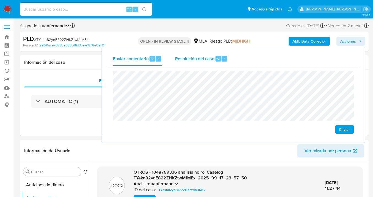
drag, startPoint x: 192, startPoint y: 59, endPoint x: 192, endPoint y: 66, distance: 6.3
click at [192, 59] on span "Resolución del caso" at bounding box center [194, 58] width 39 height 6
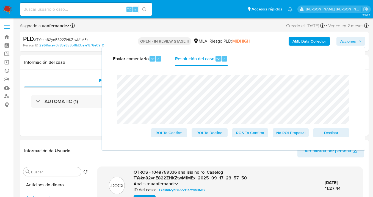
click at [256, 54] on div "Enviar comentario ⌥ c Resolución del caso ⌥ r" at bounding box center [233, 59] width 254 height 14
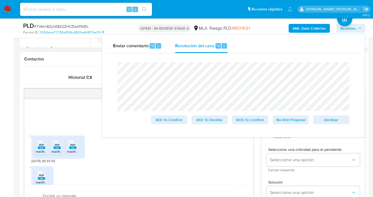
scroll to position [246, 0]
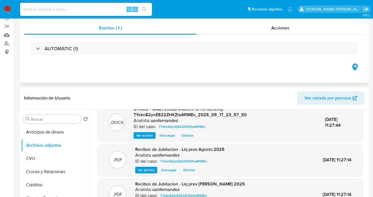
scroll to position [0, 0]
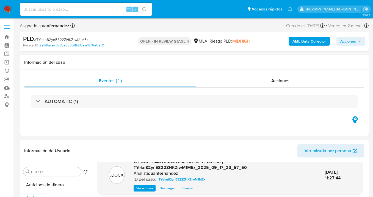
click at [348, 43] on span "Acciones" at bounding box center [348, 41] width 16 height 9
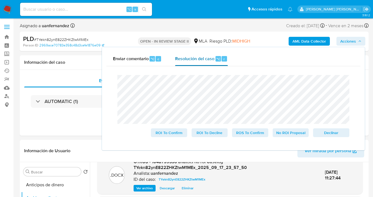
click at [200, 60] on span "Resolución del caso" at bounding box center [194, 58] width 39 height 6
click at [289, 135] on span "No ROI Proposal" at bounding box center [290, 133] width 29 height 8
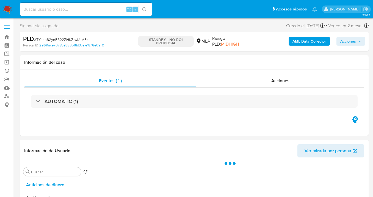
select select "10"
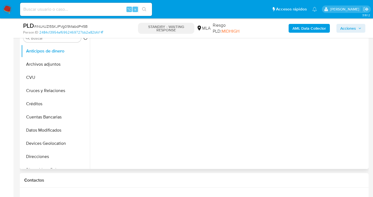
select select "10"
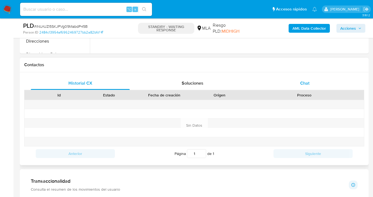
click at [308, 85] on span "Chat" at bounding box center [304, 83] width 9 height 6
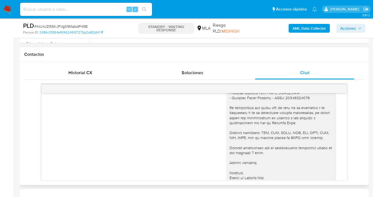
scroll to position [505, 0]
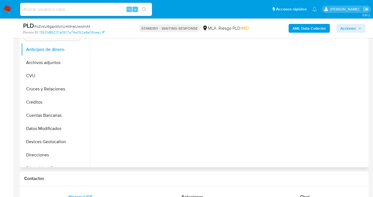
select select "10"
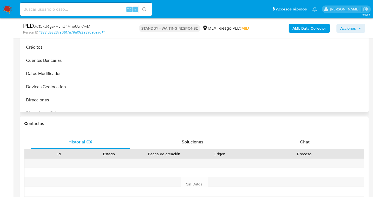
drag, startPoint x: 306, startPoint y: 142, endPoint x: 260, endPoint y: 87, distance: 71.8
click at [306, 142] on span "Chat" at bounding box center [304, 142] width 9 height 6
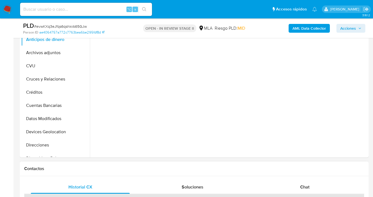
scroll to position [196, 0]
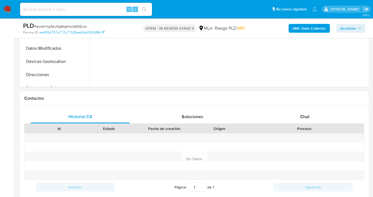
drag, startPoint x: 307, startPoint y: 119, endPoint x: 291, endPoint y: 93, distance: 30.4
click at [307, 119] on span "Chat" at bounding box center [304, 116] width 9 height 6
select select "10"
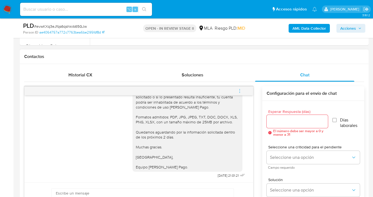
scroll to position [630, 0]
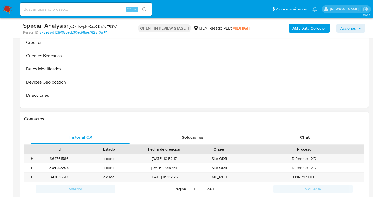
select select "10"
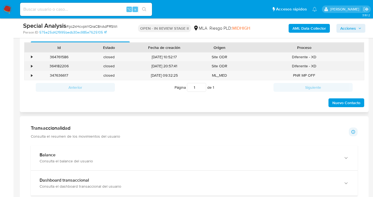
scroll to position [271, 0]
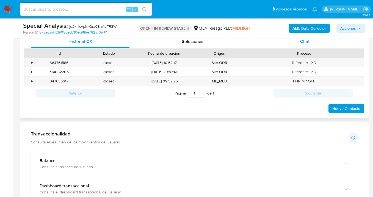
click at [304, 42] on span "Chat" at bounding box center [304, 41] width 9 height 6
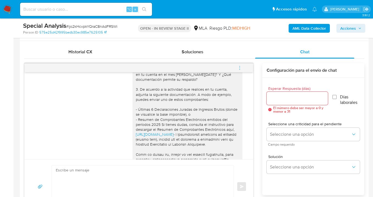
scroll to position [0, 0]
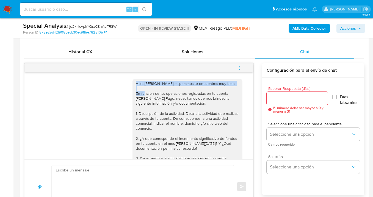
drag, startPoint x: 132, startPoint y: 83, endPoint x: 164, endPoint y: 89, distance: 32.9
copy div "Hola Pedro Mariano Baldino, esperamos te encuentres muy bien."
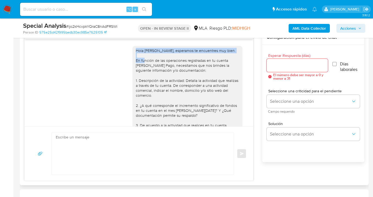
scroll to position [366, 0]
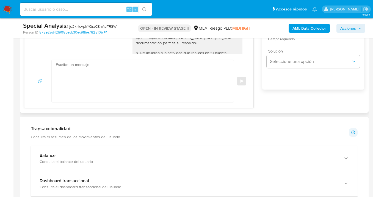
click at [98, 77] on textarea at bounding box center [141, 81] width 171 height 42
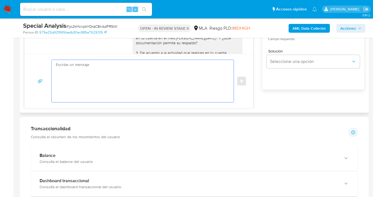
paste textarea "Hola Pedro Mariano Baldino, esperamos te encuentres muy bien."
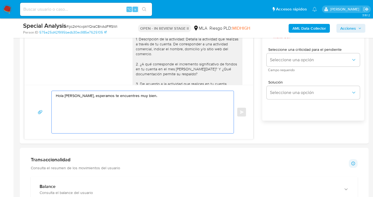
scroll to position [317, 0]
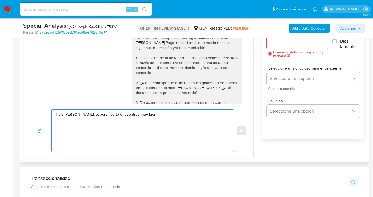
paste textarea "Te consultamos si tuviste oportunidad de leer el requerimiento de información/d…"
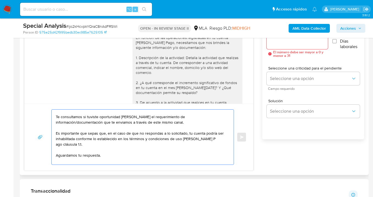
scroll to position [26, 0]
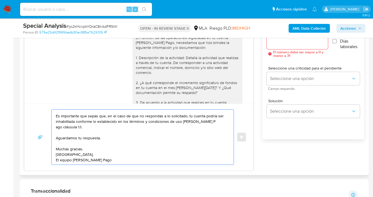
click at [97, 128] on textarea "Hola Pedro Mariano Baldino, esperamos te encuentres muy bien. Te consultamos si…" at bounding box center [141, 137] width 171 height 55
click at [94, 151] on textarea "Hola Pedro Mariano Baldino, esperamos te encuentres muy bien. Te consultamos si…" at bounding box center [141, 137] width 171 height 55
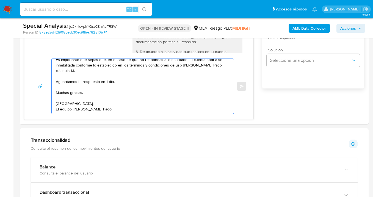
scroll to position [0, 0]
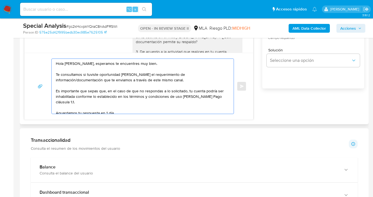
drag, startPoint x: 103, startPoint y: 109, endPoint x: 30, endPoint y: 47, distance: 95.2
click at [5, 21] on section "Bandeja Tablero Screening Búsqueda en Listas Watchlist Herramientas Operaciones…" at bounding box center [186, 198] width 373 height 1130
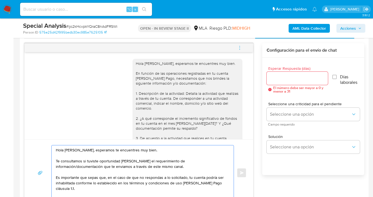
scroll to position [259, 0]
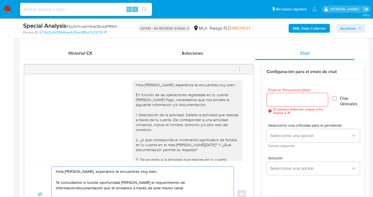
type textarea "Hola Pedro Mariano Baldino, esperamos te encuentres muy bien. Te consultamos si…"
click at [285, 101] on input "Esperar Respuesta (días)" at bounding box center [296, 99] width 61 height 7
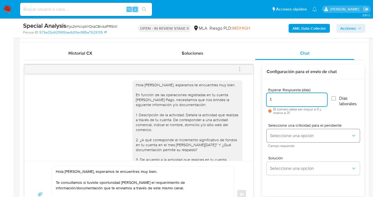
type input "1"
click at [287, 134] on span "Seleccione una opción" at bounding box center [310, 135] width 81 height 5
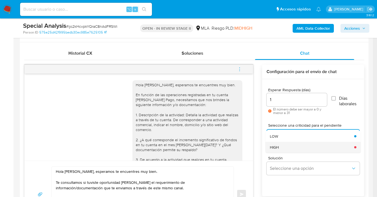
click at [284, 146] on div "HIGH" at bounding box center [310, 147] width 81 height 11
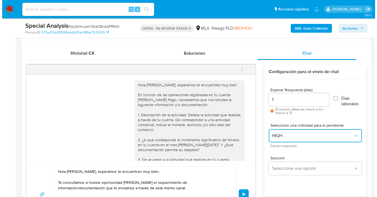
scroll to position [302, 0]
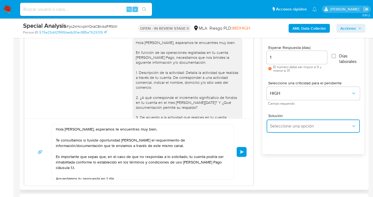
click at [284, 125] on span "Seleccione una opción" at bounding box center [310, 125] width 81 height 5
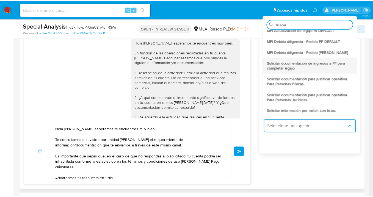
scroll to position [38, 0]
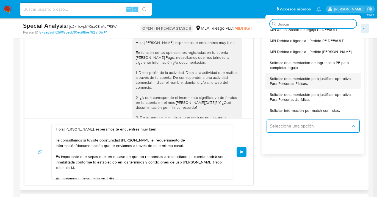
click at [310, 81] on span "Solicitar documentación para justificar operativa. Para Personas Físicas." at bounding box center [311, 81] width 83 height 10
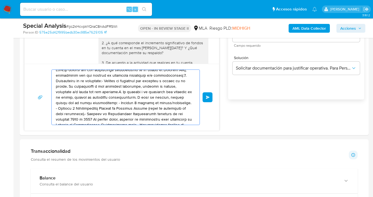
scroll to position [0, 0]
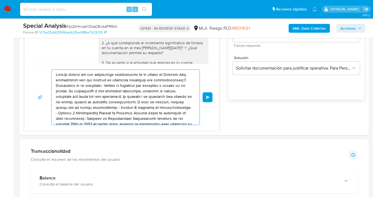
drag, startPoint x: 167, startPoint y: 124, endPoint x: 16, endPoint y: 66, distance: 161.5
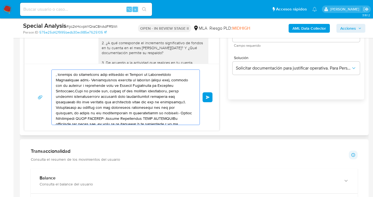
drag, startPoint x: 67, startPoint y: 73, endPoint x: 20, endPoint y: 58, distance: 49.7
type textarea "tado o si lo presentado resulta insuficiente, tu cuenta podría ser inhabilitada…"
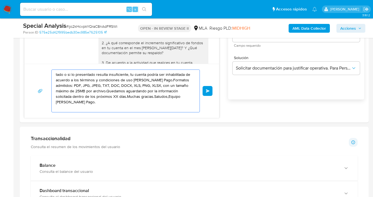
drag, startPoint x: 119, startPoint y: 108, endPoint x: 7, endPoint y: 47, distance: 127.3
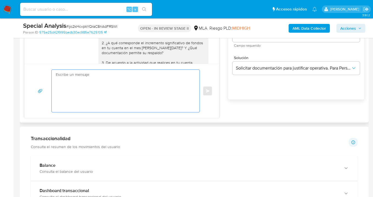
paste textarea "Hola Pedro Mariano Baldino, esperamos te encuentres muy bien. Te consultamos si…"
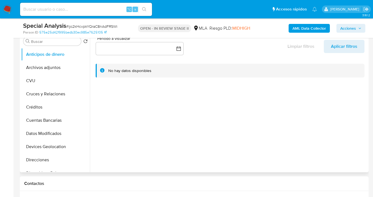
scroll to position [78, 0]
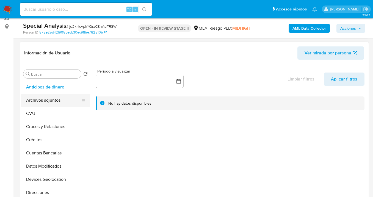
type textarea "Hola Pedro Mariano Baldino, esperamos te encuentres muy bien. Te consultamos si…"
click at [65, 99] on button "Archivos adjuntos" at bounding box center [53, 100] width 64 height 13
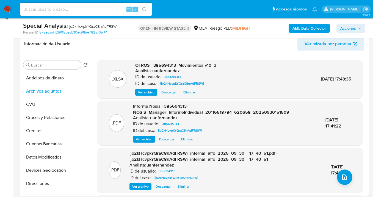
scroll to position [342, 0]
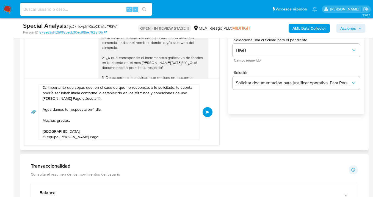
click at [208, 112] on span "Enviar" at bounding box center [207, 111] width 4 height 3
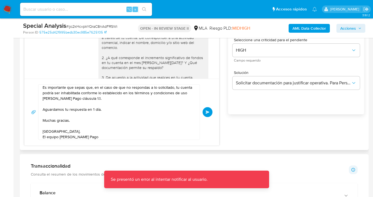
click at [208, 111] on span "Enviar" at bounding box center [207, 111] width 4 height 3
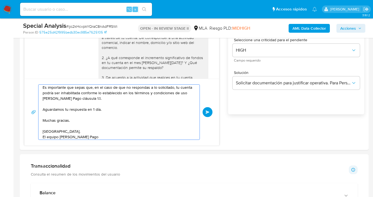
scroll to position [0, 0]
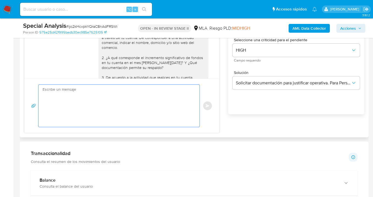
drag, startPoint x: 48, startPoint y: 112, endPoint x: 68, endPoint y: 71, distance: 45.2
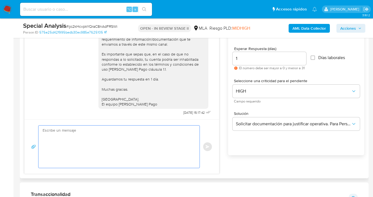
scroll to position [283, 0]
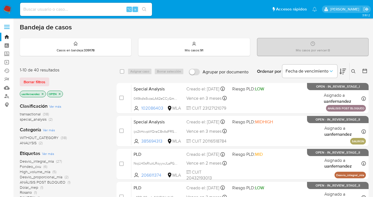
drag, startPoint x: 30, startPoint y: 80, endPoint x: 100, endPoint y: 79, distance: 70.3
click at [30, 80] on span "Borrar filtros" at bounding box center [35, 82] width 22 height 8
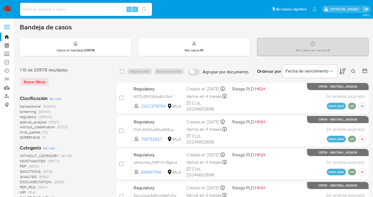
drag, startPoint x: 353, startPoint y: 71, endPoint x: 348, endPoint y: 76, distance: 7.2
click at [353, 71] on icon at bounding box center [353, 71] width 4 height 4
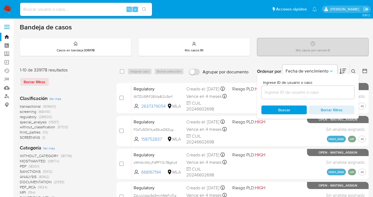
click at [297, 93] on input at bounding box center [307, 92] width 93 height 7
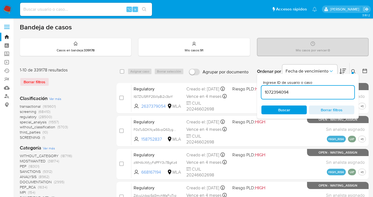
type input "1072394094"
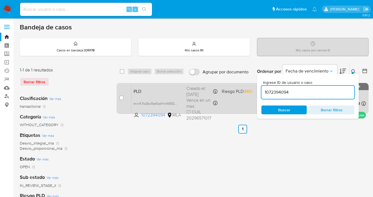
drag, startPoint x: 353, startPoint y: 71, endPoint x: 340, endPoint y: 86, distance: 20.3
click at [352, 71] on icon at bounding box center [353, 71] width 4 height 4
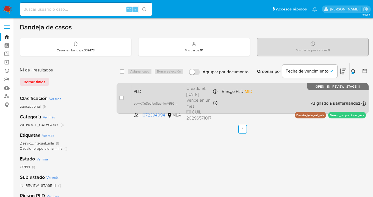
click at [298, 99] on div "PLD evwKXq3eJfqs6qshkrA65GJw 1072394094 MLA Riesgo PLD: MID Creado el: [DATE] C…" at bounding box center [248, 98] width 234 height 28
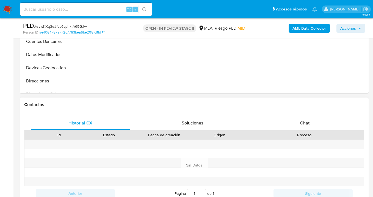
select select "10"
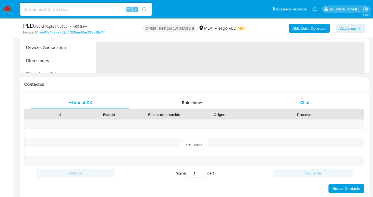
click at [306, 101] on span "Chat" at bounding box center [304, 102] width 9 height 6
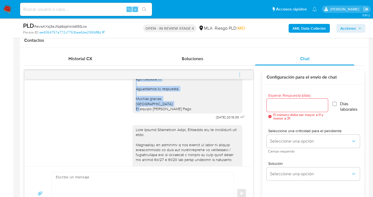
scroll to position [372, 0]
drag, startPoint x: 132, startPoint y: 103, endPoint x: 186, endPoint y: 118, distance: 56.7
click at [186, 111] on div "Hola, Esperamos que te encuentres muy bien. Te consultamos si tuviste oportunid…" at bounding box center [187, 63] width 103 height 95
copy div "Te consultamos si tuviste oportunidad [PERSON_NAME] el requerimiento de informa…"
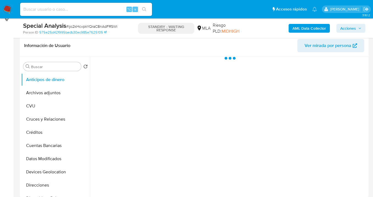
select select "10"
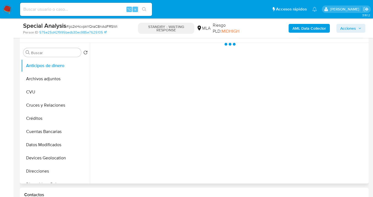
scroll to position [205, 0]
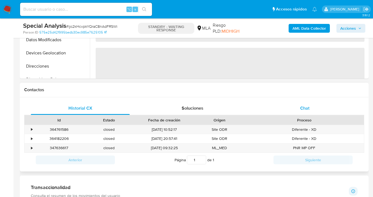
click at [311, 107] on div "Chat" at bounding box center [304, 108] width 99 height 13
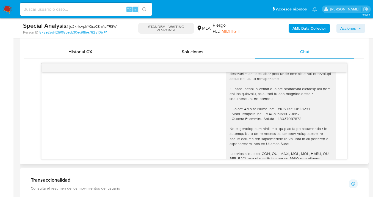
scroll to position [335, 0]
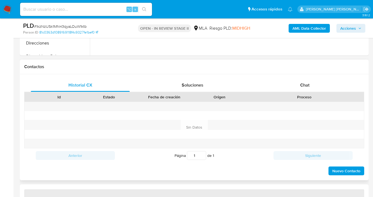
scroll to position [237, 0]
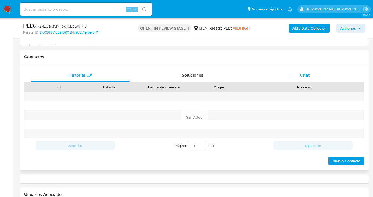
select select "10"
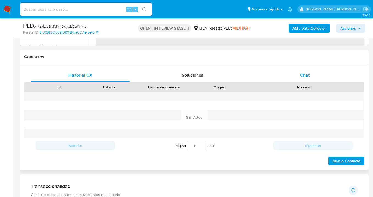
click at [304, 76] on span "Chat" at bounding box center [304, 75] width 9 height 6
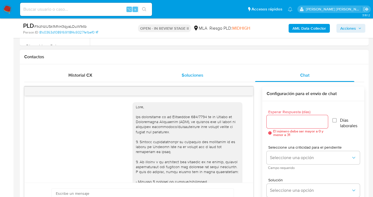
scroll to position [276, 0]
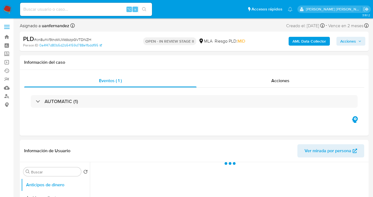
select select "10"
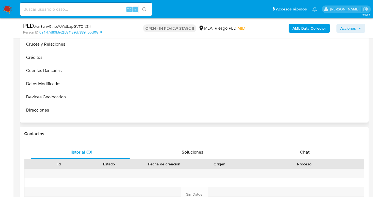
select select "10"
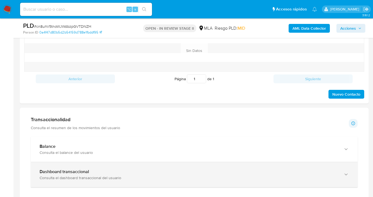
scroll to position [350, 0]
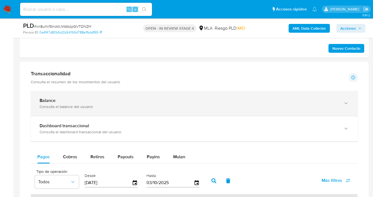
click at [346, 103] on icon "button" at bounding box center [345, 102] width 5 height 5
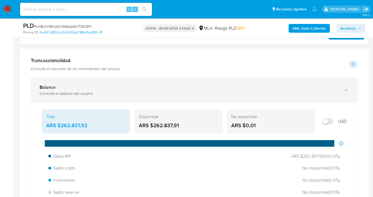
scroll to position [356, 0]
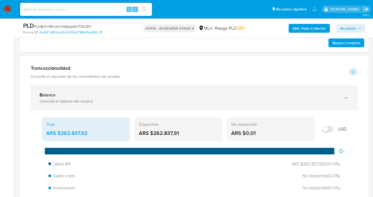
click at [348, 97] on icon "button" at bounding box center [345, 97] width 5 height 5
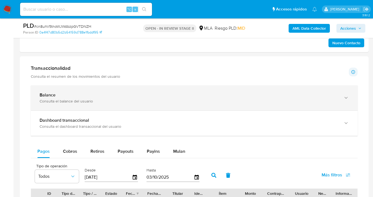
click at [348, 97] on icon "button" at bounding box center [345, 97] width 5 height 5
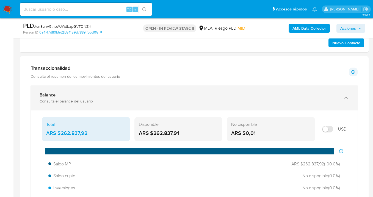
click at [348, 97] on icon "button" at bounding box center [345, 97] width 5 height 5
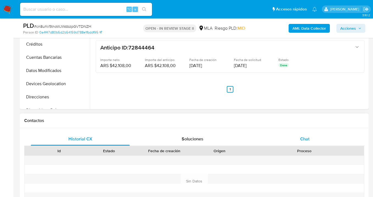
scroll to position [186, 0]
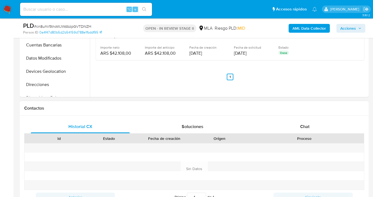
drag, startPoint x: 306, startPoint y: 128, endPoint x: 284, endPoint y: 114, distance: 25.2
click at [305, 128] on span "Chat" at bounding box center [304, 126] width 9 height 6
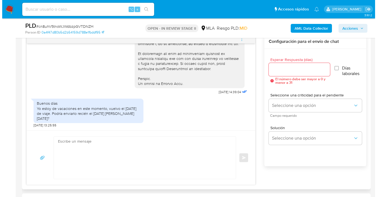
scroll to position [297, 0]
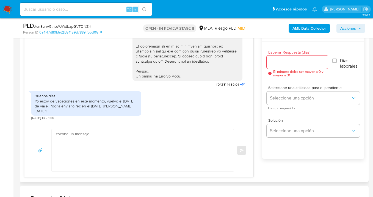
click at [159, 135] on textarea at bounding box center [141, 150] width 171 height 42
click at [117, 138] on textarea at bounding box center [141, 150] width 171 height 42
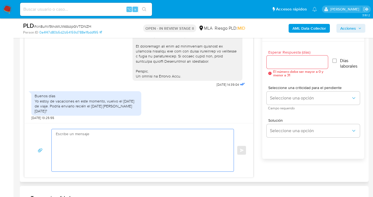
drag, startPoint x: 272, startPoint y: 64, endPoint x: 273, endPoint y: 67, distance: 3.8
click at [272, 64] on input "Esperar Respuesta (días)" at bounding box center [296, 61] width 61 height 7
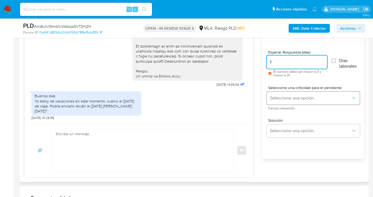
type input "1"
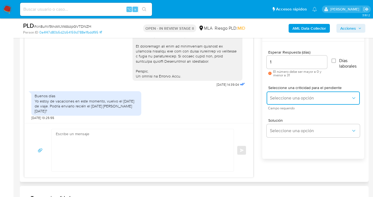
click at [292, 98] on span "Seleccione una opción" at bounding box center [310, 97] width 81 height 5
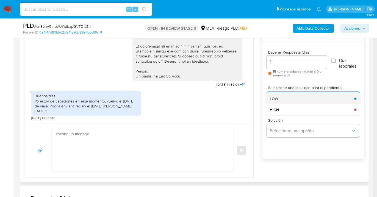
click at [291, 98] on div "LOW" at bounding box center [310, 98] width 81 height 11
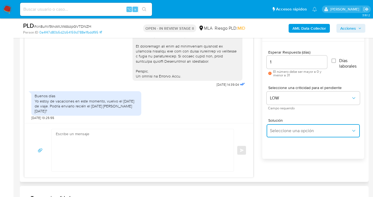
click at [291, 128] on span "Seleccione una opción" at bounding box center [310, 130] width 81 height 5
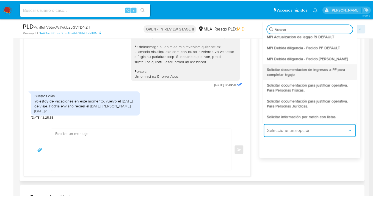
scroll to position [55, 0]
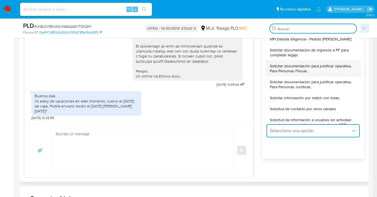
click at [306, 68] on span "Solicitar documentación para justificar operativa. Para Personas Físicas." at bounding box center [311, 68] width 83 height 10
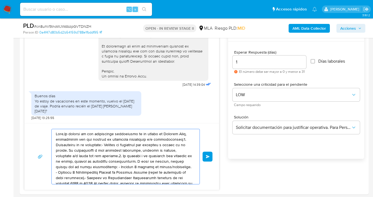
drag, startPoint x: 154, startPoint y: 176, endPoint x: 7, endPoint y: 127, distance: 155.5
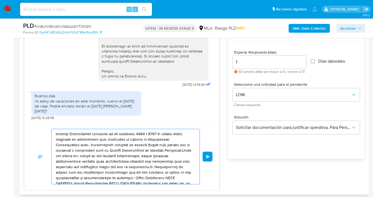
drag, startPoint x: 136, startPoint y: 172, endPoint x: 47, endPoint y: 138, distance: 95.2
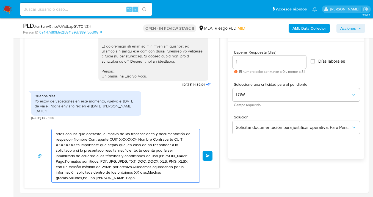
drag, startPoint x: 100, startPoint y: 148, endPoint x: 9, endPoint y: 132, distance: 92.5
type textarea "do por la información solicitada dentro de los próximos XX días.Muchas gracias.…"
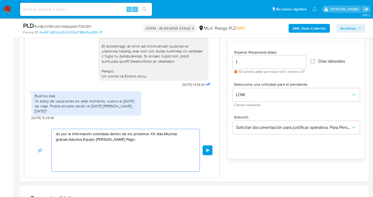
drag, startPoint x: 107, startPoint y: 159, endPoint x: 2, endPoint y: 122, distance: 111.2
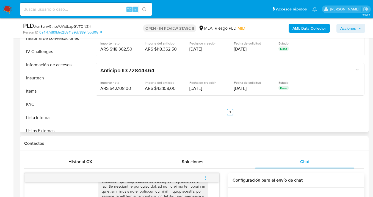
scroll to position [175, 0]
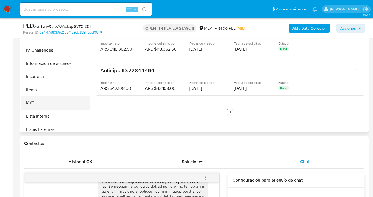
click at [38, 106] on button "KYC" at bounding box center [53, 102] width 64 height 13
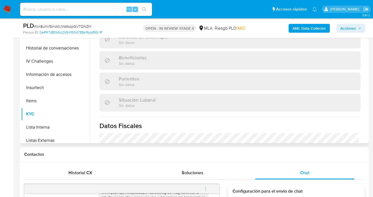
scroll to position [140, 0]
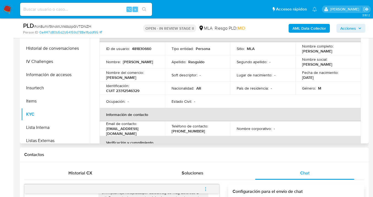
drag, startPoint x: 300, startPoint y: 51, endPoint x: 326, endPoint y: 54, distance: 26.3
click at [326, 54] on td "Nombre completo : Alejo Rasguido" at bounding box center [327, 48] width 65 height 13
copy p "Alejo Rasguido"
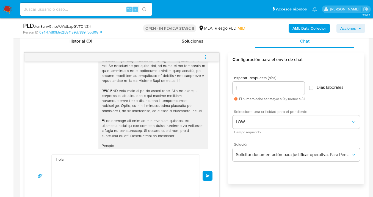
scroll to position [309, 0]
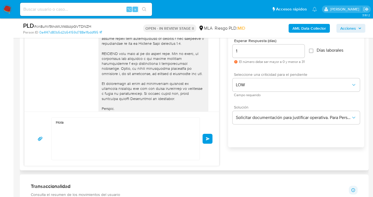
click at [76, 123] on textarea "Hola" at bounding box center [124, 139] width 137 height 42
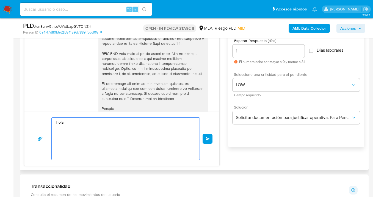
paste textarea "Alejo Rasguido"
paste textarea "En función de las operaciones registradas en tu cuenta de Mercado Pago, necesit…"
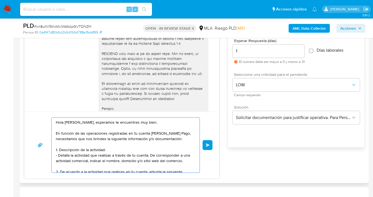
click at [120, 149] on textarea "Hola Alejo Rasguido, esperamos te encuentres muy bien. En función de las operac…" at bounding box center [124, 145] width 137 height 55
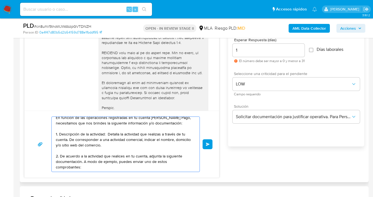
scroll to position [310, 0]
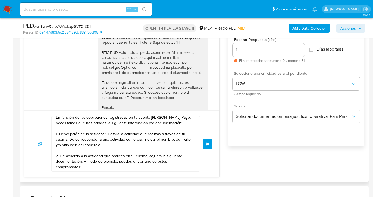
click at [110, 174] on div "Hola Alejo Rasguido, esperamos te encuentres muy bien. En función de las operac…" at bounding box center [121, 143] width 194 height 67
click at [104, 161] on textarea "Hola Alejo Rasguido, esperamos te encuentres muy bien. En función de las operac…" at bounding box center [124, 143] width 137 height 55
paste textarea "- Últimas 6 Declaraciones Juradas de Ingresos Brutos (donde se visualice la bas…"
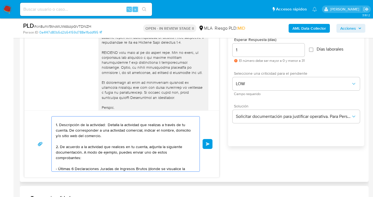
scroll to position [51, 0]
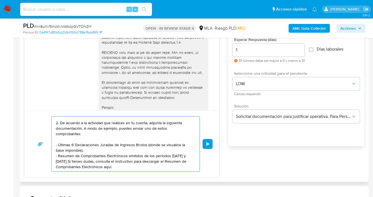
click at [98, 149] on textarea "Hola Alejo Rasguido, esperamos te encuentres muy bien. En función de las operac…" at bounding box center [124, 143] width 137 height 55
click at [94, 146] on textarea "Hola Alejo Rasguido, esperamos te encuentres muy bien. En función de las operac…" at bounding box center [124, 143] width 137 height 55
click at [127, 163] on textarea "Hola Alejo Rasguido, esperamos te encuentres muy bien. En función de las operac…" at bounding box center [124, 143] width 137 height 55
paste textarea "https://www.mercadopago.com.ar/ayuda/30181"
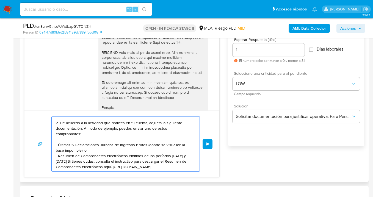
click at [106, 166] on textarea "Hola Alejo Rasguido, esperamos te encuentres muy bien. En función de las operac…" at bounding box center [124, 143] width 137 height 55
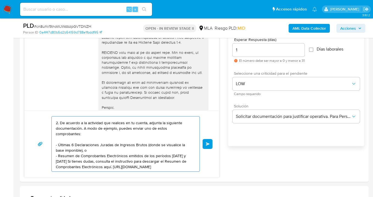
scroll to position [62, 0]
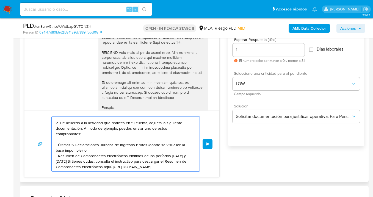
paste textarea "Tené en cuenta que, además de los ejemplos mencionados, podés adjuntar voluntar…"
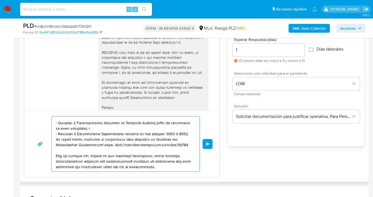
scroll to position [84, 0]
paste textarea "Es importante que sepas que, en caso de no responder a lo solicitado o si lo pr…"
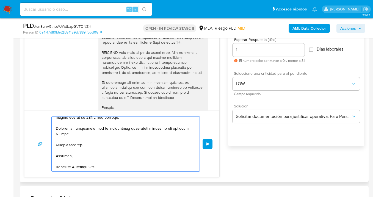
scroll to position [160, 0]
click at [59, 138] on textarea at bounding box center [124, 143] width 137 height 55
click at [61, 138] on textarea at bounding box center [124, 143] width 137 height 55
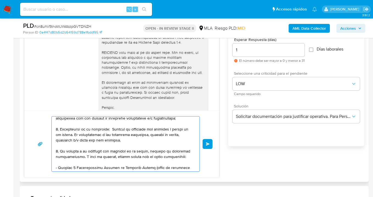
scroll to position [0, 0]
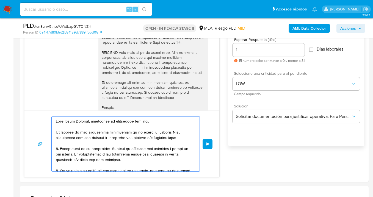
type textarea "Hola Alejo Rasguido, esperamos te encuentres muy bien. En función de las operac…"
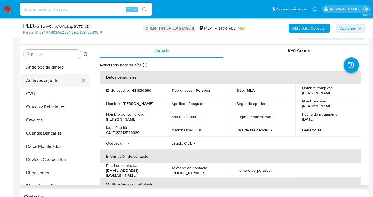
click at [59, 77] on button "Archivos adjuntos" at bounding box center [53, 80] width 64 height 13
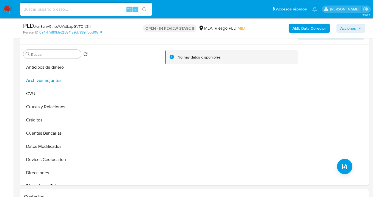
click at [309, 29] on b "AML Data Collector" at bounding box center [308, 28] width 33 height 9
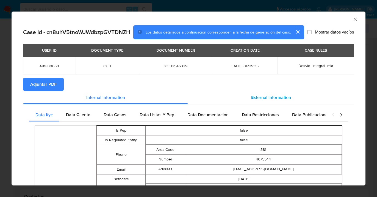
click at [274, 100] on div "External information" at bounding box center [271, 97] width 166 height 13
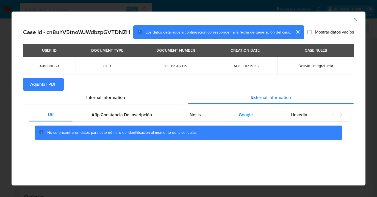
click at [245, 116] on span "Google" at bounding box center [246, 114] width 14 height 6
click at [47, 86] on span "Adjuntar PDF" at bounding box center [43, 84] width 26 height 12
click at [355, 19] on icon "Cerrar ventana" at bounding box center [354, 18] width 5 height 5
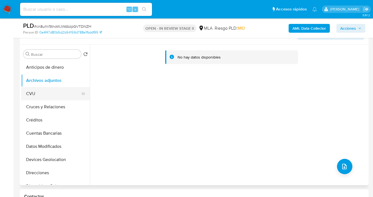
drag, startPoint x: 57, startPoint y: 96, endPoint x: 57, endPoint y: 89, distance: 6.3
click at [57, 96] on button "CVU" at bounding box center [53, 93] width 64 height 13
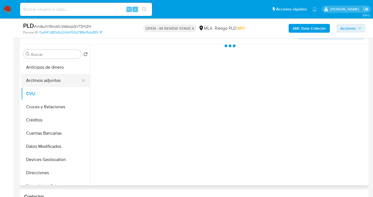
click at [59, 85] on button "Archivos adjuntos" at bounding box center [53, 80] width 64 height 13
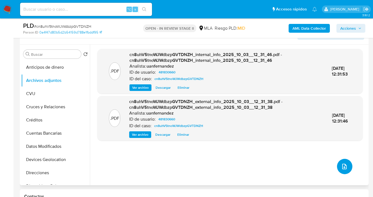
click at [343, 166] on icon "upload-file" at bounding box center [344, 166] width 7 height 7
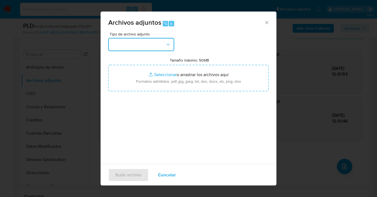
click at [170, 46] on icon "button" at bounding box center [167, 44] width 5 height 5
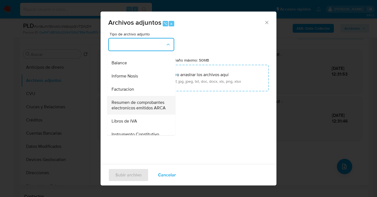
scroll to position [225, 0]
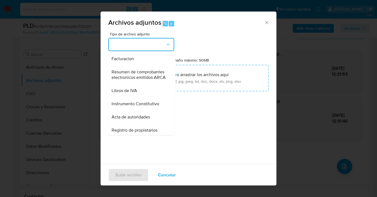
click at [136, 52] on div "Informe Nosis" at bounding box center [139, 45] width 56 height 13
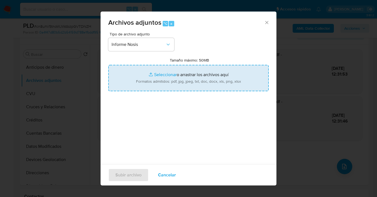
click at [185, 89] on input "Tamaño máximo: 50MB Seleccionar archivos" at bounding box center [188, 78] width 160 height 26
type input "C:\fakepath\481830660-NOSIS_Manager_InformeIndividual_23312546329_620658_202510…"
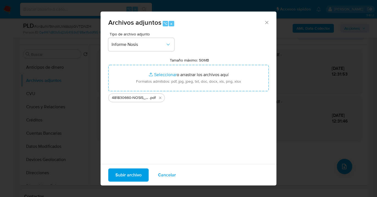
drag, startPoint x: 185, startPoint y: 89, endPoint x: 130, endPoint y: 178, distance: 104.4
click at [130, 178] on span "Subir archivo" at bounding box center [128, 175] width 26 height 12
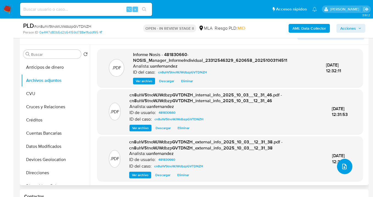
click at [342, 166] on icon "upload-file" at bounding box center [344, 166] width 7 height 7
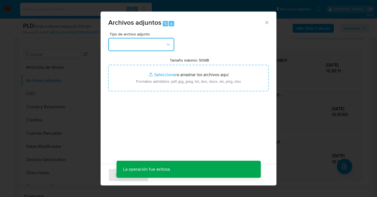
click at [157, 47] on button "button" at bounding box center [141, 44] width 66 height 13
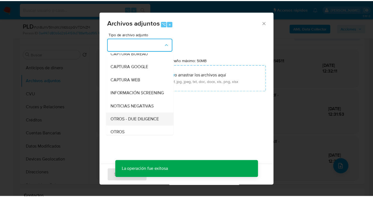
scroll to position [55, 0]
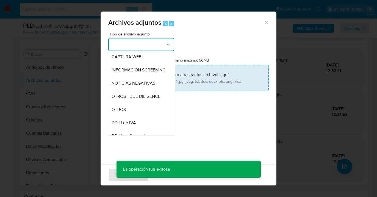
drag, startPoint x: 139, startPoint y: 113, endPoint x: 171, endPoint y: 82, distance: 44.7
click at [139, 113] on div "OTROS" at bounding box center [139, 109] width 56 height 13
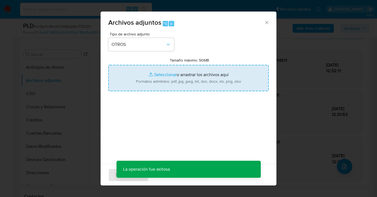
click at [175, 80] on input "Tamaño máximo: 50MB Seleccionar archivos" at bounding box center [188, 78] width 160 height 26
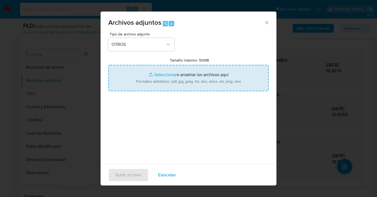
type input "C:\fakepath\481830660-Movimientos-Aladdin-v10_3.xlsx"
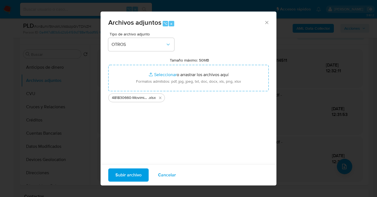
click at [128, 175] on span "Subir archivo" at bounding box center [128, 175] width 26 height 12
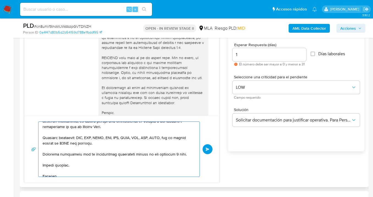
scroll to position [147, 0]
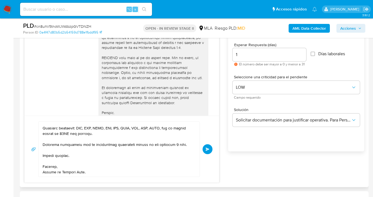
click at [206, 149] on span "Enviar" at bounding box center [207, 148] width 4 height 3
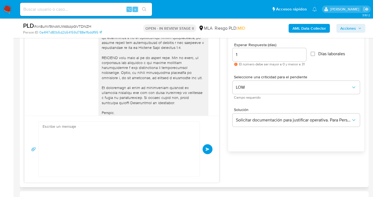
scroll to position [481, 0]
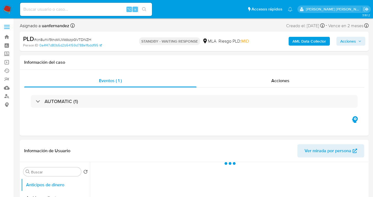
select select "10"
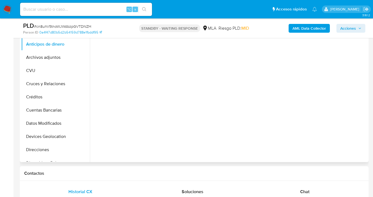
scroll to position [215, 0]
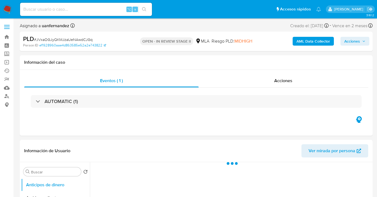
select select "10"
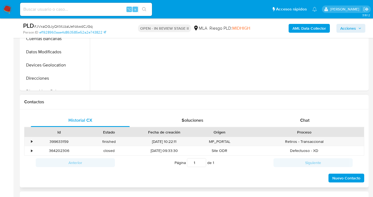
scroll to position [240, 0]
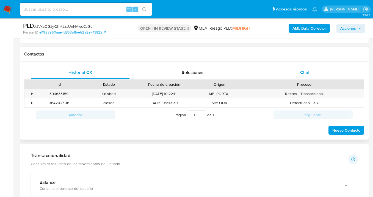
click at [304, 74] on span "Chat" at bounding box center [304, 72] width 9 height 6
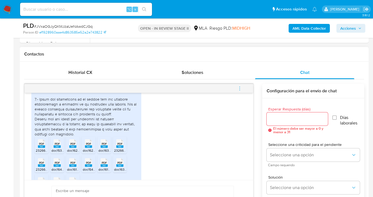
scroll to position [474, 0]
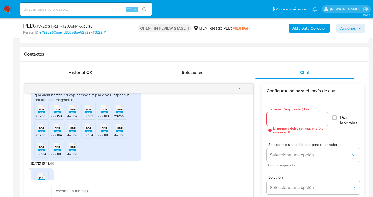
click at [41, 111] on span "PDF" at bounding box center [41, 110] width 5 height 4
click at [58, 111] on span "PDF" at bounding box center [57, 110] width 5 height 4
click at [72, 111] on span "PDF" at bounding box center [72, 110] width 5 height 4
click at [88, 111] on span "PDF" at bounding box center [88, 110] width 5 height 4
click at [106, 111] on span "PDF" at bounding box center [104, 110] width 5 height 4
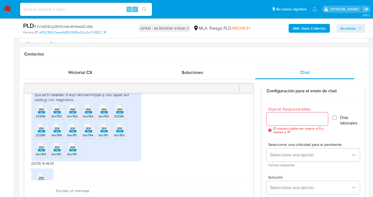
click at [119, 111] on span "PDF" at bounding box center [119, 110] width 5 height 4
click at [43, 130] on span "PDF" at bounding box center [41, 129] width 5 height 4
click at [58, 130] on span "PDF" at bounding box center [57, 129] width 5 height 4
click at [71, 130] on span "PDF" at bounding box center [72, 129] width 5 height 4
click at [87, 132] on rect at bounding box center [88, 131] width 7 height 2
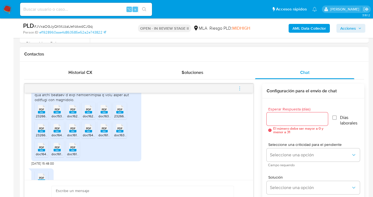
click at [105, 132] on rect at bounding box center [103, 131] width 7 height 2
click at [124, 133] on div "PDF PDF" at bounding box center [120, 127] width 12 height 11
click at [40, 149] on span "PDF" at bounding box center [41, 148] width 5 height 4
click at [57, 149] on span "PDF" at bounding box center [57, 148] width 5 height 4
click at [71, 149] on span "PDF" at bounding box center [72, 148] width 5 height 4
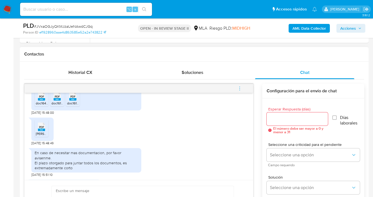
scroll to position [532, 0]
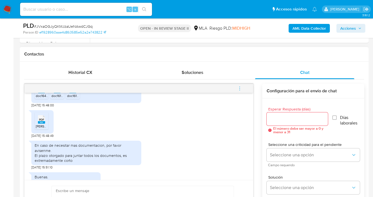
click at [44, 121] on span "PDF" at bounding box center [41, 120] width 5 height 4
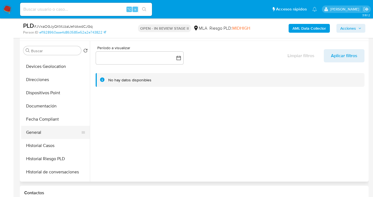
scroll to position [102, 0]
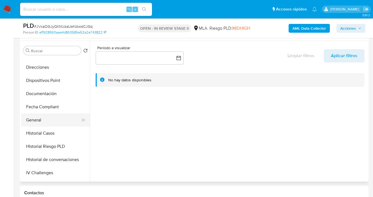
click at [50, 125] on button "General" at bounding box center [53, 119] width 64 height 13
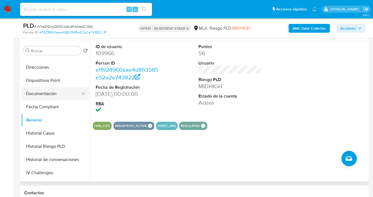
click at [54, 94] on button "Documentación" at bounding box center [53, 93] width 64 height 13
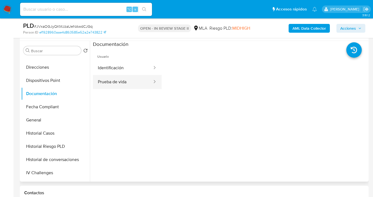
click at [118, 79] on button "Prueba de vida" at bounding box center [123, 82] width 60 height 14
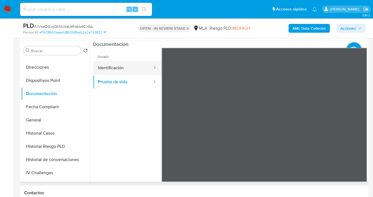
click at [116, 66] on button "Identificación" at bounding box center [123, 68] width 60 height 14
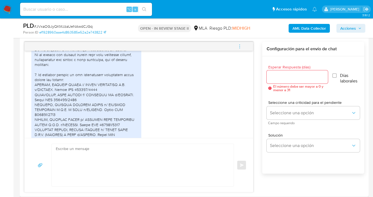
scroll to position [316, 0]
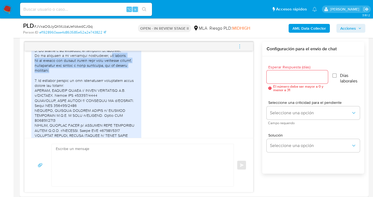
drag, startPoint x: 103, startPoint y: 65, endPoint x: 116, endPoint y: 79, distance: 19.6
click at [116, 79] on div at bounding box center [86, 130] width 103 height 175
copy div "oy abogado. En el ultimo año utilice mercado pago como billetera virtual, trans…"
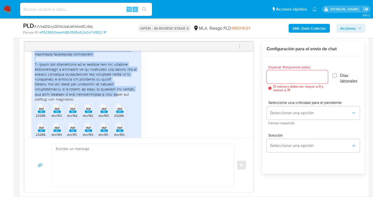
scroll to position [432, 0]
drag, startPoint x: 39, startPoint y: 90, endPoint x: 103, endPoint y: 107, distance: 66.3
click at [103, 101] on div at bounding box center [86, 13] width 103 height 175
copy div "Lo ipsumdol sitamet co adi elitseddoeiu temporinci utlab etdolo mag aliqua: ENI…"
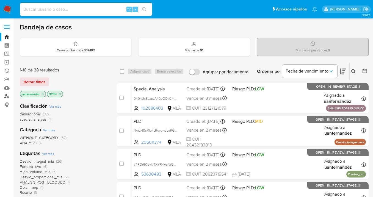
click at [6, 95] on link "Buscador de personas" at bounding box center [32, 96] width 65 height 9
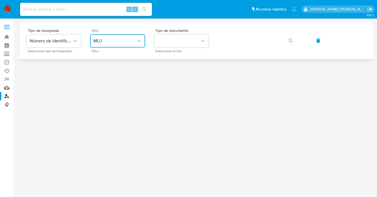
click at [137, 45] on button "MLU" at bounding box center [117, 40] width 55 height 13
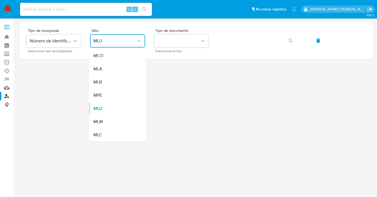
drag, startPoint x: 124, startPoint y: 74, endPoint x: 136, endPoint y: 60, distance: 17.7
click at [124, 74] on div "MLA" at bounding box center [115, 68] width 45 height 13
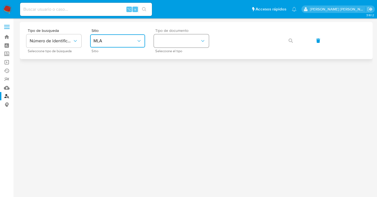
click at [166, 46] on button "identificationType" at bounding box center [181, 40] width 55 height 13
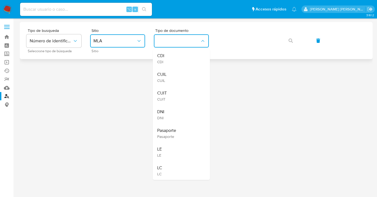
drag, startPoint x: 180, startPoint y: 74, endPoint x: 205, endPoint y: 57, distance: 29.2
click at [180, 74] on div "CUIL CUIL" at bounding box center [179, 77] width 45 height 19
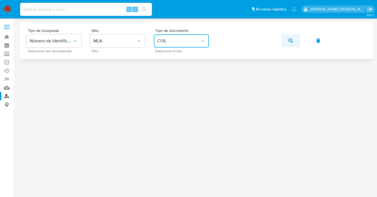
click at [290, 42] on icon "button" at bounding box center [290, 40] width 4 height 4
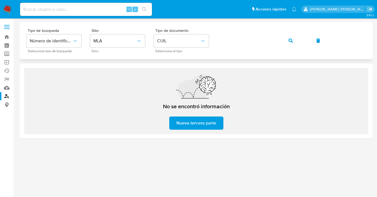
click at [292, 41] on icon "button" at bounding box center [290, 40] width 4 height 4
click at [216, 39] on div "Tipo de busqueda Número de identificación Seleccione tipo de búsqueda Sitio MLA…" at bounding box center [195, 41] width 339 height 24
click at [289, 41] on icon "button" at bounding box center [290, 40] width 4 height 4
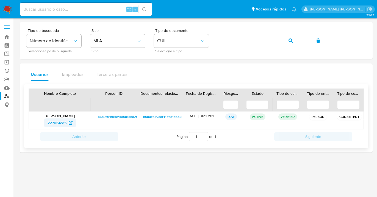
click at [57, 122] on span "227064515" at bounding box center [56, 122] width 19 height 9
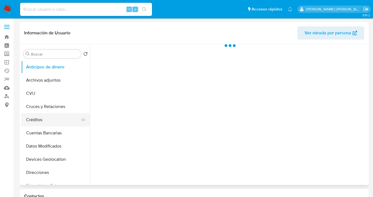
scroll to position [57, 0]
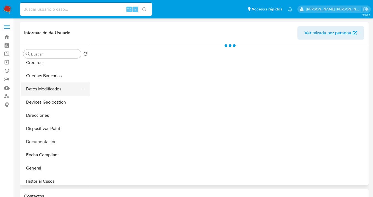
select select "10"
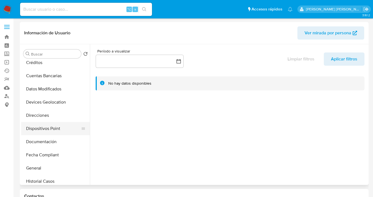
drag, startPoint x: 50, startPoint y: 139, endPoint x: 60, endPoint y: 132, distance: 12.0
click at [50, 138] on button "Documentación" at bounding box center [55, 141] width 69 height 13
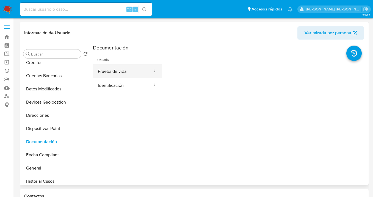
click at [122, 75] on button "Prueba de vida" at bounding box center [123, 71] width 60 height 14
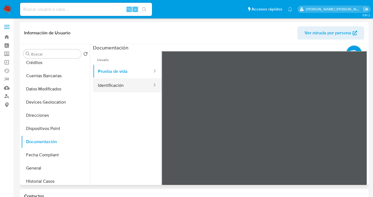
click at [116, 87] on button "Identificación" at bounding box center [123, 85] width 60 height 14
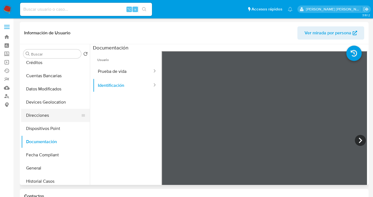
click at [47, 114] on button "Direcciones" at bounding box center [53, 115] width 64 height 13
